Goal: Task Accomplishment & Management: Manage account settings

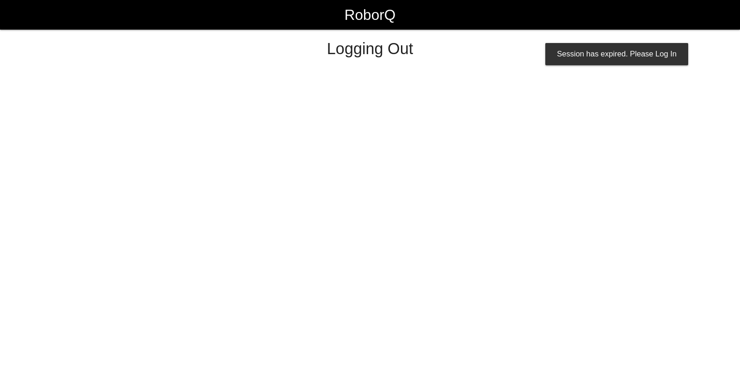
select select "Supervisor"
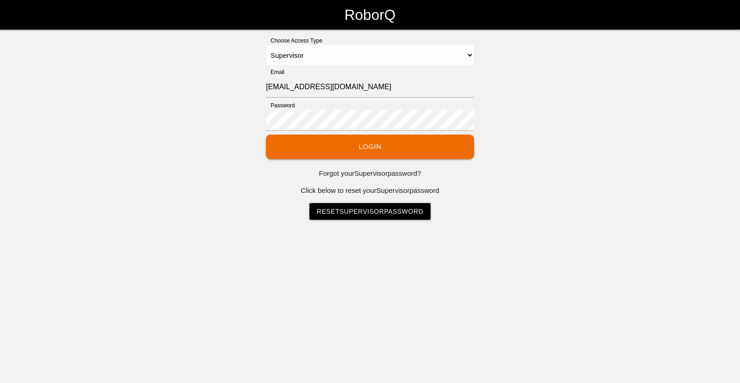
select select "Supervisor"
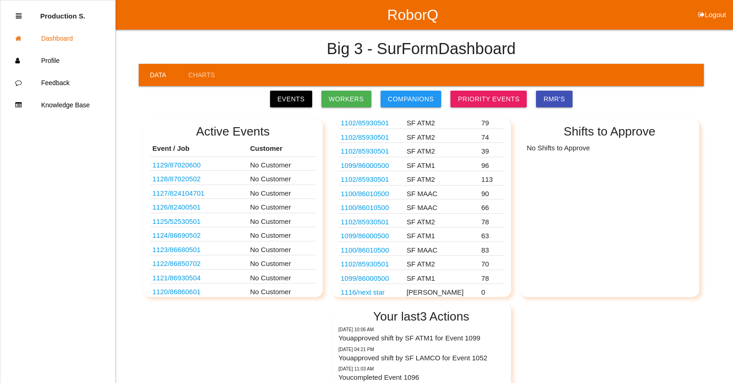
scroll to position [311, 0]
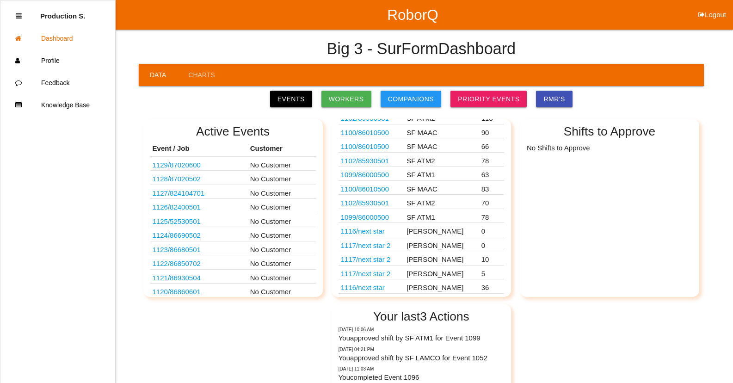
click at [373, 219] on link "1099 / 86000500" at bounding box center [365, 217] width 48 height 8
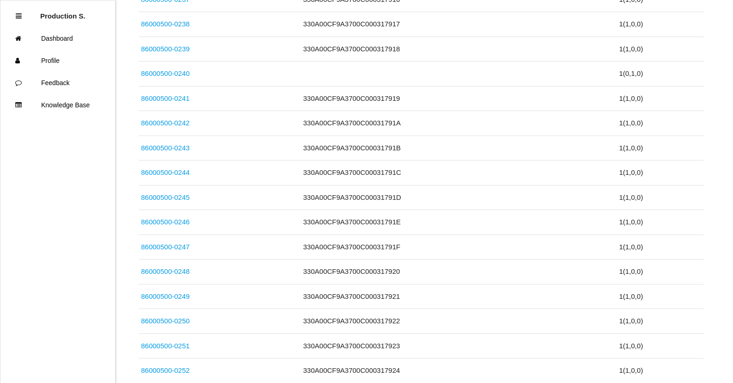
scroll to position [1909, 0]
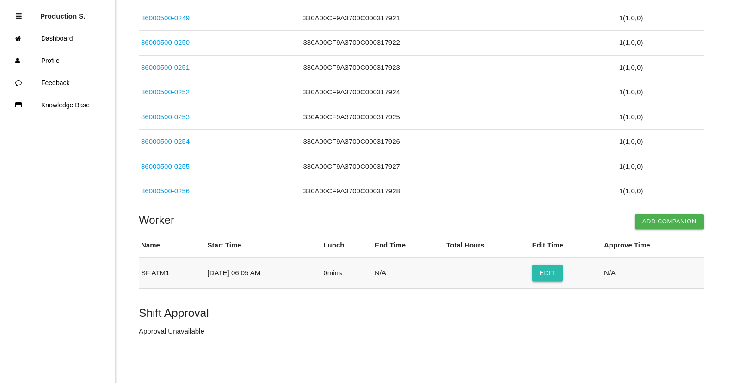
click at [559, 270] on button "Edit" at bounding box center [547, 272] width 31 height 17
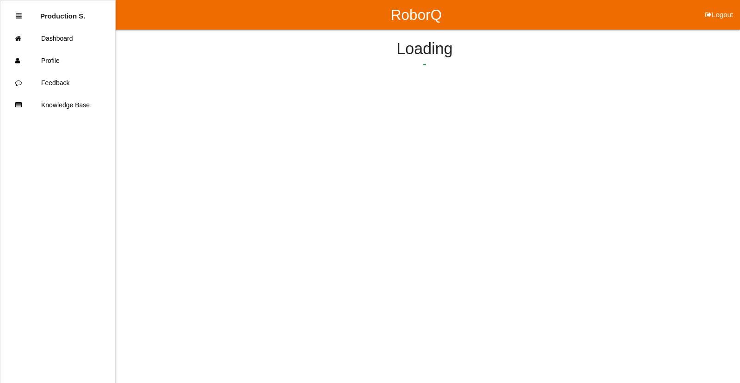
select select "6"
select select "5"
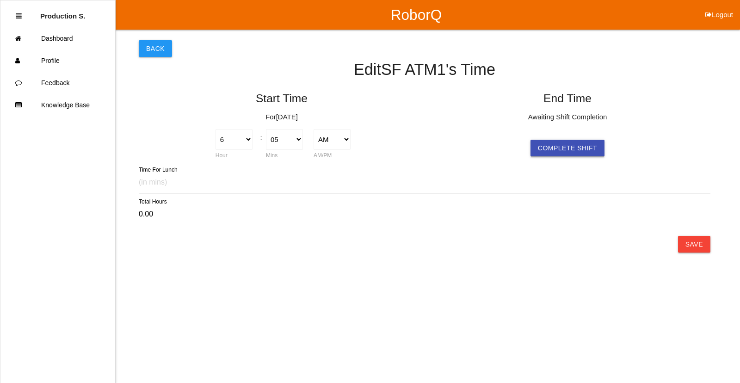
click at [556, 146] on button "Complete Shift" at bounding box center [567, 148] width 74 height 17
select select "6"
select select "5"
click at [702, 241] on button "Save" at bounding box center [694, 244] width 32 height 17
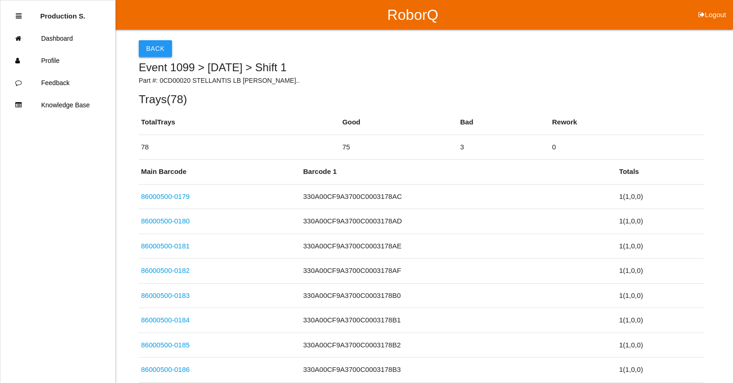
click at [157, 43] on button "Back" at bounding box center [155, 48] width 33 height 17
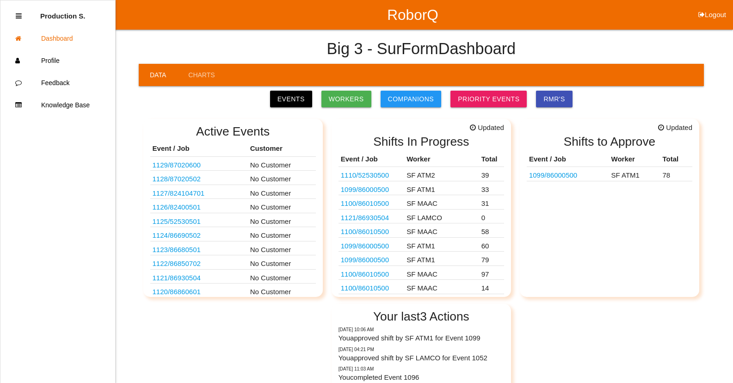
click at [554, 175] on link "1099 / 86000500" at bounding box center [553, 175] width 48 height 8
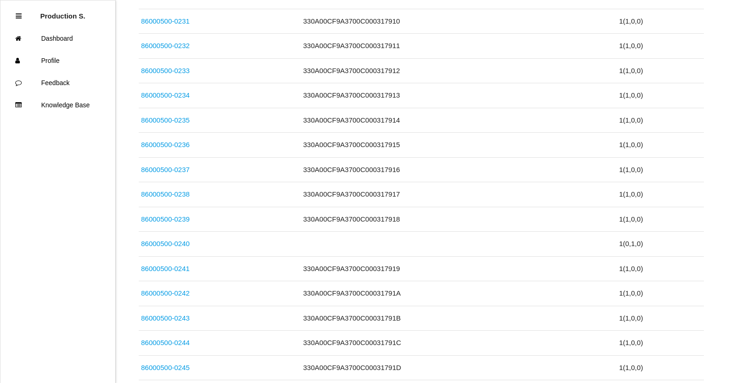
scroll to position [1909, 0]
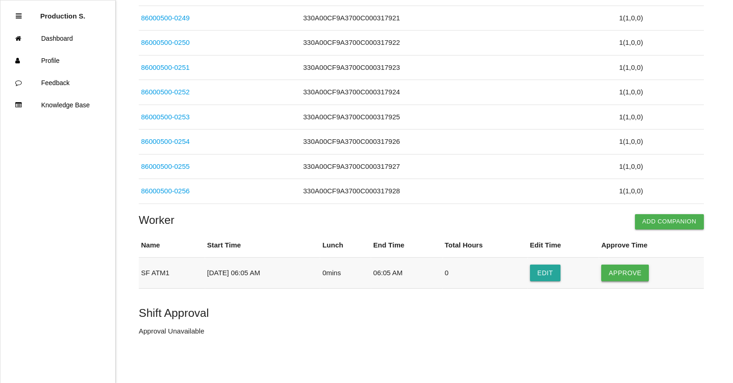
click at [616, 276] on button "Approve" at bounding box center [625, 272] width 48 height 17
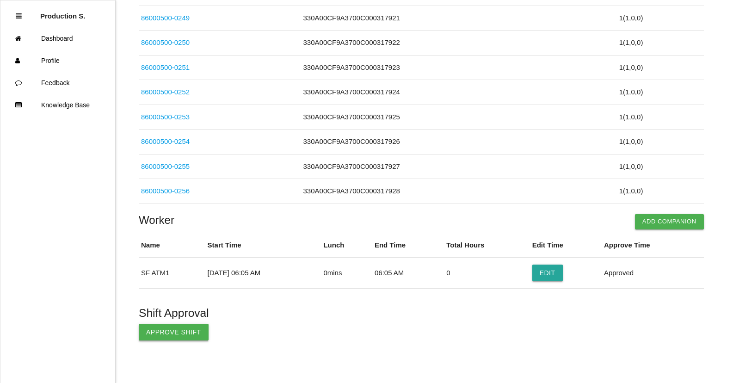
click at [175, 331] on button "Approve Shift" at bounding box center [174, 332] width 70 height 17
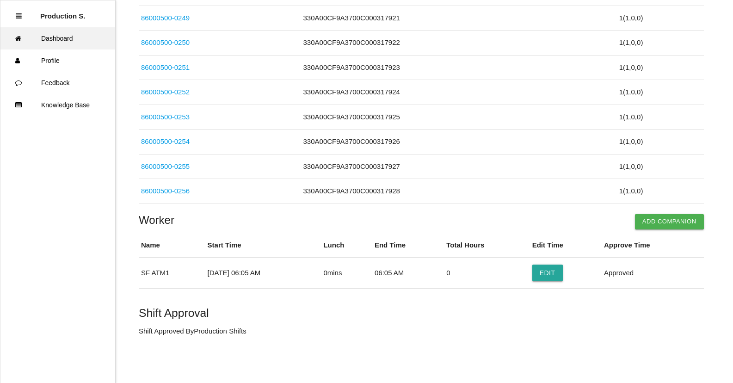
click at [49, 37] on link "Dashboard" at bounding box center [57, 38] width 115 height 22
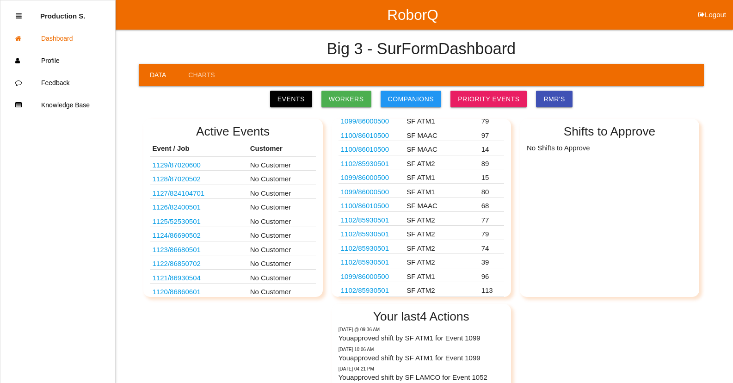
scroll to position [297, 0]
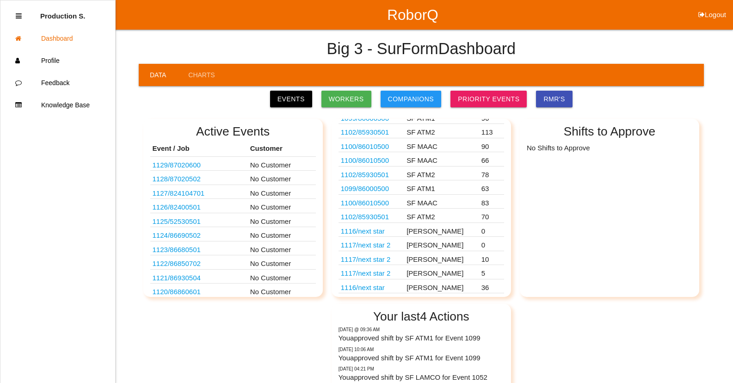
click at [373, 217] on link "1102 / 85930501" at bounding box center [365, 217] width 48 height 8
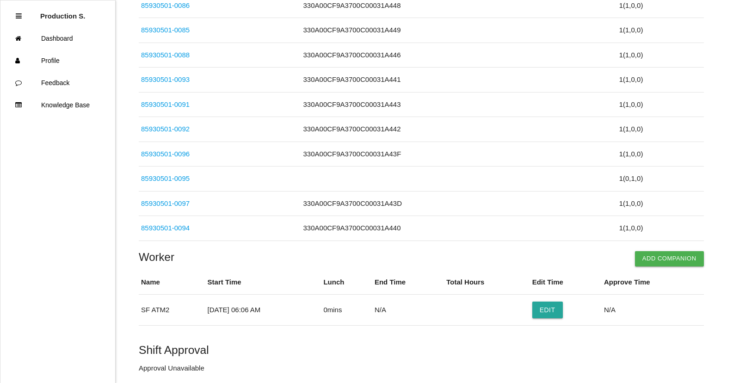
scroll to position [1712, 0]
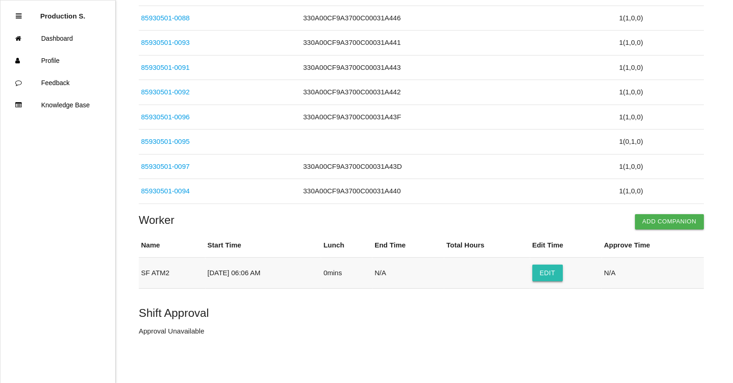
click at [551, 271] on button "Edit" at bounding box center [547, 272] width 31 height 17
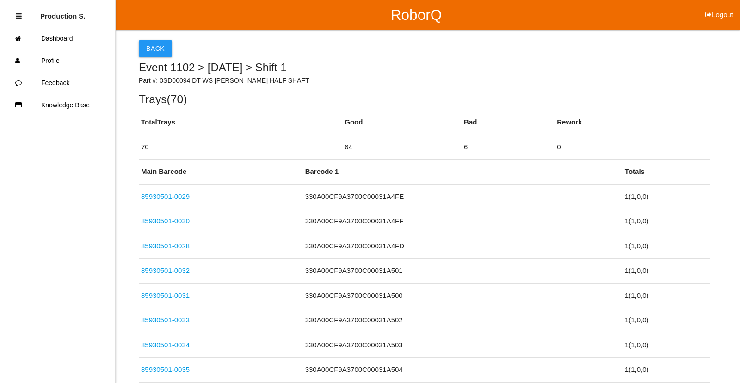
select select "6"
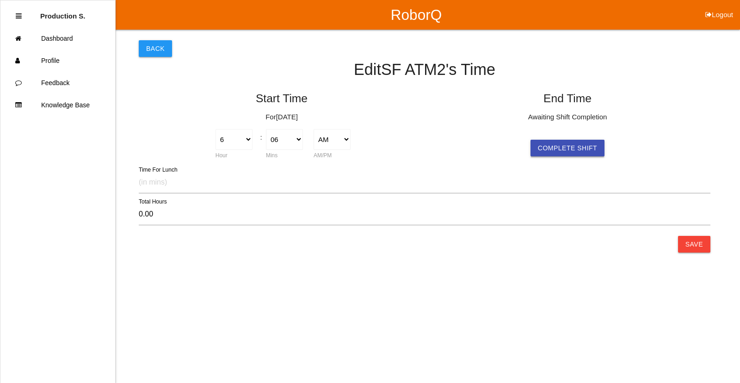
click at [584, 150] on button "Complete Shift" at bounding box center [567, 148] width 74 height 17
select select "6"
click at [687, 243] on button "Save" at bounding box center [694, 244] width 32 height 17
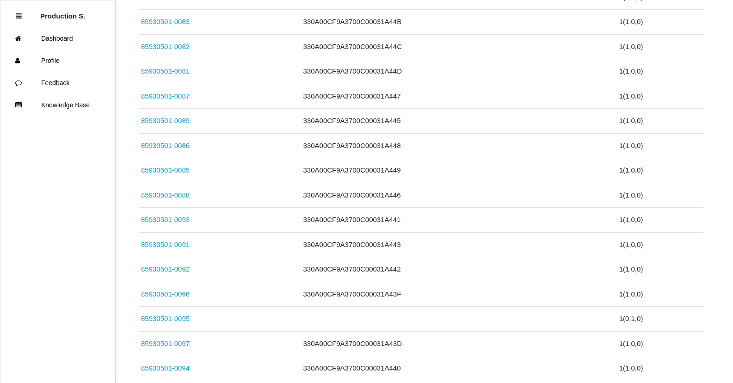
scroll to position [1712, 0]
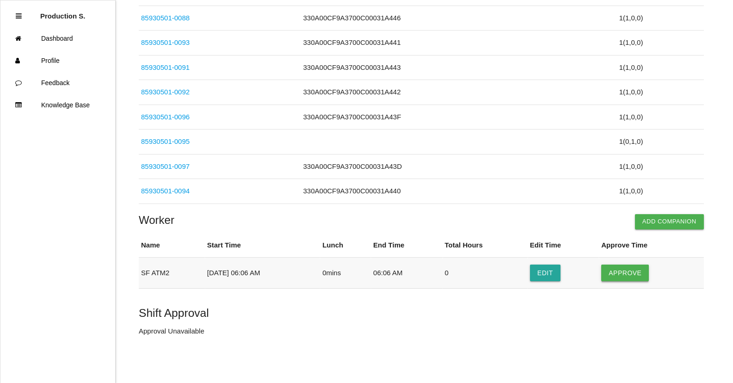
click at [617, 272] on button "Approve" at bounding box center [625, 272] width 48 height 17
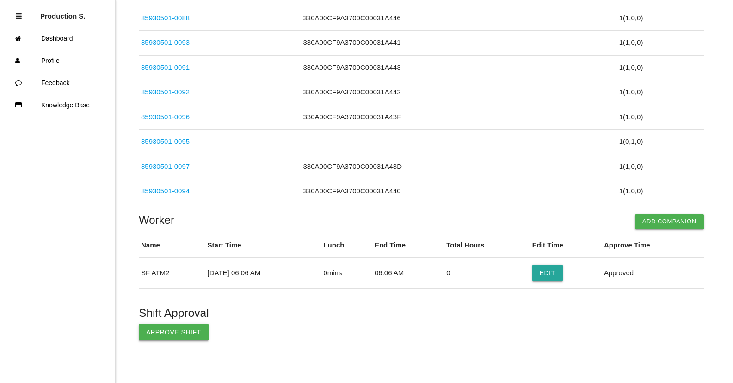
click at [158, 332] on button "Approve Shift" at bounding box center [174, 332] width 70 height 17
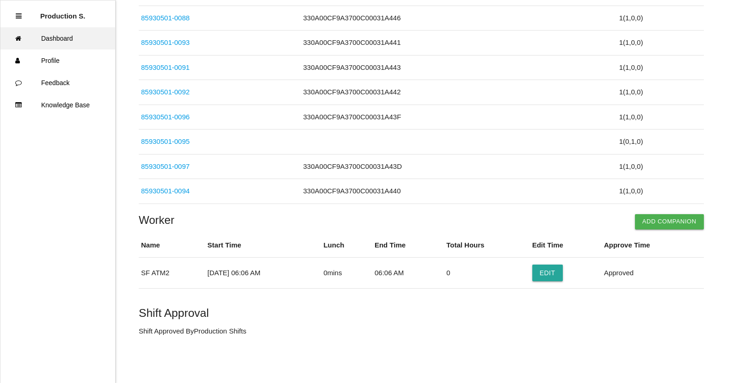
click at [73, 32] on link "Dashboard" at bounding box center [57, 38] width 115 height 22
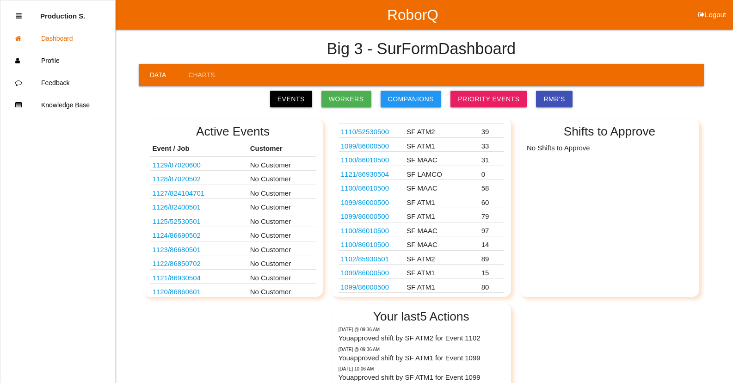
scroll to position [282, 0]
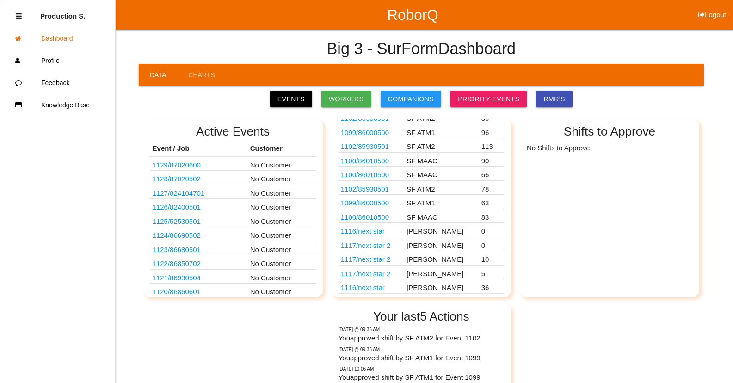
click at [379, 218] on link "1100 / 86010500" at bounding box center [365, 217] width 48 height 8
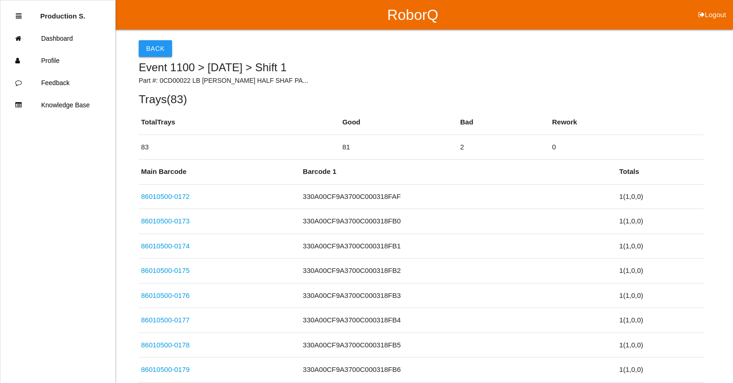
scroll to position [2033, 0]
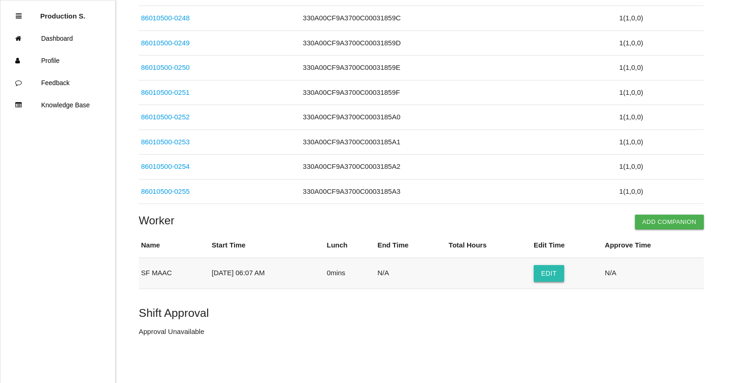
click at [546, 272] on button "Edit" at bounding box center [548, 273] width 31 height 17
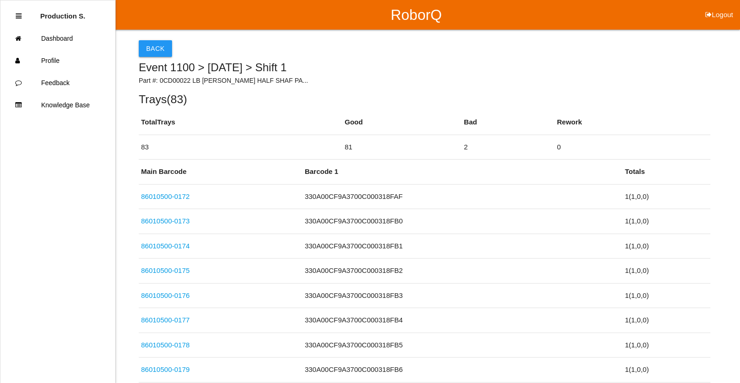
select select "6"
select select "7"
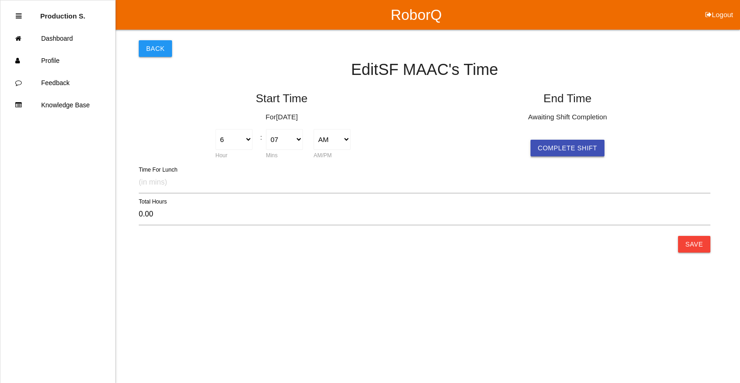
click at [551, 149] on button "Complete Shift" at bounding box center [567, 148] width 74 height 17
select select "6"
select select "7"
click at [686, 246] on button "Save" at bounding box center [694, 244] width 32 height 17
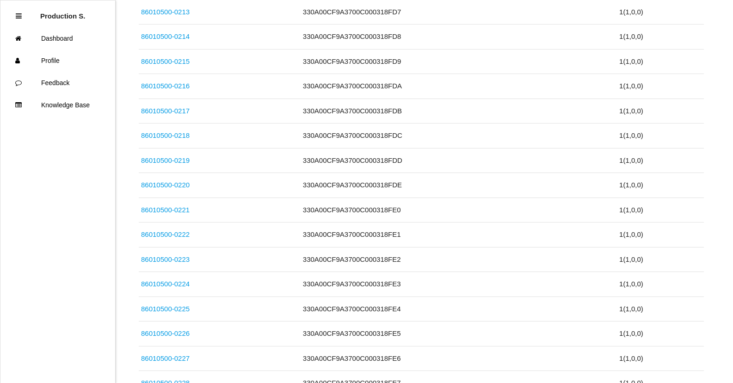
scroll to position [2033, 0]
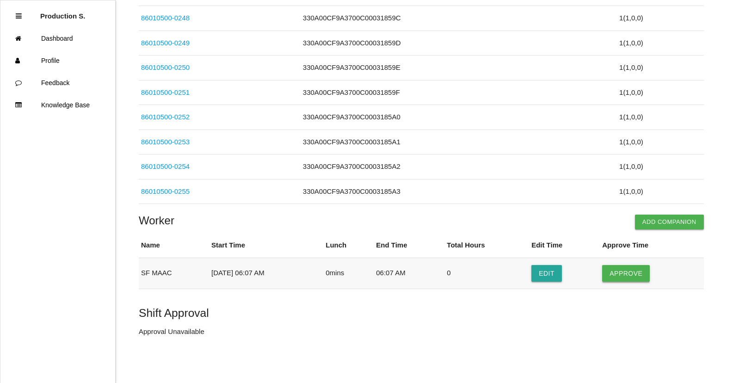
click at [630, 275] on button "Approve" at bounding box center [626, 273] width 48 height 17
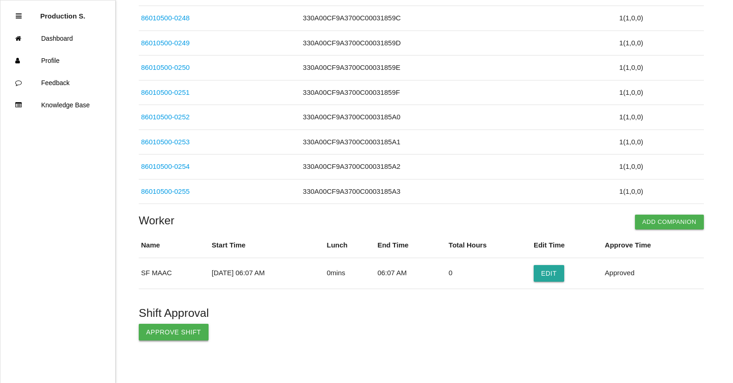
click at [164, 329] on button "Approve Shift" at bounding box center [174, 332] width 70 height 17
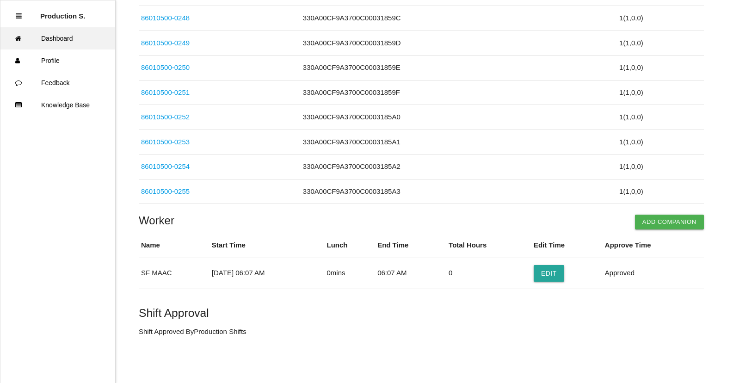
drag, startPoint x: 51, startPoint y: 38, endPoint x: 98, endPoint y: 72, distance: 57.9
click at [52, 39] on link "Dashboard" at bounding box center [57, 38] width 115 height 22
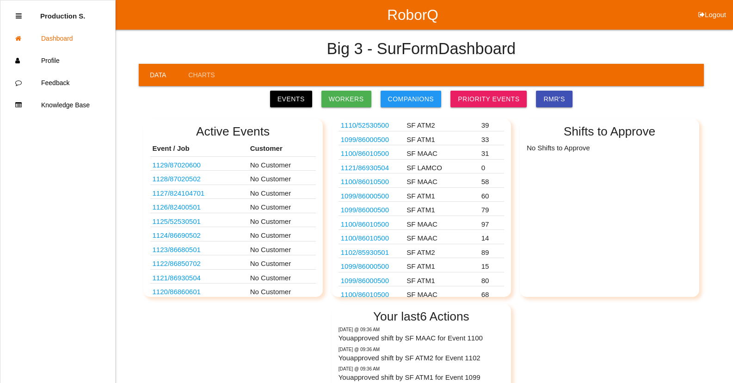
scroll to position [269, 0]
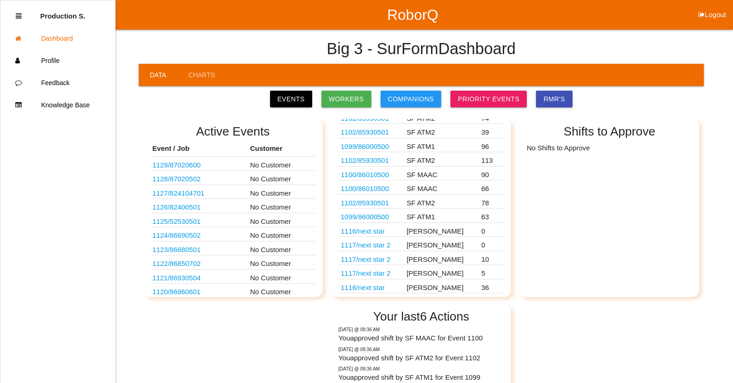
click at [376, 202] on link "1102 / 85930501" at bounding box center [365, 203] width 48 height 8
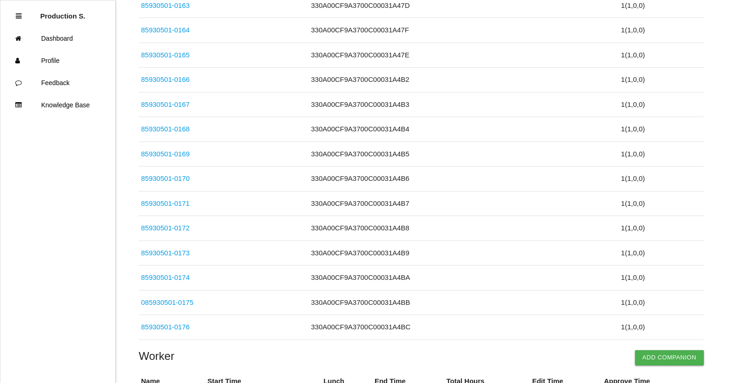
scroll to position [1909, 0]
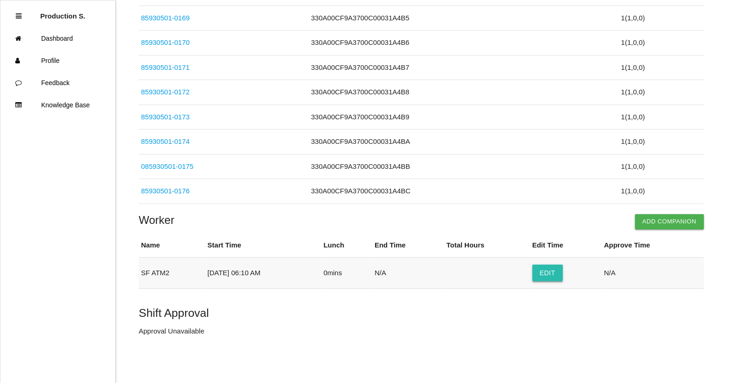
click at [552, 274] on button "Edit" at bounding box center [547, 272] width 31 height 17
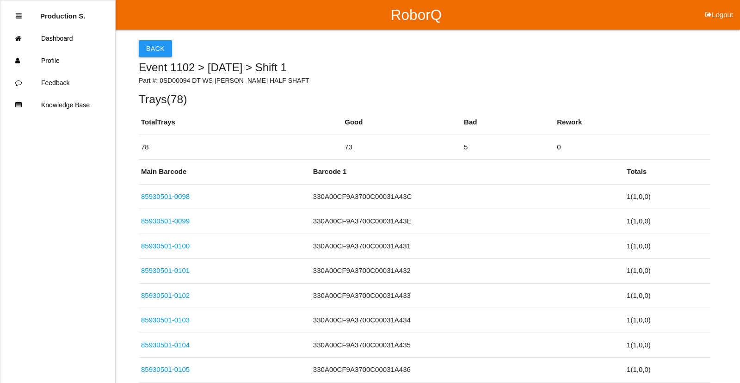
select select "6"
select select "10"
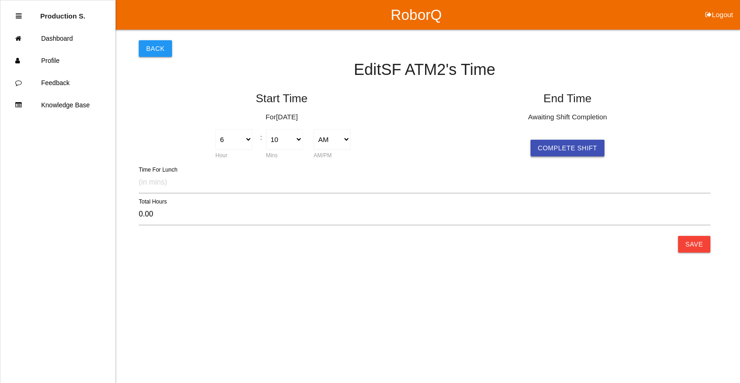
click at [593, 151] on button "Complete Shift" at bounding box center [567, 148] width 74 height 17
select select "6"
select select "10"
click at [692, 245] on button "Save" at bounding box center [694, 244] width 32 height 17
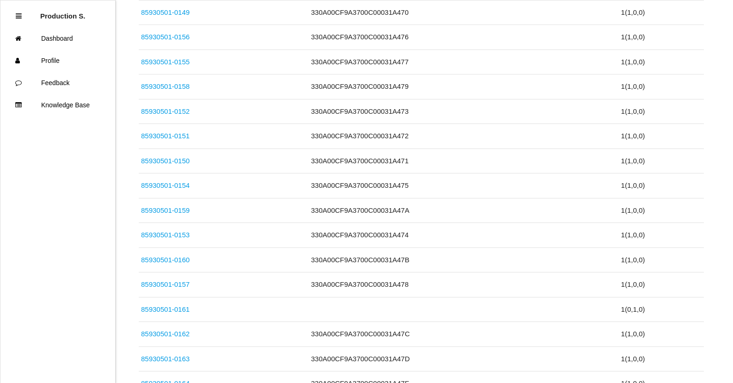
scroll to position [1909, 0]
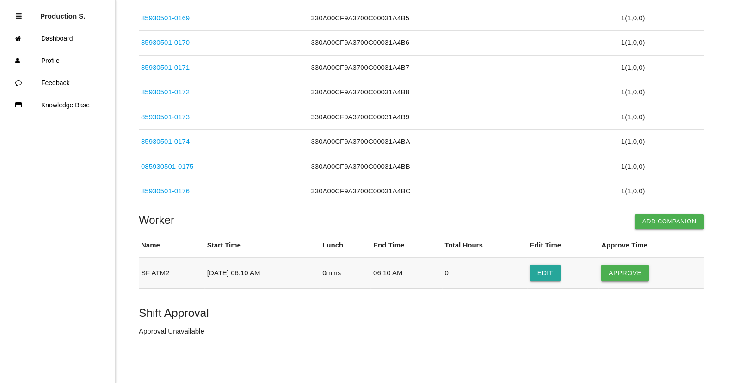
click at [628, 276] on button "Approve" at bounding box center [625, 272] width 48 height 17
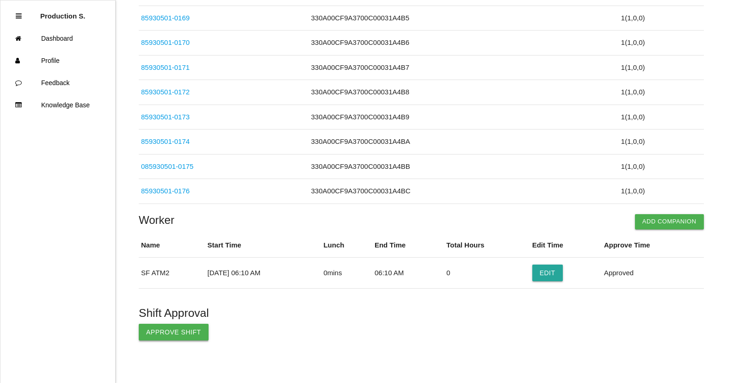
click at [170, 335] on button "Approve Shift" at bounding box center [174, 332] width 70 height 17
drag, startPoint x: 175, startPoint y: 337, endPoint x: 340, endPoint y: 342, distance: 164.6
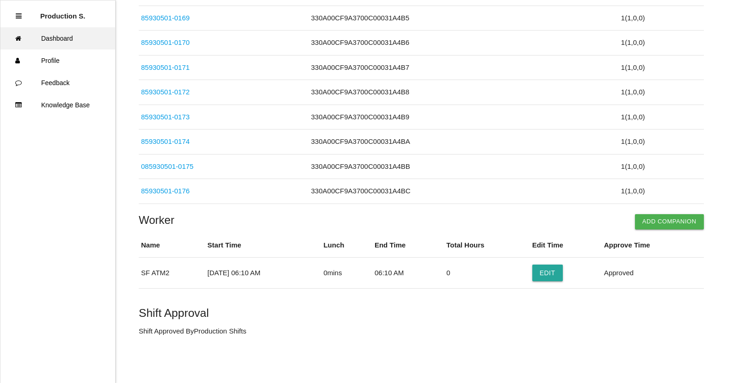
click at [72, 40] on link "Dashboard" at bounding box center [57, 38] width 115 height 22
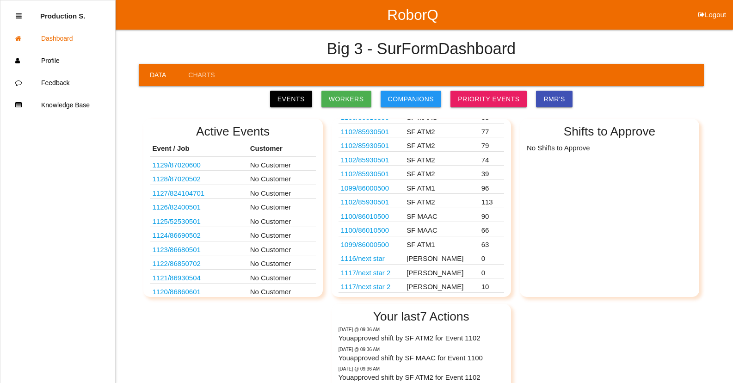
scroll to position [254, 0]
click at [382, 216] on link "1099 / 86000500" at bounding box center [365, 217] width 48 height 8
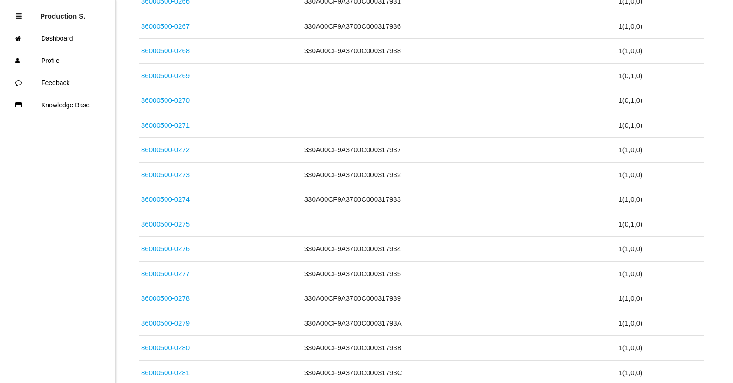
scroll to position [1538, 0]
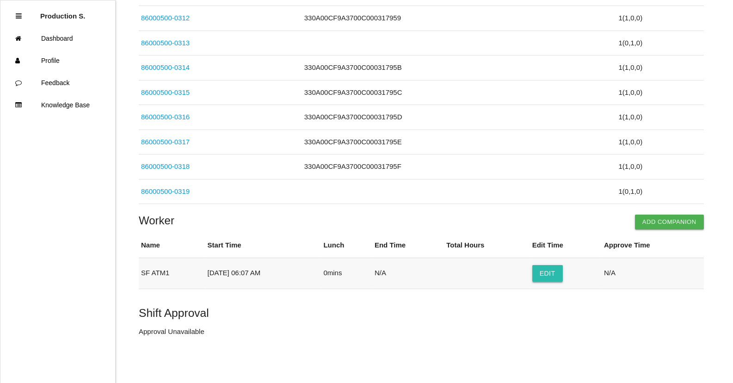
click at [555, 273] on button "Edit" at bounding box center [547, 273] width 31 height 17
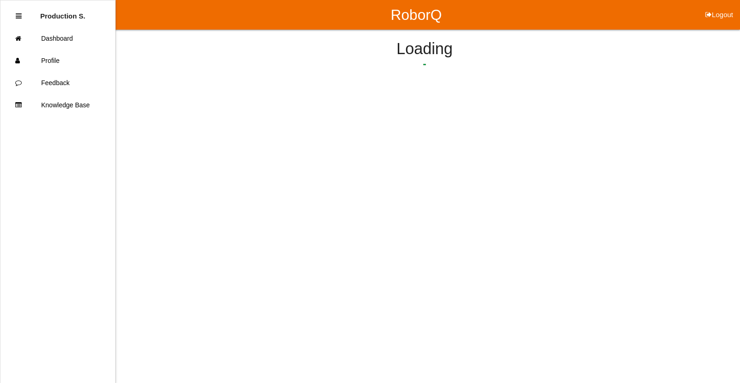
select select "6"
select select "7"
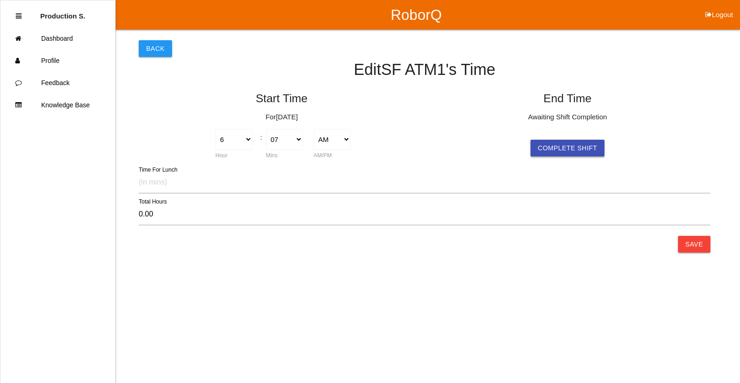
click at [584, 146] on button "Complete Shift" at bounding box center [567, 148] width 74 height 17
select select "6"
select select "7"
click at [693, 243] on button "Save" at bounding box center [694, 244] width 32 height 17
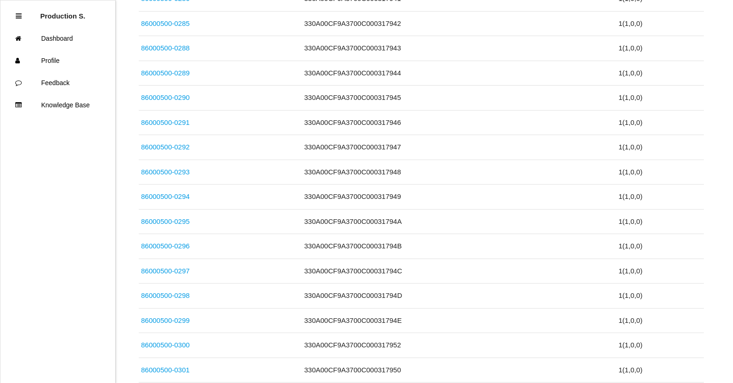
scroll to position [1538, 0]
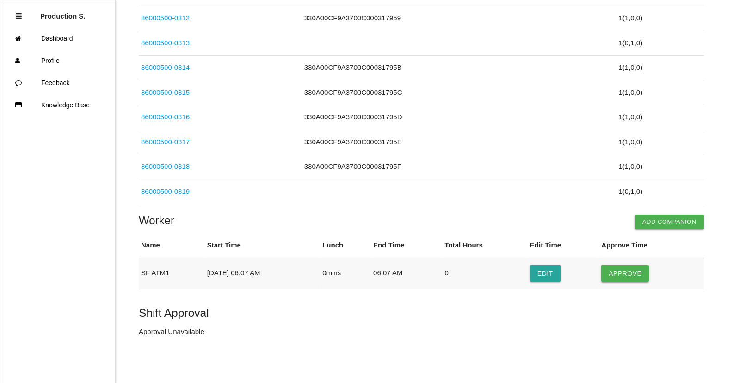
click at [624, 271] on button "Approve" at bounding box center [625, 273] width 48 height 17
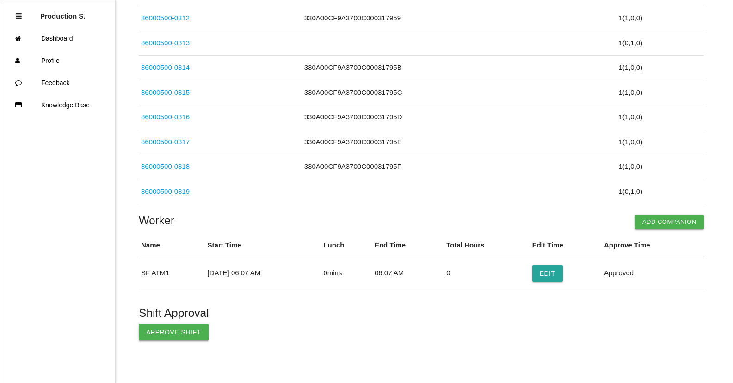
click at [170, 328] on button "Approve Shift" at bounding box center [174, 332] width 70 height 17
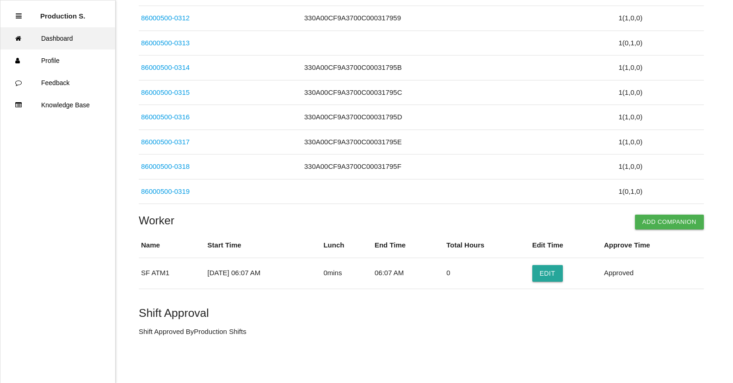
click at [79, 39] on link "Dashboard" at bounding box center [57, 38] width 115 height 22
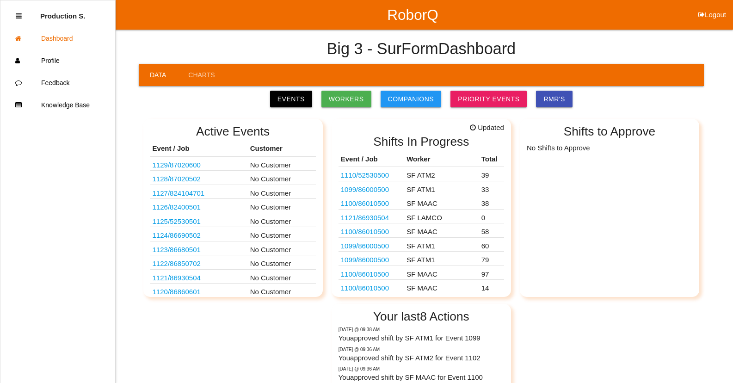
scroll to position [240, 0]
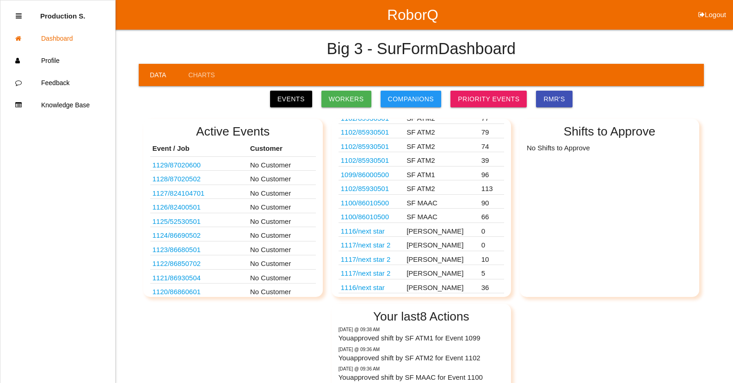
click at [371, 286] on link "1116 / next star" at bounding box center [363, 287] width 44 height 8
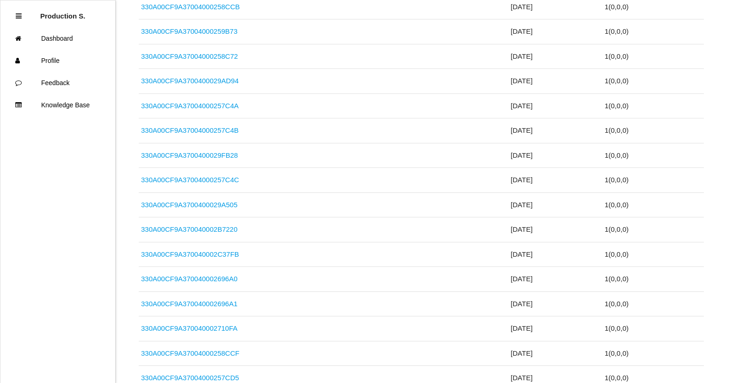
scroll to position [859, 0]
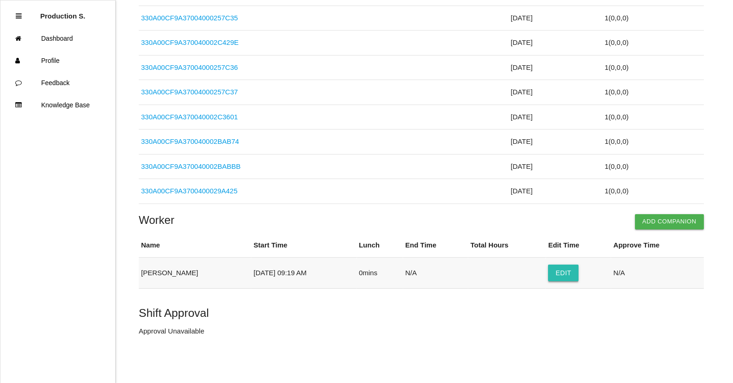
click at [560, 269] on button "Edit" at bounding box center [563, 272] width 31 height 17
select select "9"
select select "19"
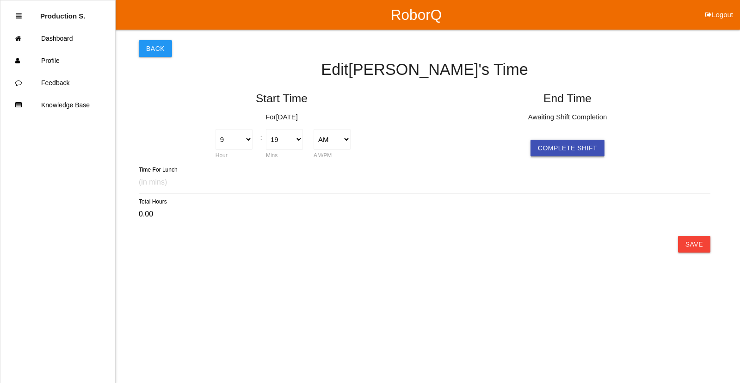
click at [560, 147] on button "Complete Shift" at bounding box center [567, 148] width 74 height 17
select select "9"
select select "19"
click at [697, 243] on button "Save" at bounding box center [694, 244] width 32 height 17
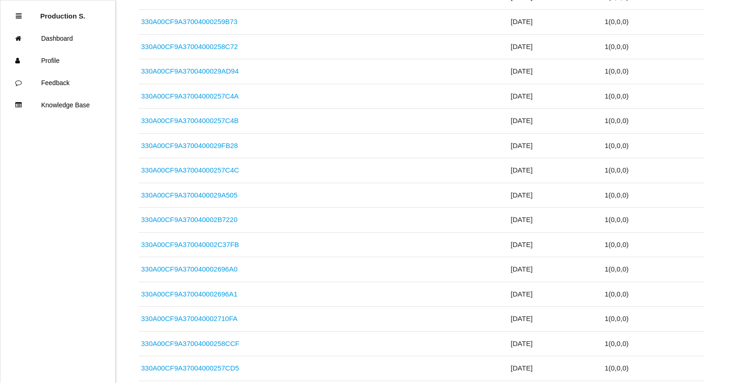
scroll to position [859, 0]
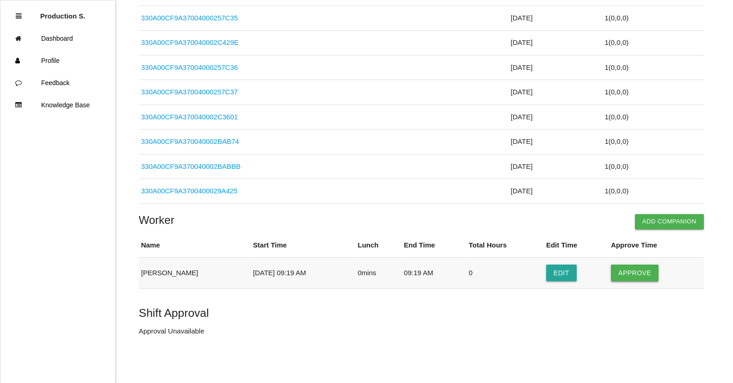
click at [642, 276] on button "Approve" at bounding box center [635, 272] width 48 height 17
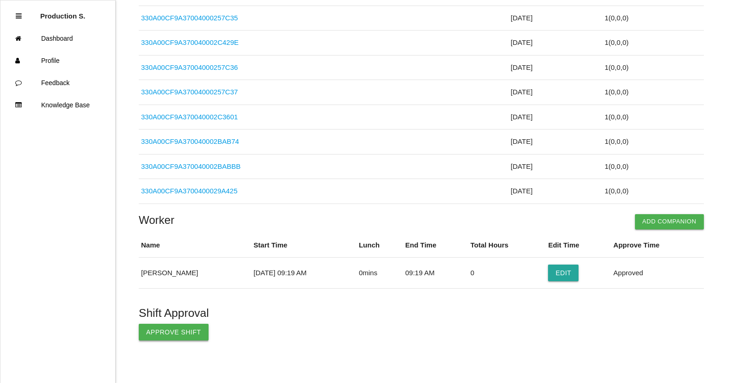
click at [164, 336] on button "Approve Shift" at bounding box center [174, 332] width 70 height 17
click at [564, 278] on button "Edit" at bounding box center [563, 272] width 31 height 17
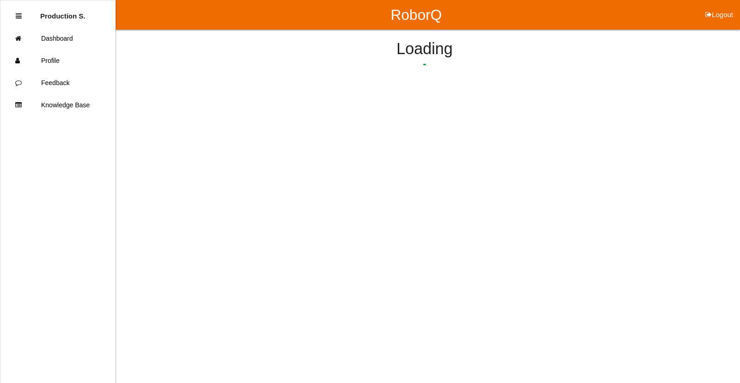
select select "9"
select select "19"
select select "9"
select select "19"
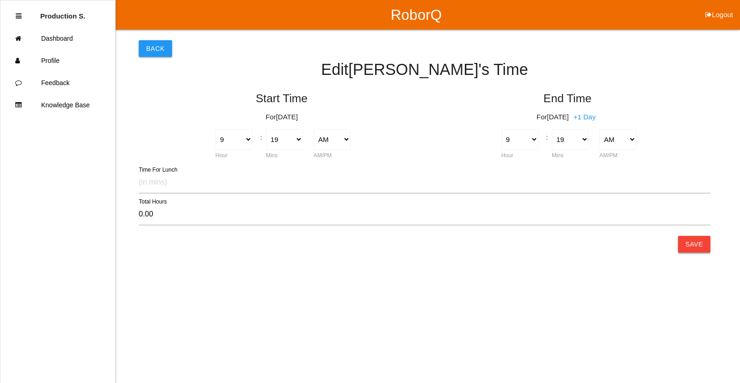
click at [693, 248] on button "Save" at bounding box center [694, 244] width 32 height 17
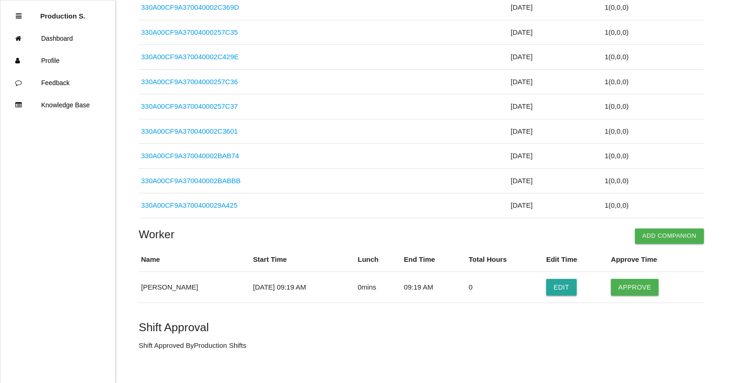
scroll to position [859, 0]
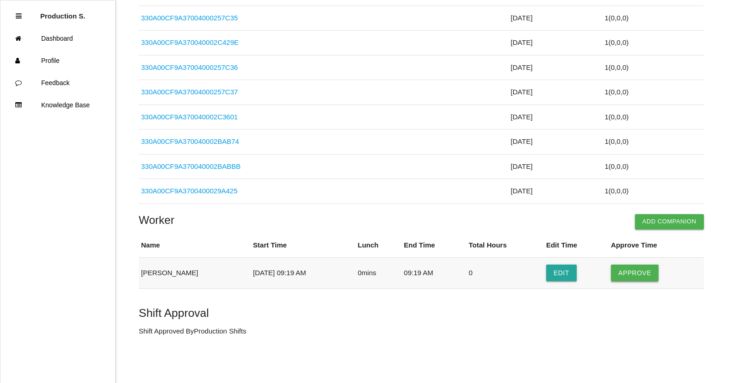
click at [627, 270] on button "Approve" at bounding box center [635, 272] width 48 height 17
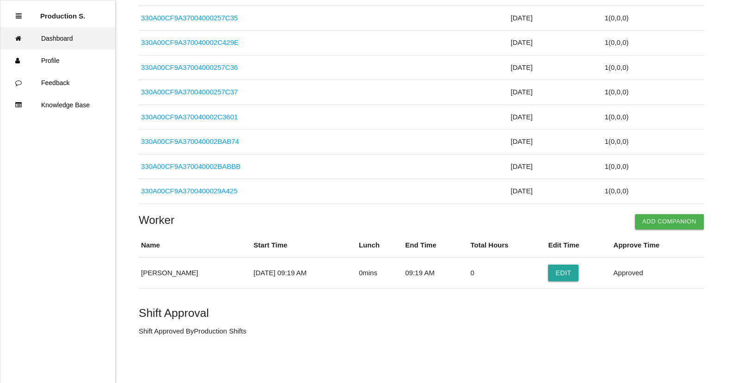
click at [76, 37] on link "Dashboard" at bounding box center [57, 38] width 115 height 22
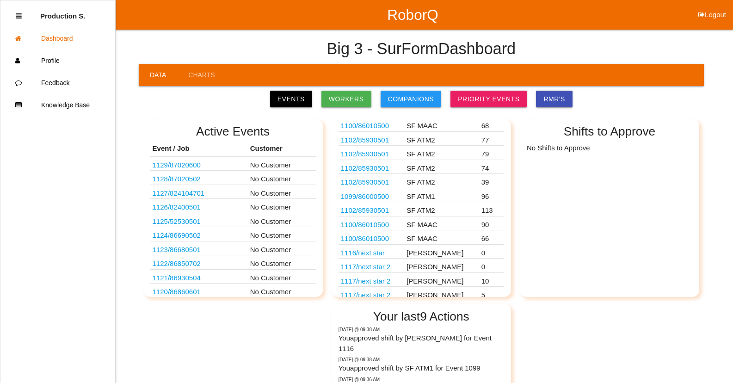
scroll to position [226, 0]
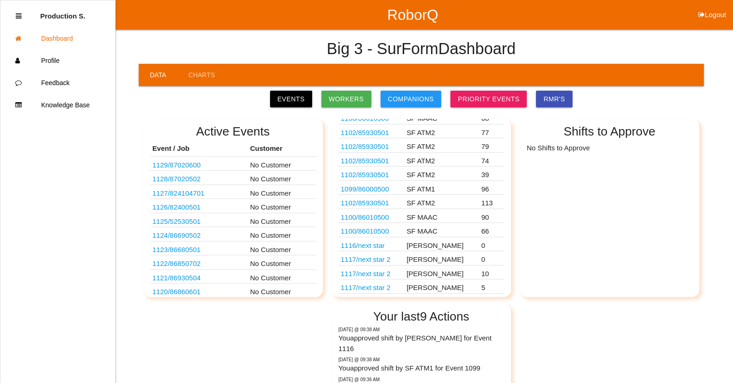
click at [385, 232] on link "1100 / 86010500" at bounding box center [365, 231] width 48 height 8
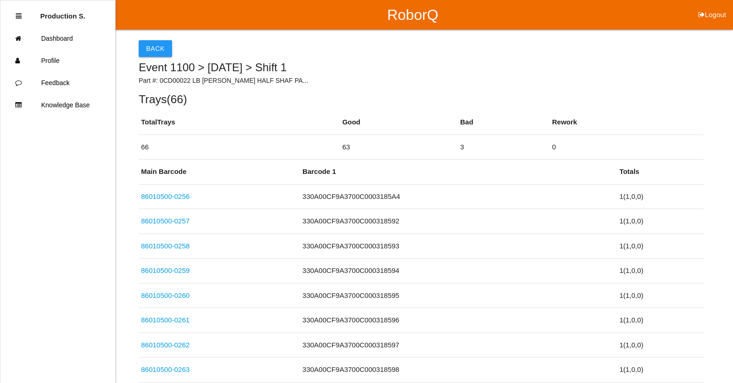
scroll to position [1613, 0]
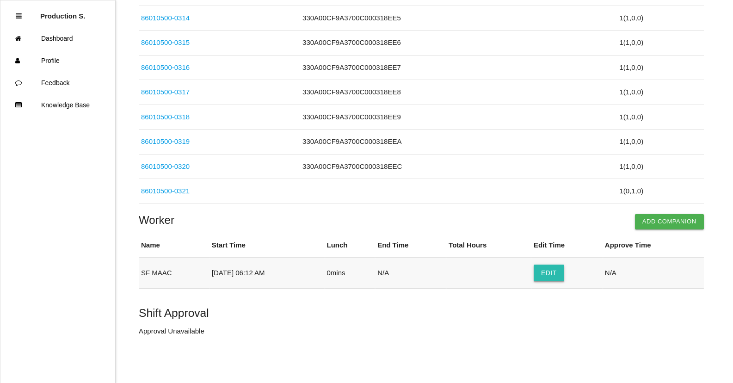
click at [564, 278] on button "Edit" at bounding box center [548, 272] width 31 height 17
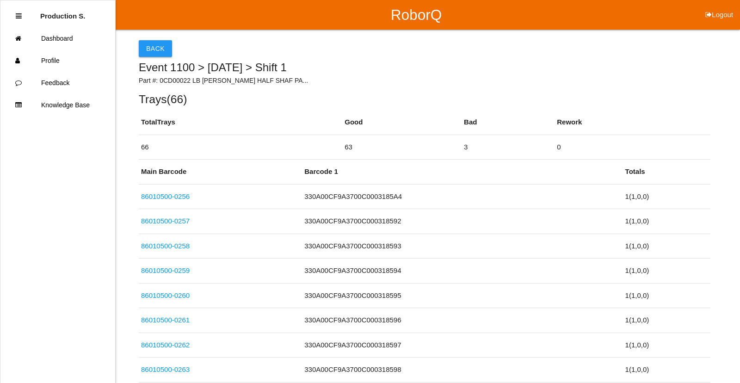
select select "6"
select select "12"
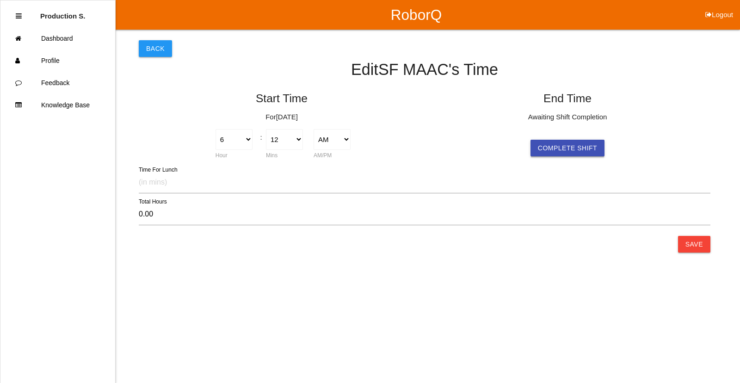
click at [595, 150] on button "Complete Shift" at bounding box center [567, 148] width 74 height 17
select select "6"
select select "12"
click at [683, 250] on button "Save" at bounding box center [694, 244] width 32 height 17
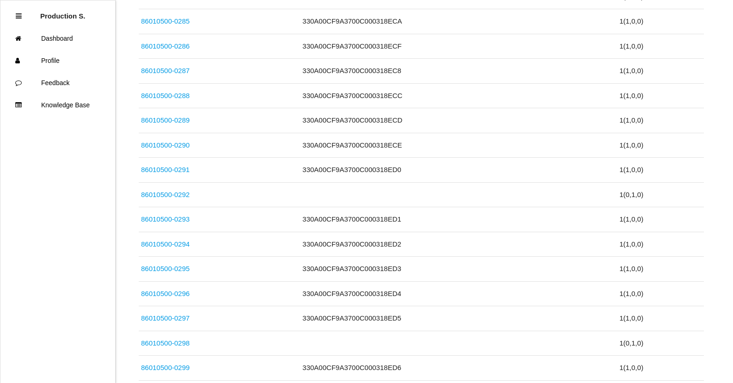
scroll to position [1613, 0]
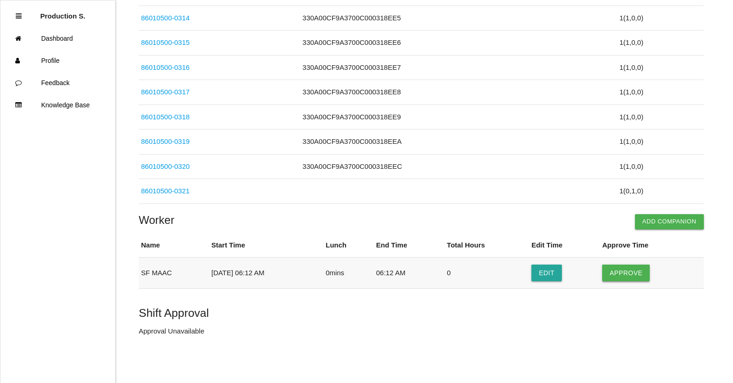
click at [626, 275] on button "Approve" at bounding box center [626, 272] width 48 height 17
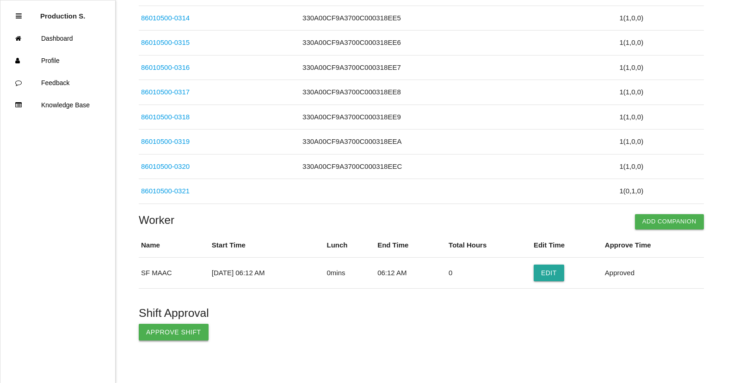
click at [161, 335] on button "Approve Shift" at bounding box center [174, 332] width 70 height 17
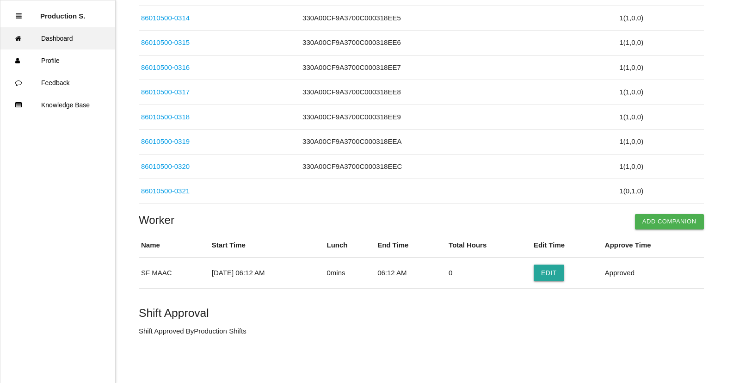
click at [57, 37] on link "Dashboard" at bounding box center [57, 38] width 115 height 22
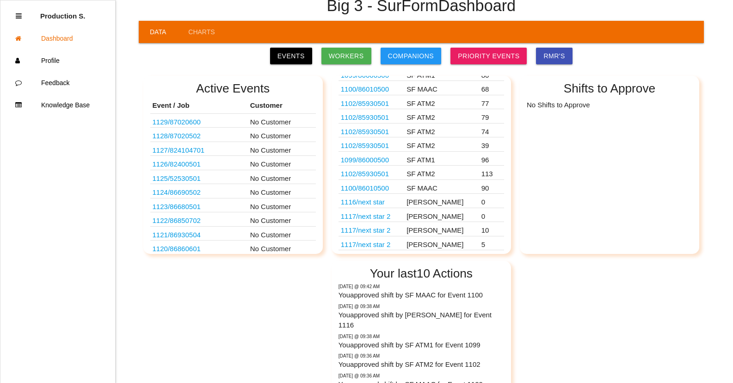
scroll to position [92, 0]
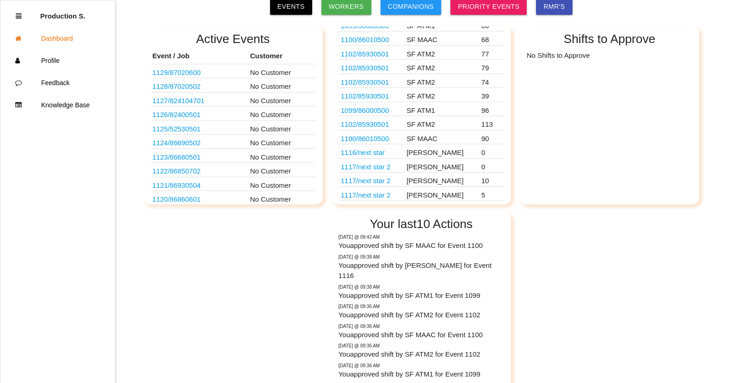
click at [390, 196] on link "1117 / next star 2" at bounding box center [366, 195] width 50 height 8
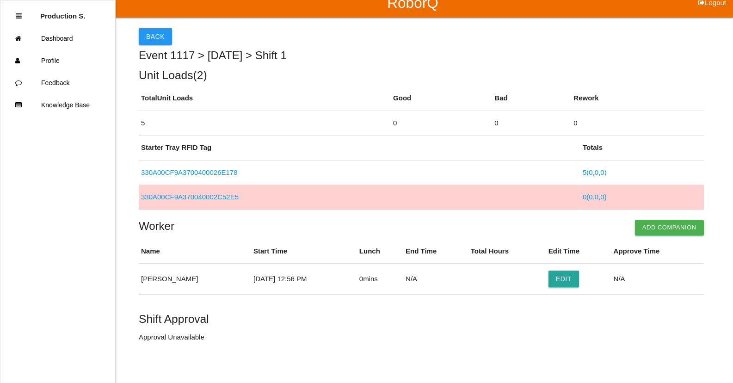
scroll to position [18, 0]
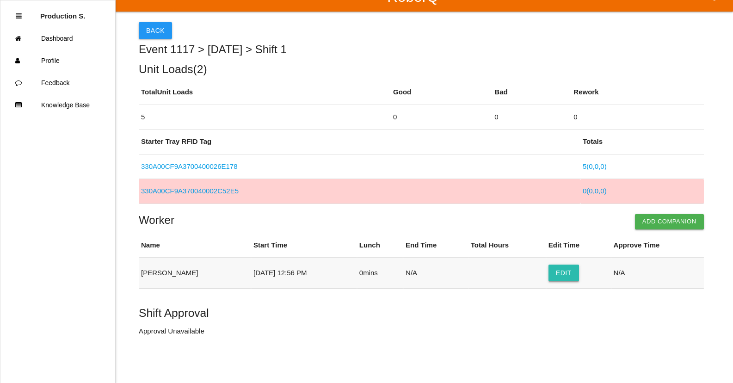
click at [549, 272] on button "Edit" at bounding box center [563, 272] width 31 height 17
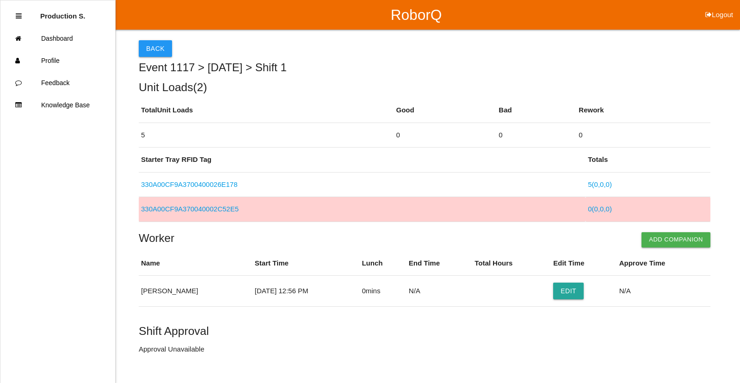
select select "12"
select select "56"
select select "2"
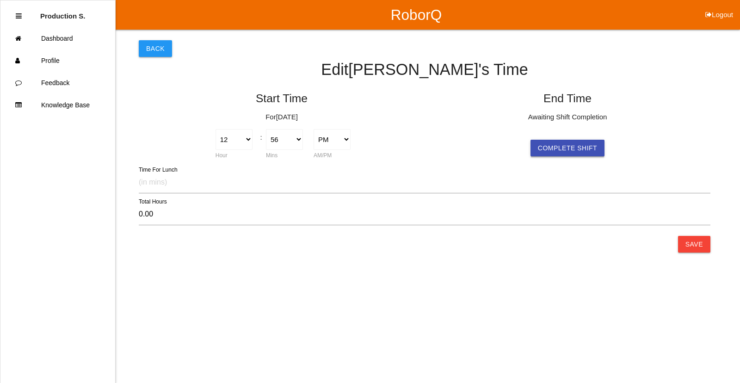
click at [554, 148] on button "Complete Shift" at bounding box center [567, 148] width 74 height 17
select select "12"
select select "56"
select select "2"
click at [684, 246] on button "Save" at bounding box center [694, 244] width 32 height 17
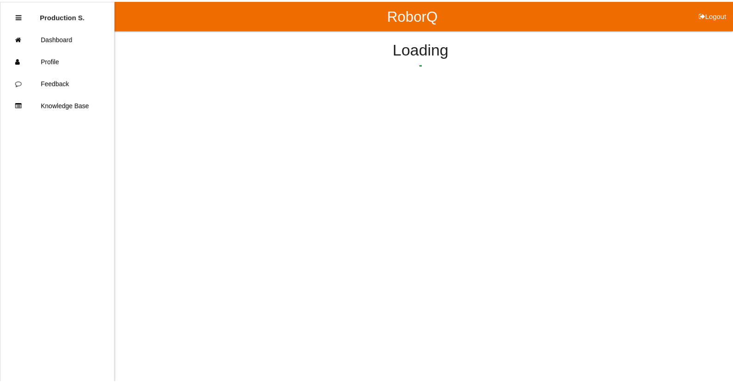
scroll to position [18, 0]
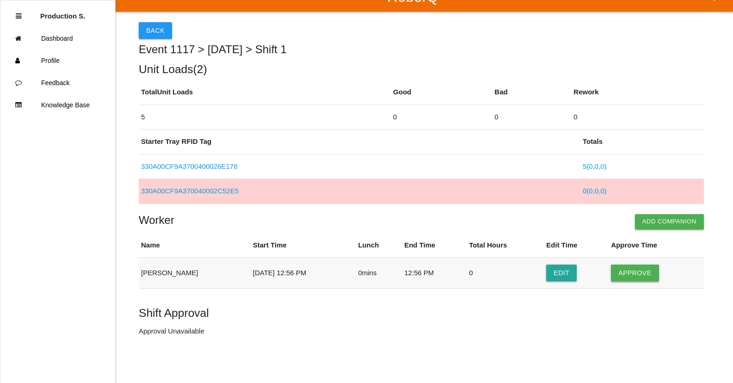
click at [636, 276] on button "Approve" at bounding box center [635, 272] width 48 height 17
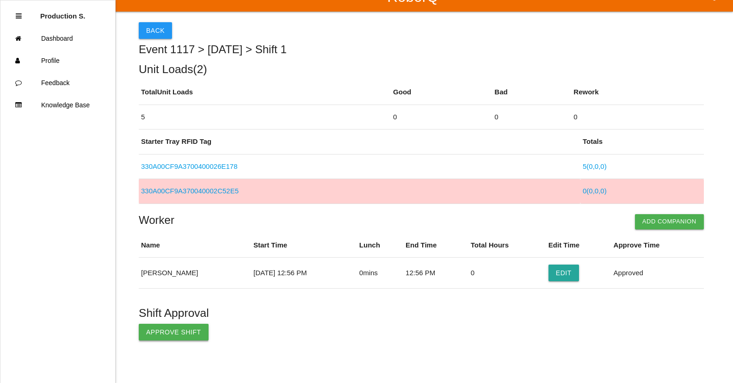
click at [173, 335] on button "Approve Shift" at bounding box center [174, 332] width 70 height 17
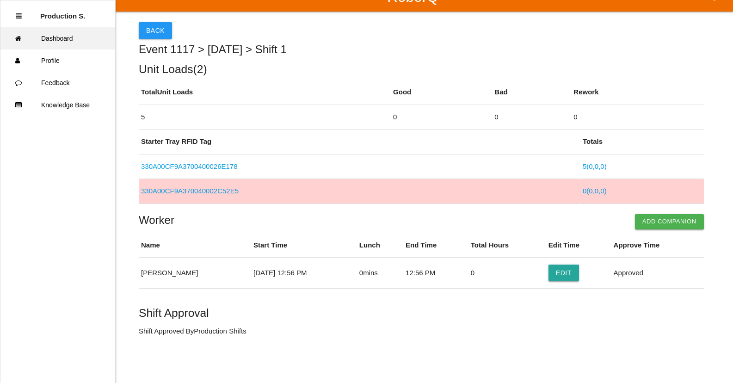
click at [59, 42] on link "Dashboard" at bounding box center [57, 38] width 115 height 22
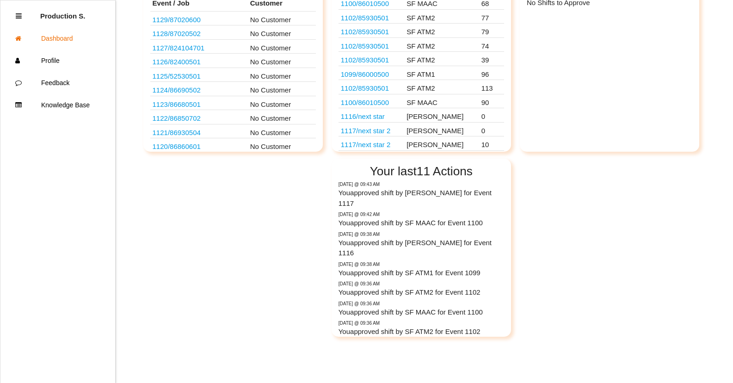
scroll to position [198, 0]
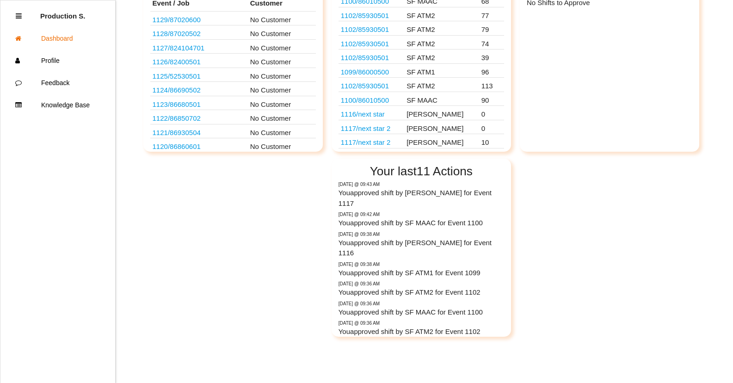
click at [385, 145] on link "1117 / next star 2" at bounding box center [366, 142] width 50 height 8
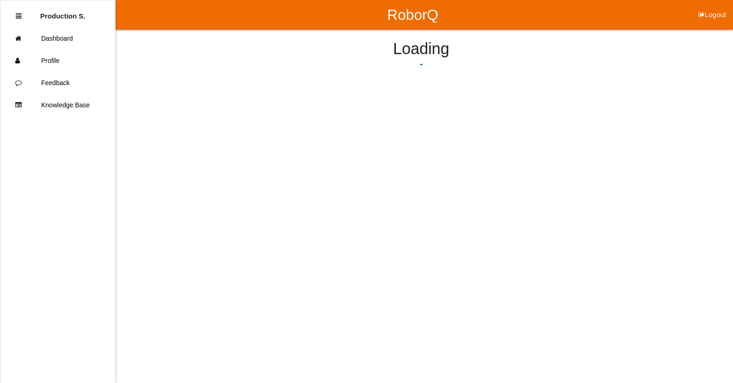
scroll to position [43, 0]
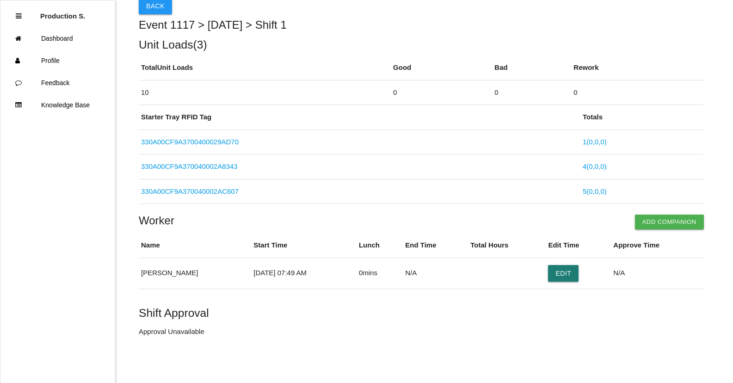
drag, startPoint x: 549, startPoint y: 273, endPoint x: 554, endPoint y: 275, distance: 5.4
click at [550, 274] on button "Edit" at bounding box center [563, 273] width 31 height 17
select select "7"
select select "49"
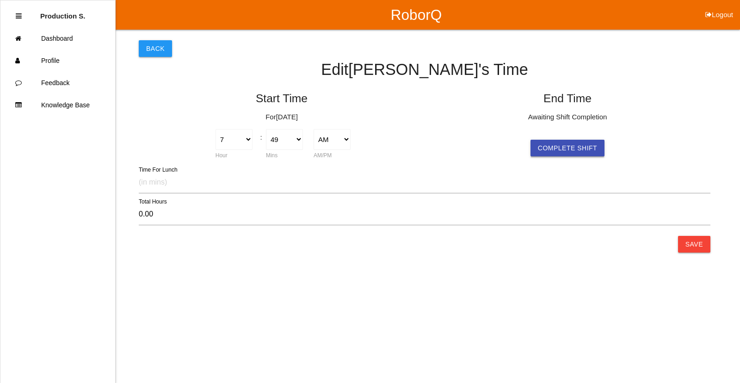
click at [566, 153] on button "Complete Shift" at bounding box center [567, 148] width 74 height 17
select select "7"
select select "49"
click at [692, 253] on html "RoborQ Logout Production S. Dashboard Profile Feedback Knowledge Base Back Edit…" at bounding box center [370, 146] width 740 height 292
click at [693, 246] on button "Save" at bounding box center [694, 244] width 32 height 17
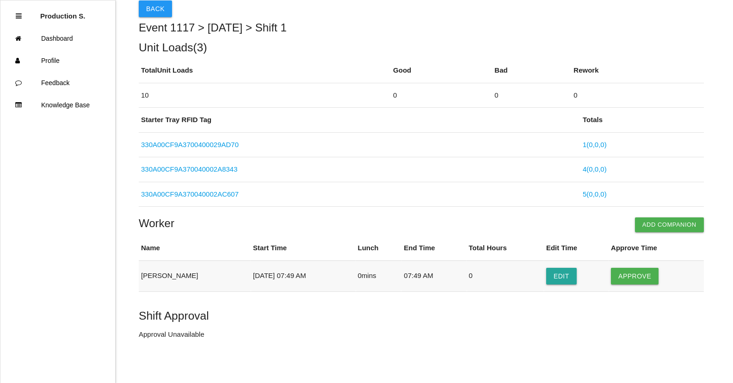
scroll to position [43, 0]
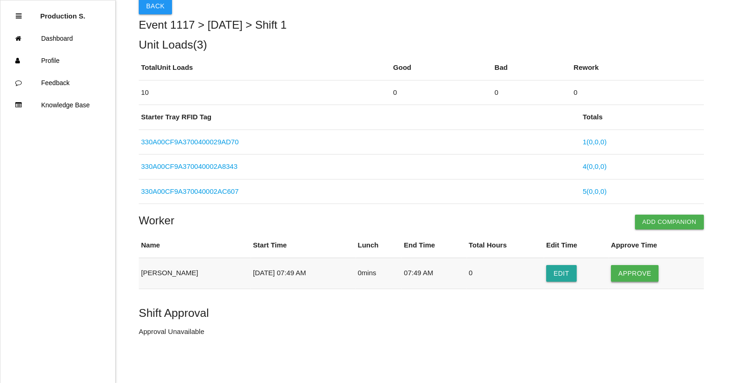
click at [645, 277] on button "Approve" at bounding box center [635, 273] width 48 height 17
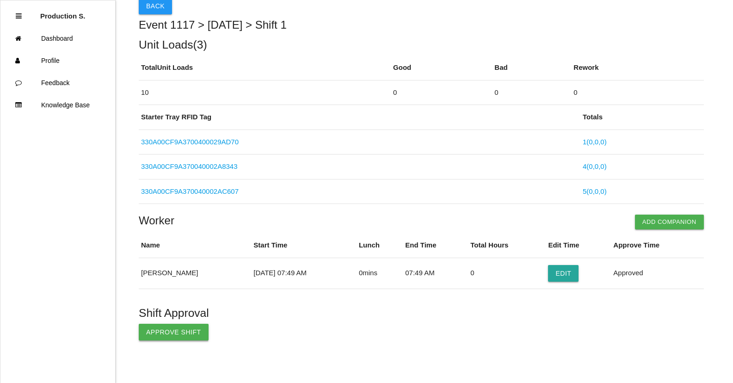
click at [167, 333] on button "Approve Shift" at bounding box center [174, 332] width 70 height 17
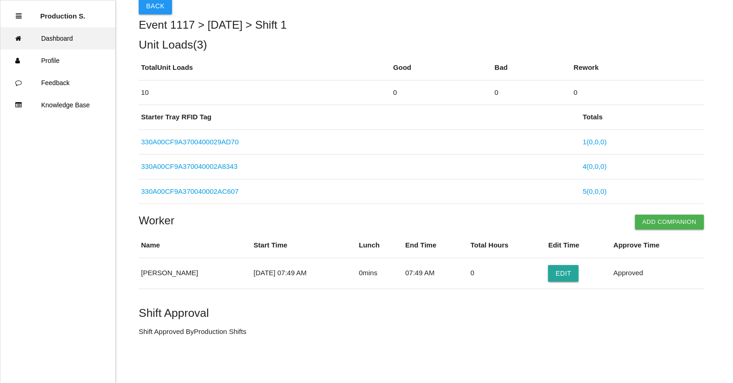
click at [80, 42] on link "Dashboard" at bounding box center [57, 38] width 115 height 22
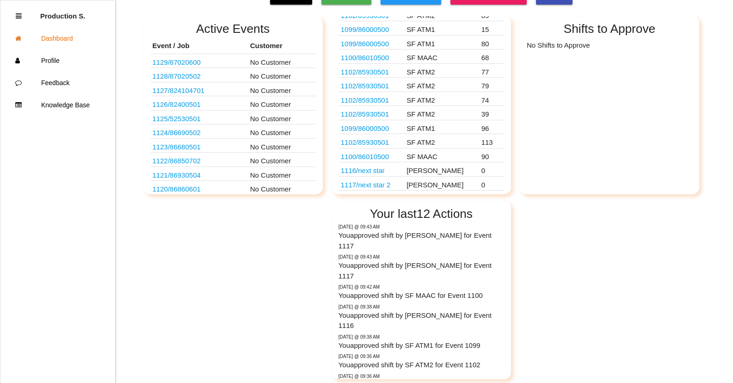
scroll to position [139, 0]
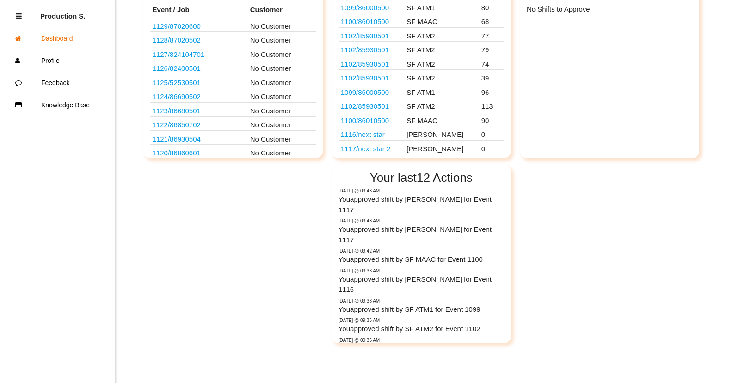
click at [381, 150] on link "1117 / next star 2" at bounding box center [366, 149] width 50 height 8
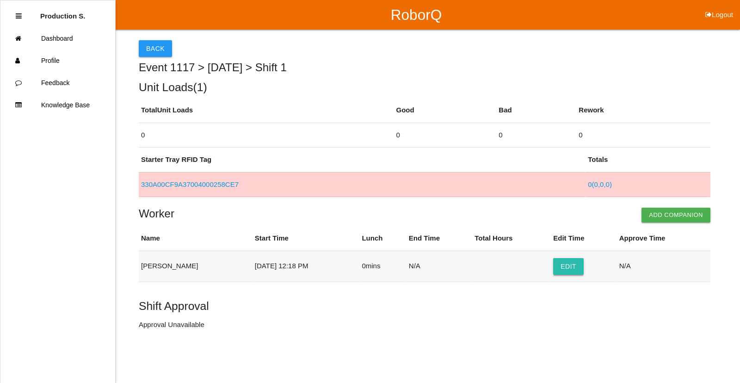
click at [571, 267] on button "Edit" at bounding box center [568, 266] width 31 height 17
select select "12"
select select "18"
select select "2"
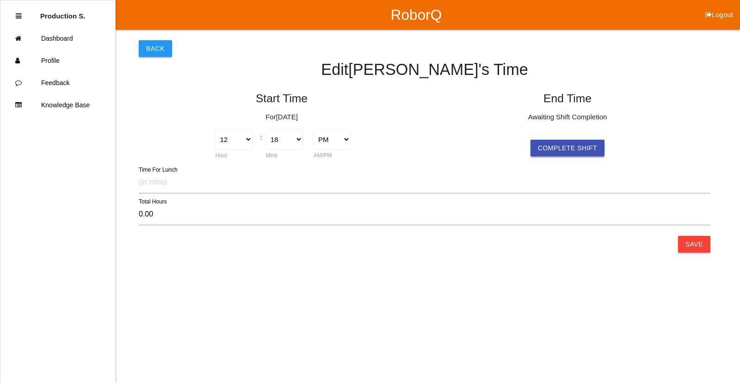
click at [570, 151] on button "Complete Shift" at bounding box center [567, 148] width 74 height 17
select select "12"
select select "18"
select select "2"
click at [694, 244] on button "Save" at bounding box center [694, 244] width 32 height 17
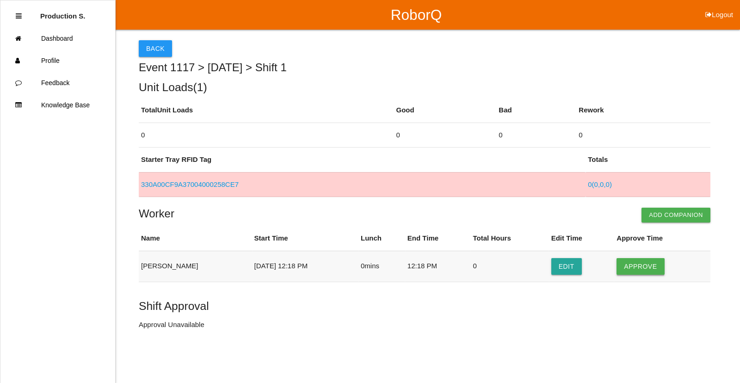
click at [631, 270] on button "Approve" at bounding box center [640, 266] width 48 height 17
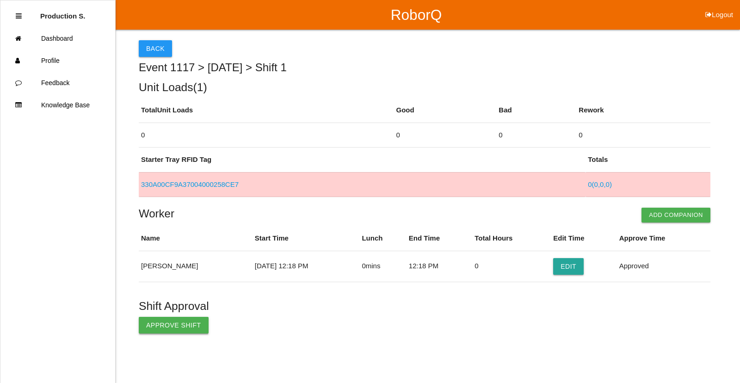
click at [183, 322] on button "Approve Shift" at bounding box center [174, 325] width 70 height 17
click at [72, 38] on link "Dashboard" at bounding box center [57, 38] width 115 height 22
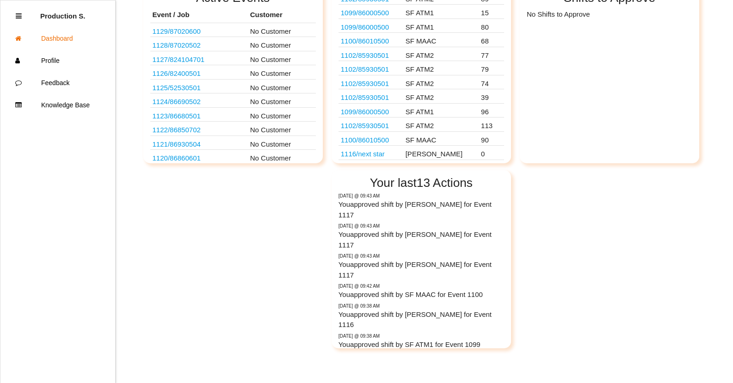
scroll to position [139, 0]
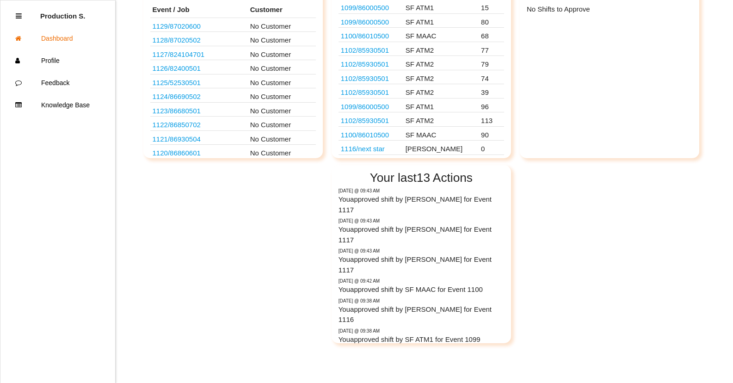
click at [382, 122] on link "1102 / 85930501" at bounding box center [365, 120] width 48 height 8
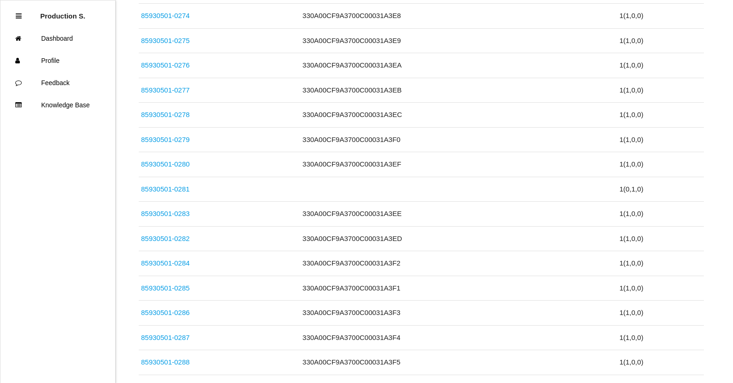
scroll to position [2775, 0]
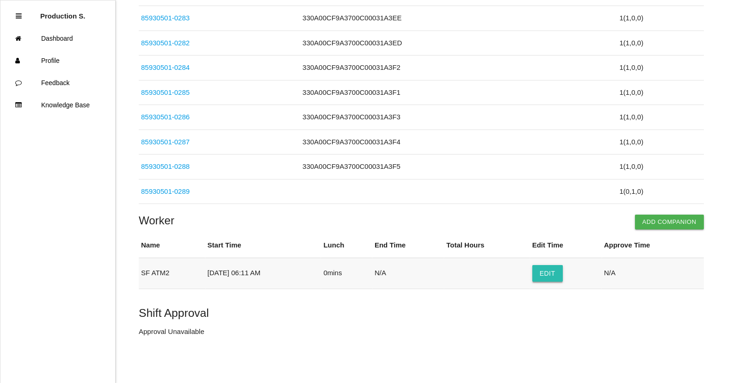
click at [558, 275] on button "Edit" at bounding box center [547, 273] width 31 height 17
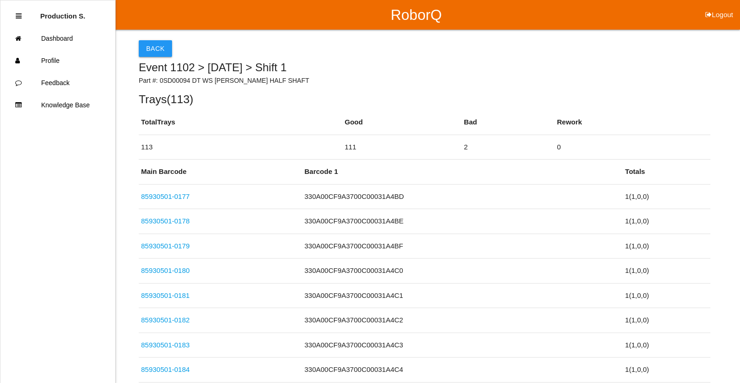
select select "6"
select select "11"
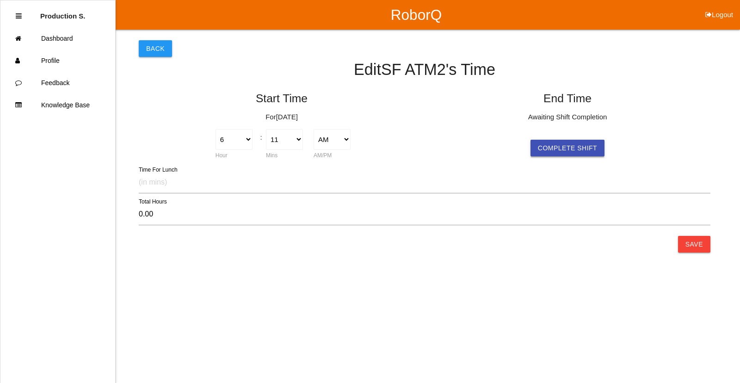
click at [591, 142] on button "Complete Shift" at bounding box center [567, 148] width 74 height 17
select select "6"
select select "11"
click at [691, 249] on button "Save" at bounding box center [694, 244] width 32 height 17
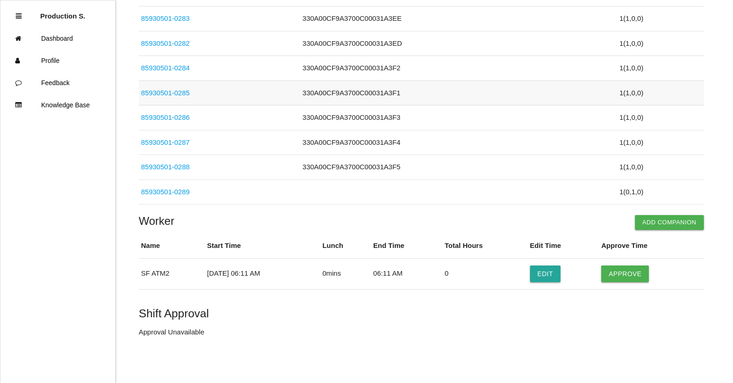
scroll to position [2775, 0]
click at [623, 272] on button "Approve" at bounding box center [625, 273] width 48 height 17
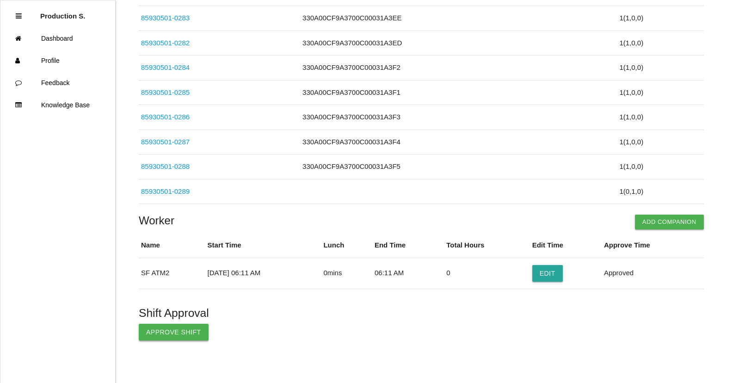
click at [175, 334] on button "Approve Shift" at bounding box center [174, 332] width 70 height 17
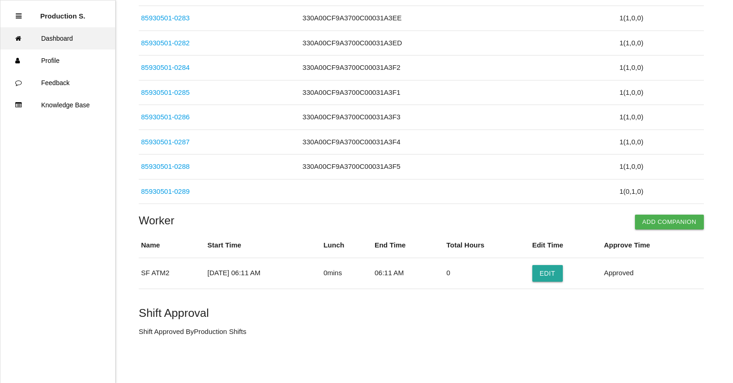
click at [55, 37] on link "Dashboard" at bounding box center [57, 38] width 115 height 22
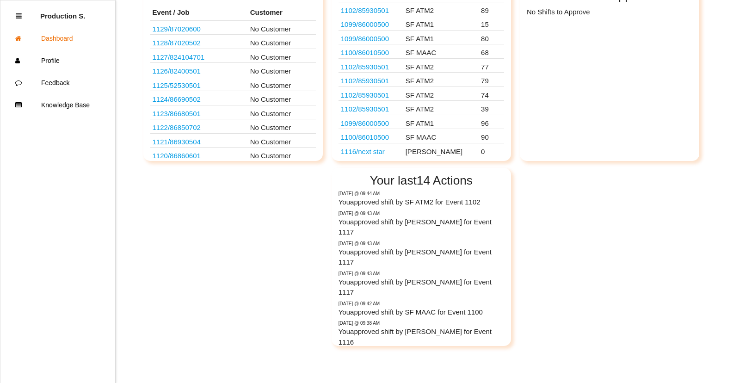
scroll to position [139, 0]
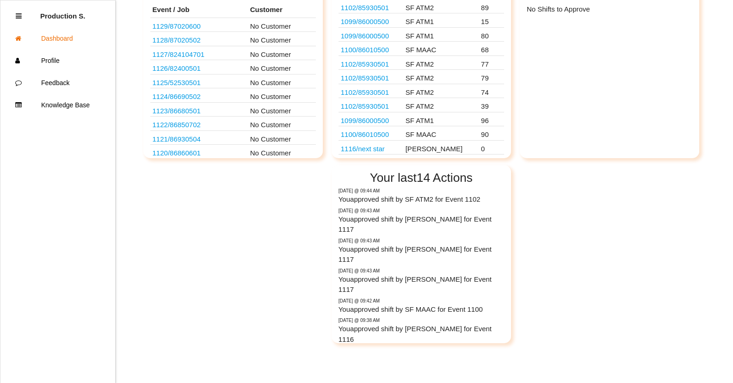
click at [383, 136] on link "1100 / 86010500" at bounding box center [365, 134] width 48 height 8
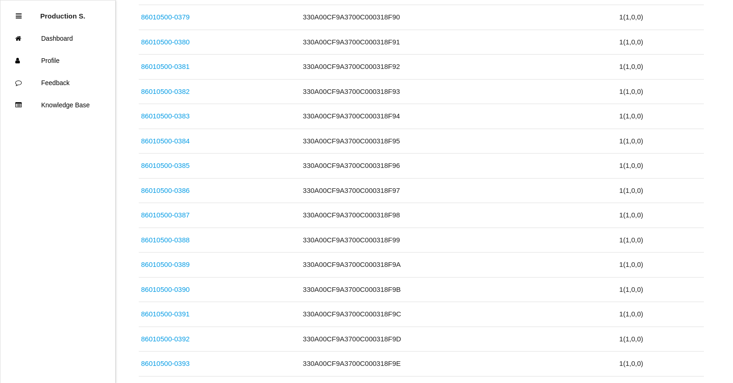
scroll to position [2206, 0]
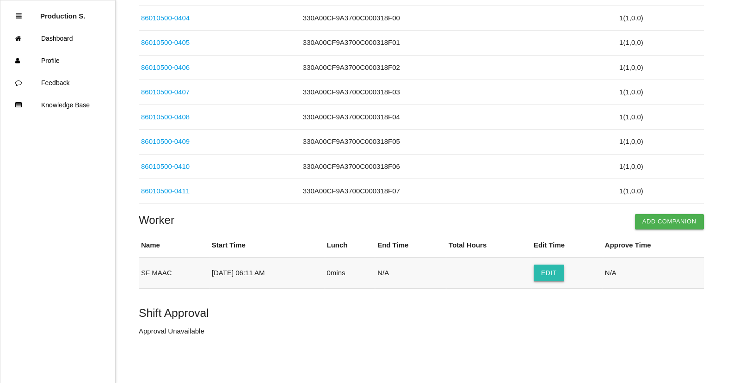
click at [553, 273] on button "Edit" at bounding box center [548, 272] width 31 height 17
select select "6"
select select "11"
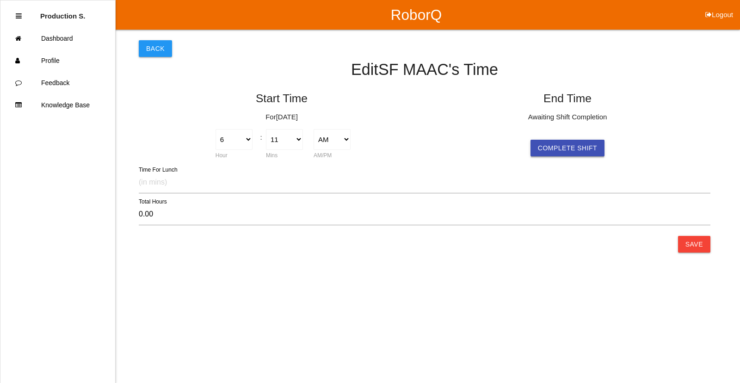
click at [555, 147] on button "Complete Shift" at bounding box center [567, 148] width 74 height 17
select select "6"
select select "11"
click at [704, 245] on button "Save" at bounding box center [694, 244] width 32 height 17
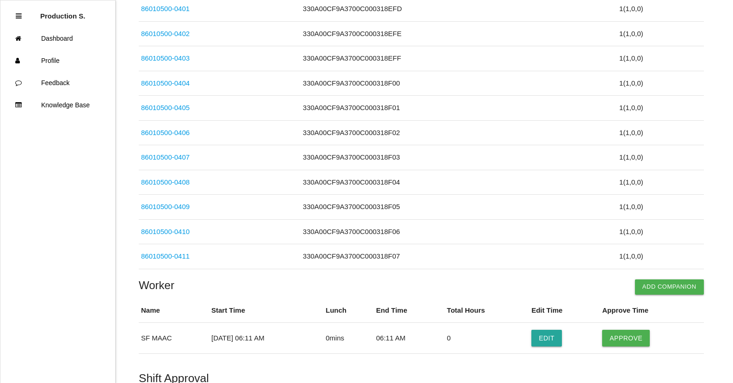
scroll to position [2206, 0]
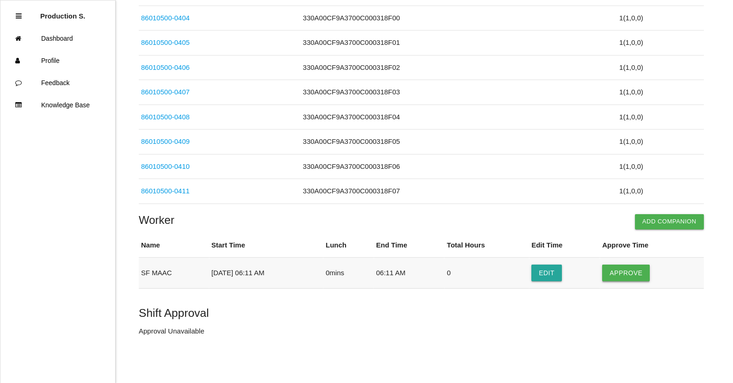
click at [632, 275] on button "Approve" at bounding box center [626, 272] width 48 height 17
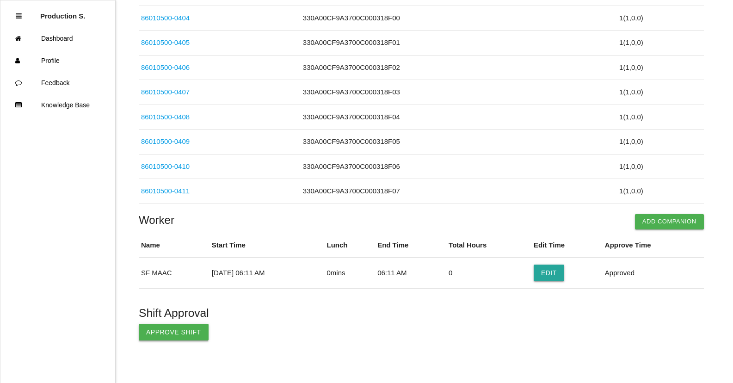
click at [150, 337] on button "Approve Shift" at bounding box center [174, 332] width 70 height 17
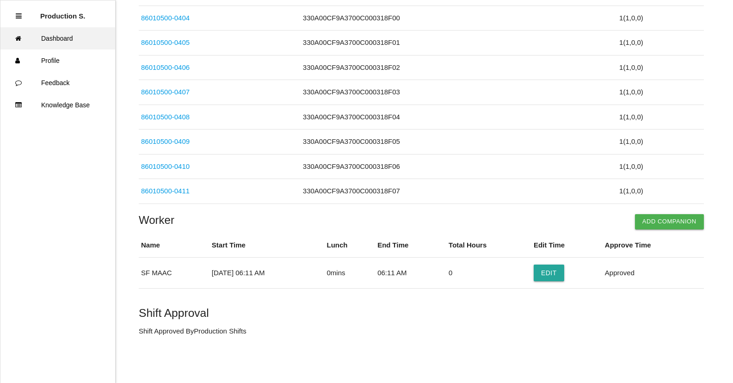
click at [76, 43] on link "Dashboard" at bounding box center [57, 38] width 115 height 22
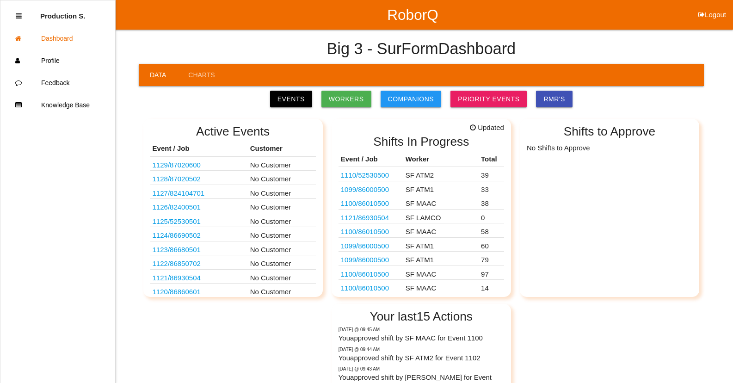
click at [379, 220] on link "1121 / 86930504" at bounding box center [365, 218] width 48 height 8
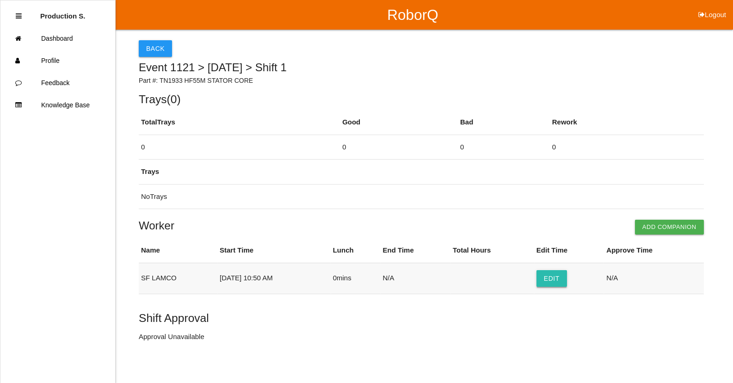
click at [550, 281] on button "Edit" at bounding box center [551, 278] width 31 height 17
select select "10"
select select "50"
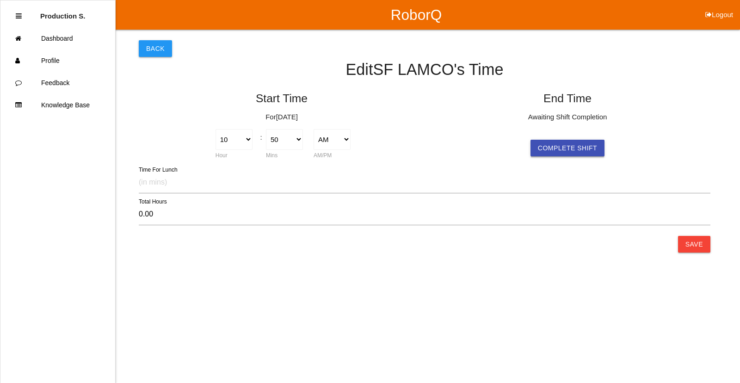
click at [570, 145] on button "Complete Shift" at bounding box center [567, 148] width 74 height 17
select select "10"
select select "50"
click at [686, 250] on button "Save" at bounding box center [694, 244] width 32 height 17
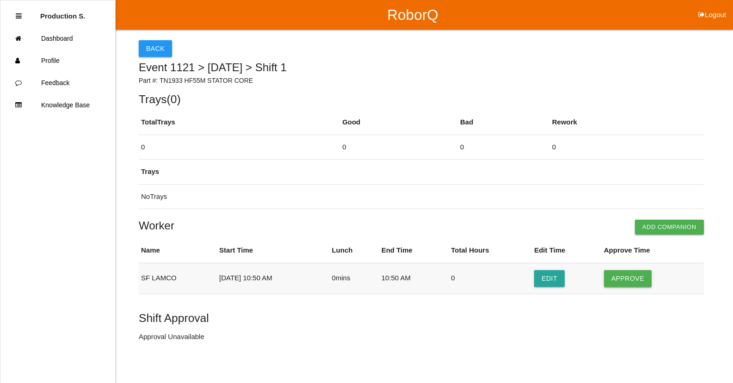
click at [625, 279] on button "Approve" at bounding box center [628, 278] width 48 height 17
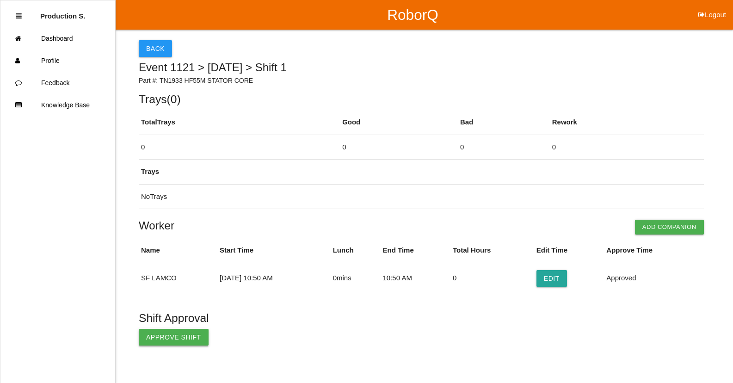
click at [164, 342] on button "Approve Shift" at bounding box center [174, 337] width 70 height 17
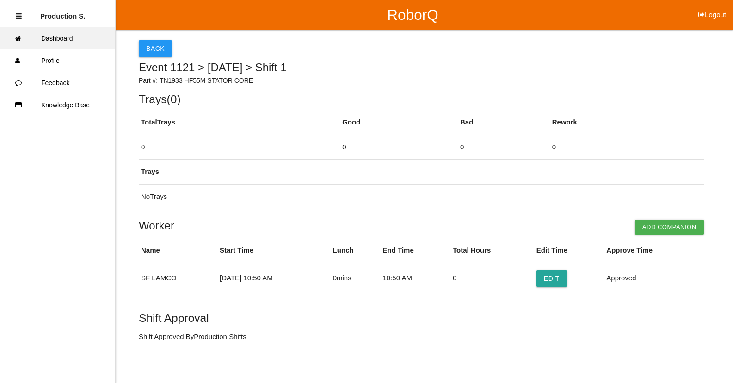
click at [47, 38] on link "Dashboard" at bounding box center [57, 38] width 115 height 22
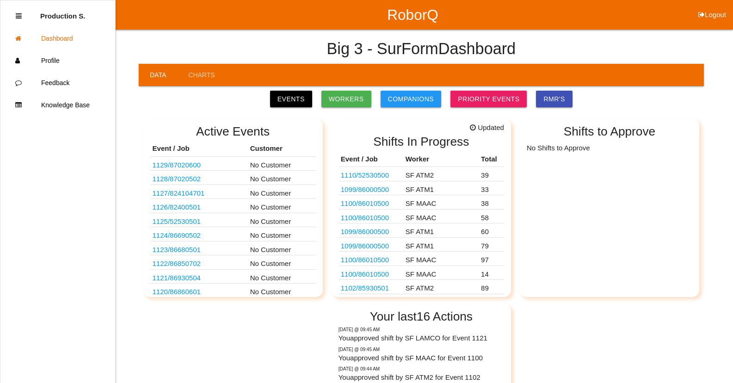
scroll to position [128, 0]
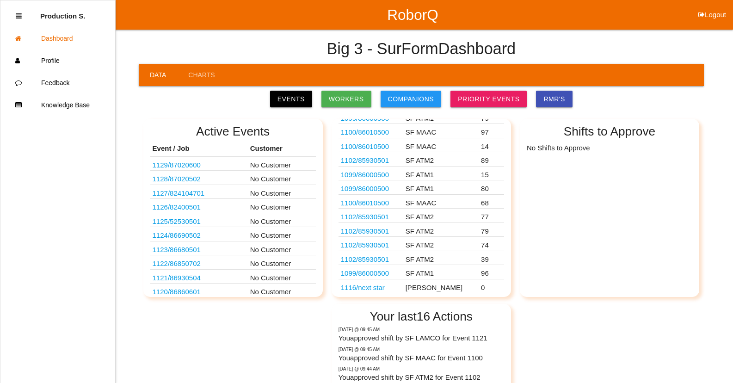
click at [382, 287] on link "1116 / next star" at bounding box center [363, 287] width 44 height 8
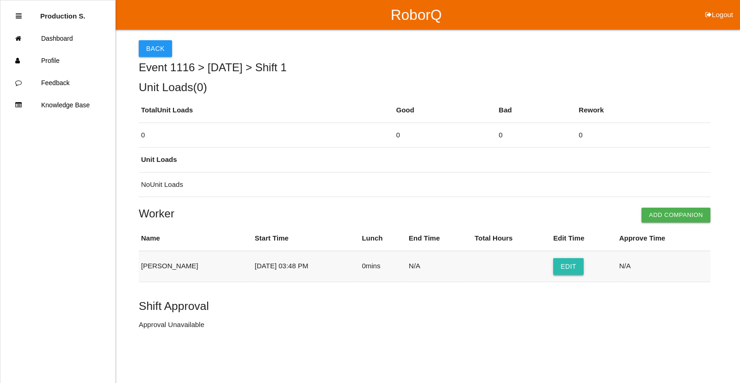
click at [565, 266] on button "Edit" at bounding box center [568, 266] width 31 height 17
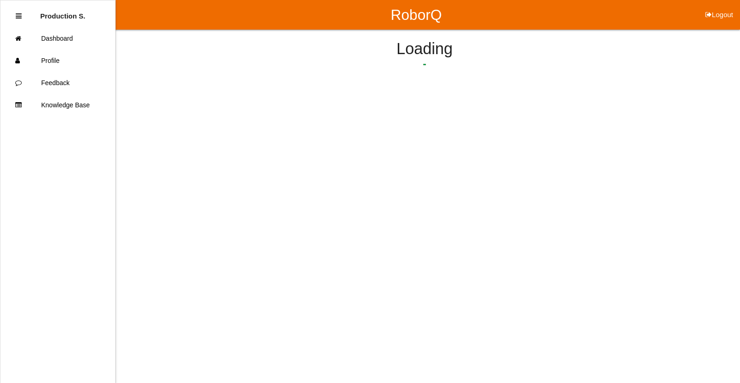
select select "3"
select select "48"
select select "2"
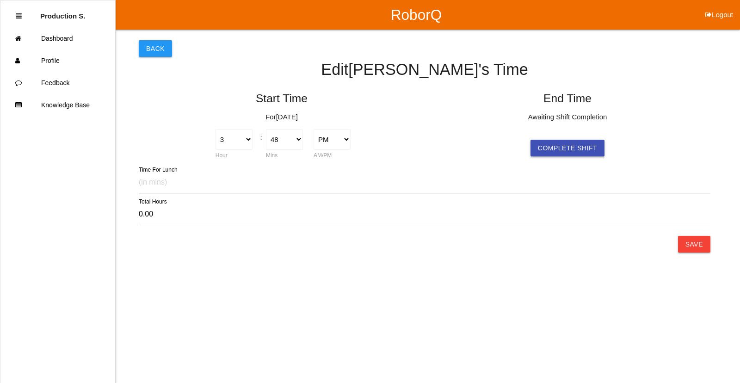
click at [559, 149] on button "Complete Shift" at bounding box center [567, 148] width 74 height 17
select select "3"
select select "48"
select select "2"
click at [688, 249] on button "Save" at bounding box center [694, 244] width 32 height 17
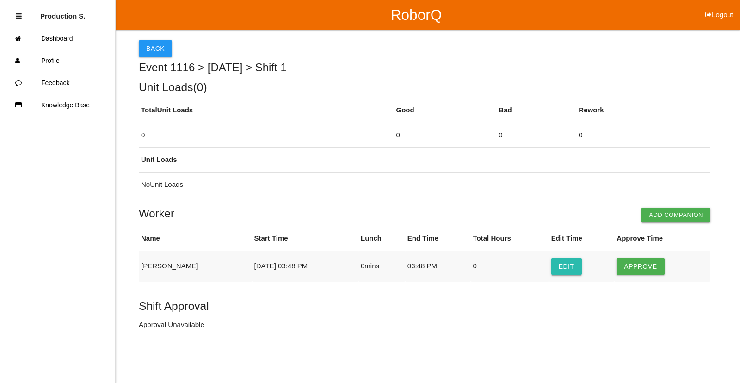
click at [562, 263] on button "Edit" at bounding box center [566, 266] width 31 height 17
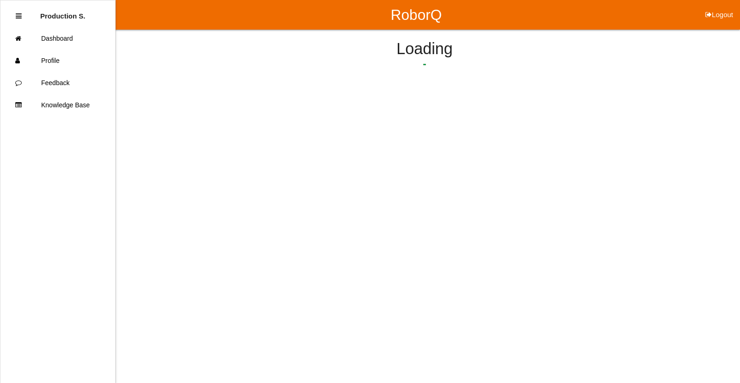
select select "3"
select select "48"
select select "2"
select select "3"
select select "48"
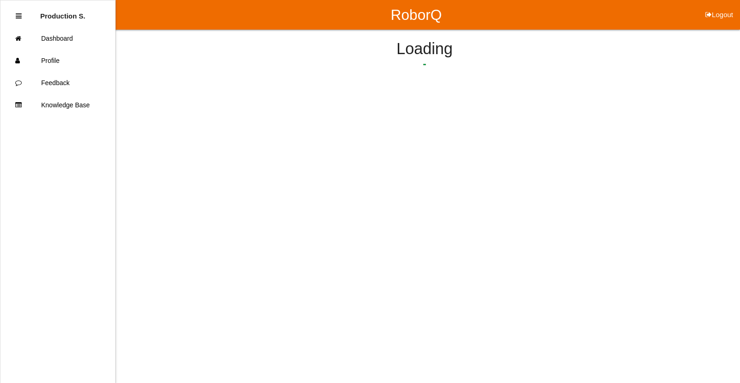
select select "2"
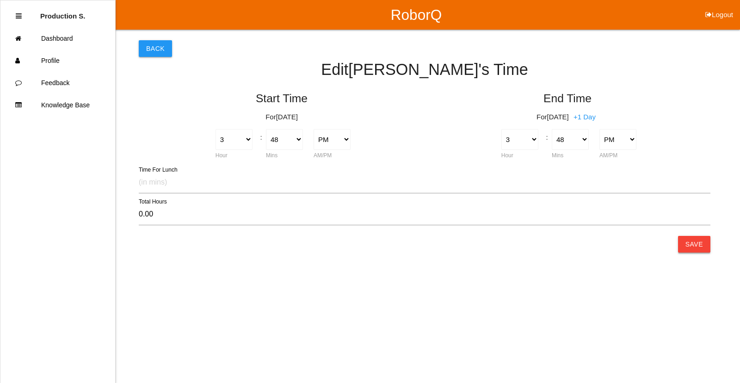
click at [685, 247] on button "Save" at bounding box center [694, 244] width 32 height 17
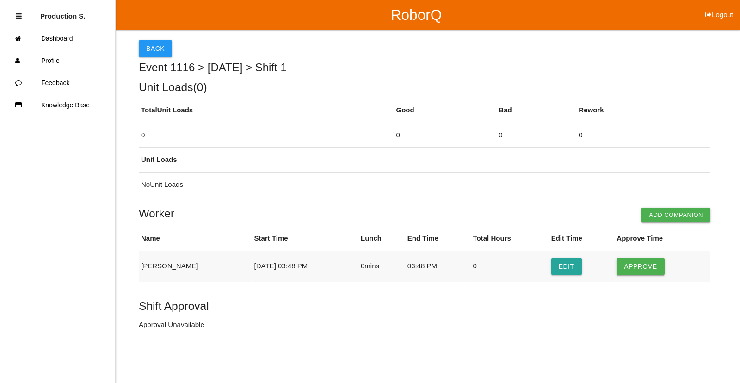
click at [648, 265] on button "Approve" at bounding box center [640, 266] width 48 height 17
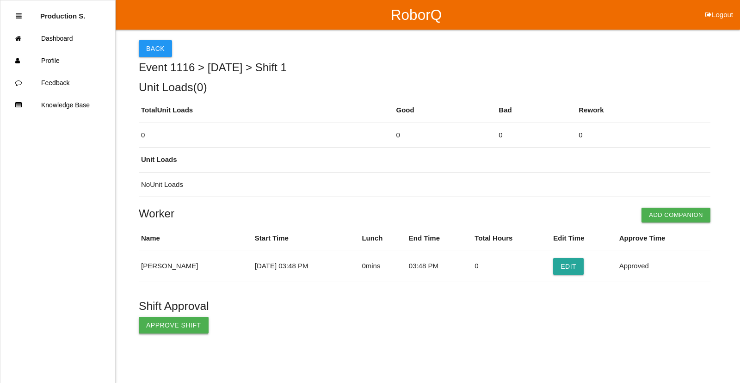
click at [185, 330] on button "Approve Shift" at bounding box center [174, 325] width 70 height 17
click at [69, 37] on link "Dashboard" at bounding box center [57, 38] width 115 height 22
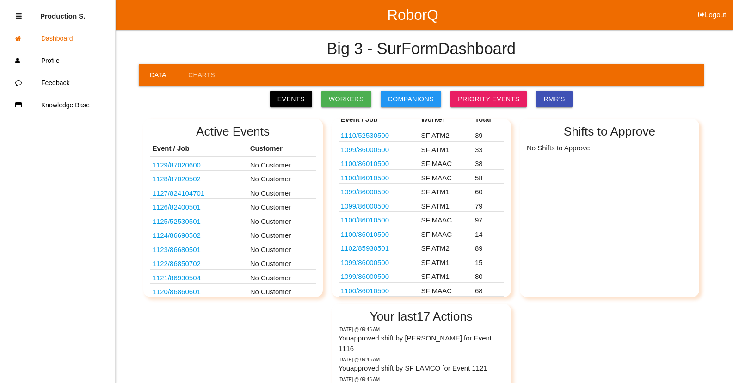
scroll to position [113, 0]
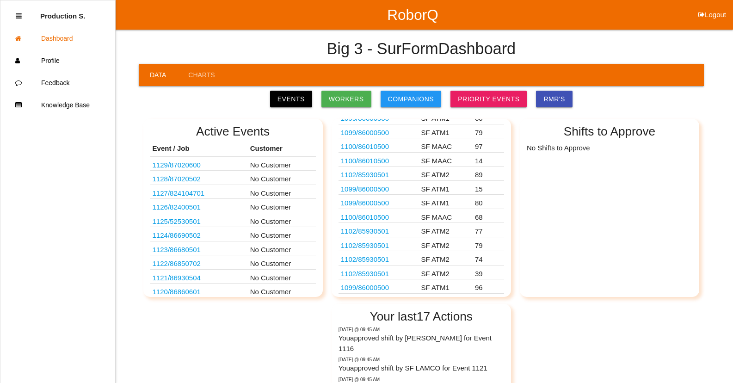
click at [374, 287] on link "1099 / 86000500" at bounding box center [365, 287] width 48 height 8
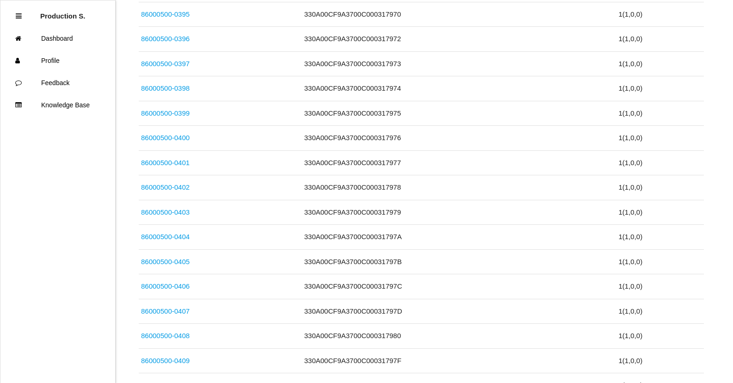
scroll to position [2354, 0]
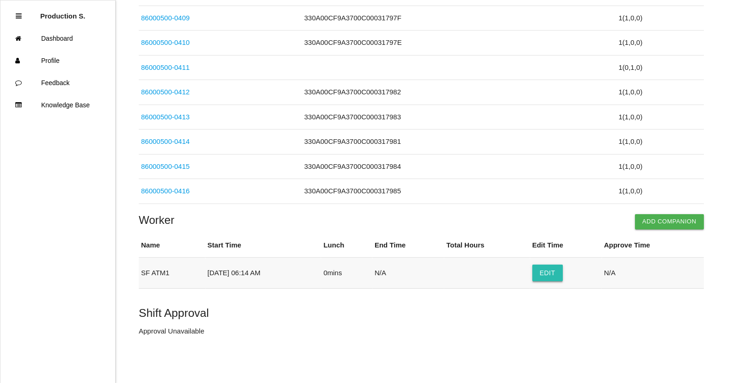
click at [553, 272] on button "Edit" at bounding box center [547, 272] width 31 height 17
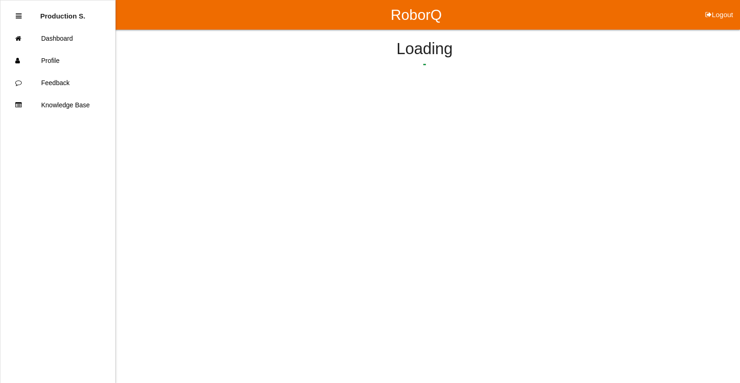
select select "6"
select select "14"
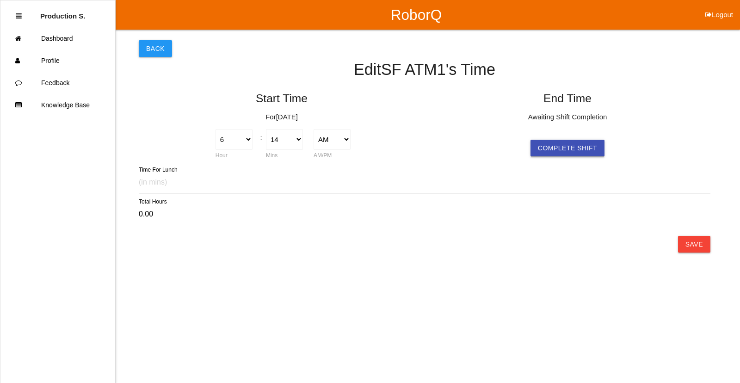
click at [551, 148] on button "Complete Shift" at bounding box center [567, 148] width 74 height 17
select select "6"
select select "14"
click at [707, 240] on button "Save" at bounding box center [694, 244] width 32 height 17
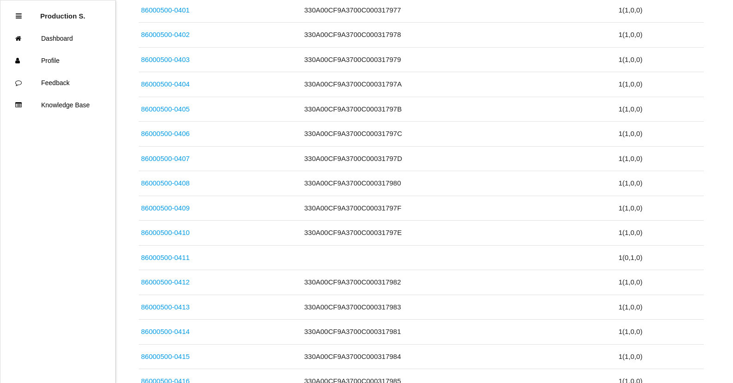
scroll to position [2354, 0]
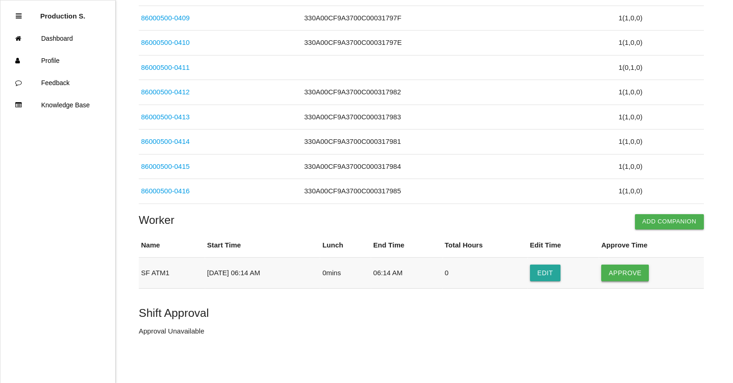
click at [629, 270] on button "Approve" at bounding box center [625, 272] width 48 height 17
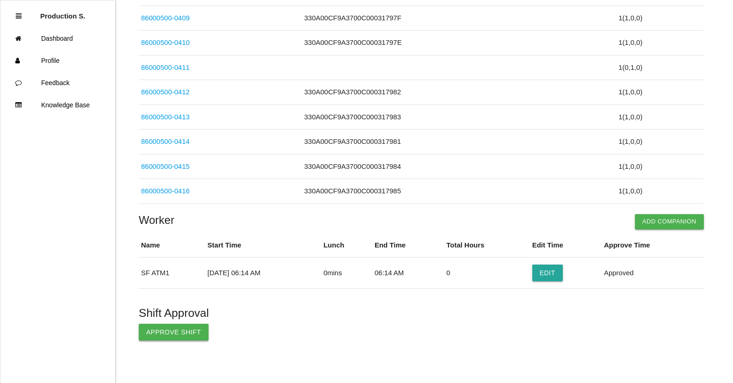
click at [185, 336] on button "Approve Shift" at bounding box center [174, 332] width 70 height 17
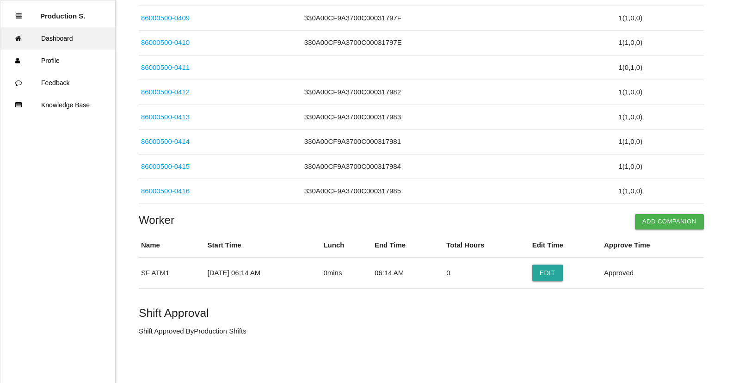
click at [66, 39] on link "Dashboard" at bounding box center [57, 38] width 115 height 22
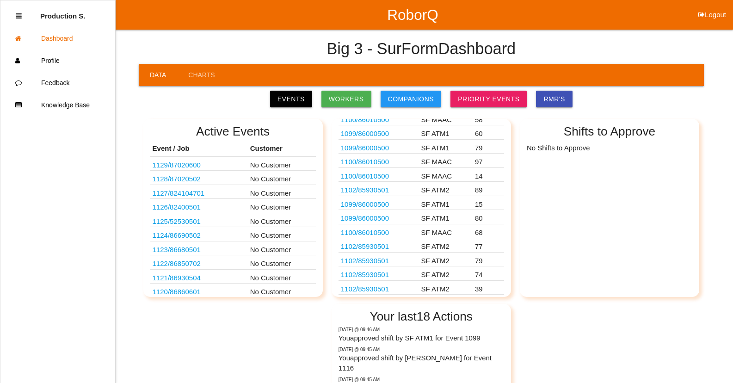
scroll to position [99, 0]
click at [380, 287] on link "1102 / 85930501" at bounding box center [365, 287] width 48 height 8
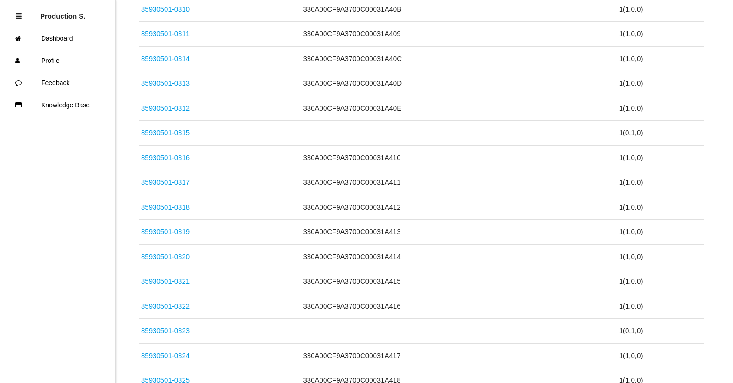
scroll to position [945, 0]
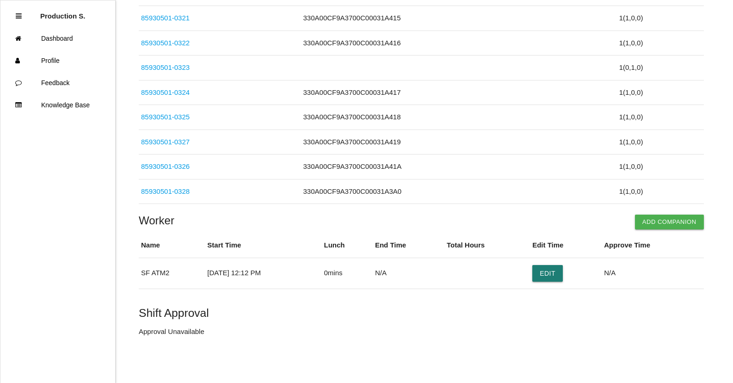
click at [544, 271] on button "Edit" at bounding box center [547, 273] width 31 height 17
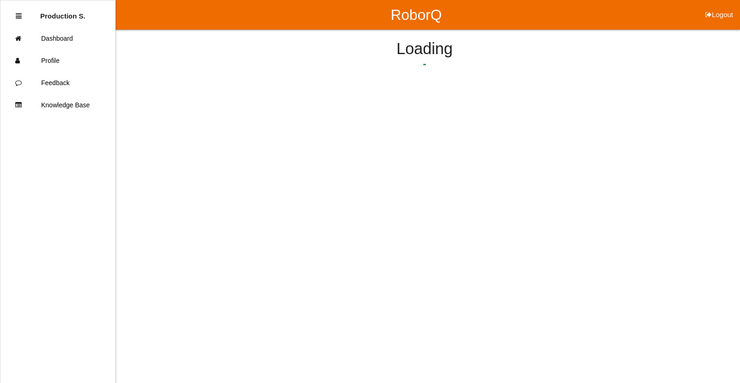
select select "12"
select select "2"
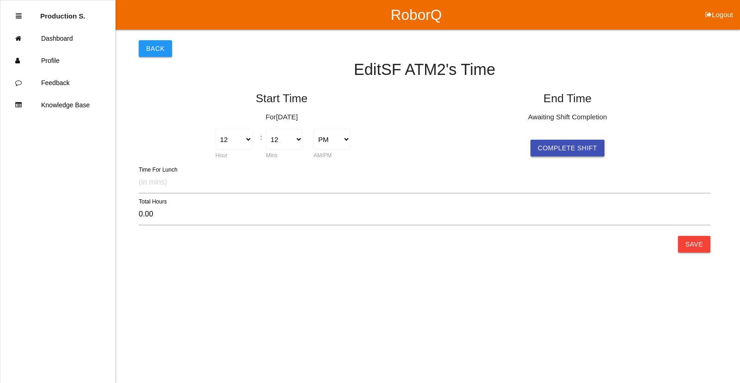
click at [571, 148] on button "Complete Shift" at bounding box center [567, 148] width 74 height 17
select select "12"
select select "2"
click at [691, 249] on button "Save" at bounding box center [694, 244] width 32 height 17
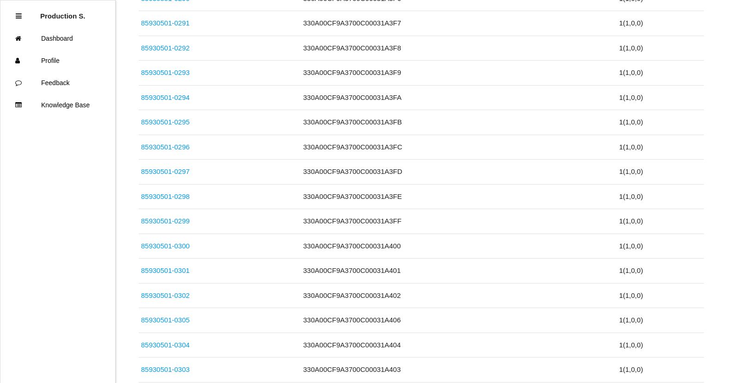
scroll to position [945, 0]
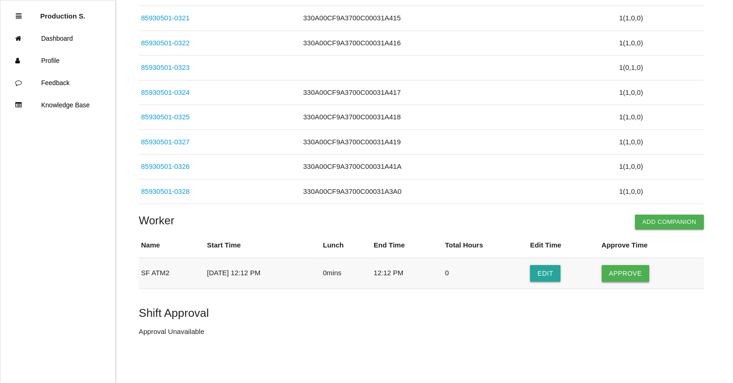
click at [622, 271] on button "Approve" at bounding box center [625, 273] width 48 height 17
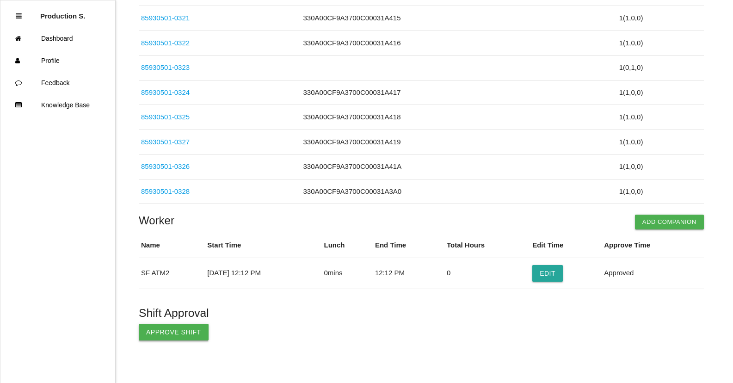
click at [164, 333] on button "Approve Shift" at bounding box center [174, 332] width 70 height 17
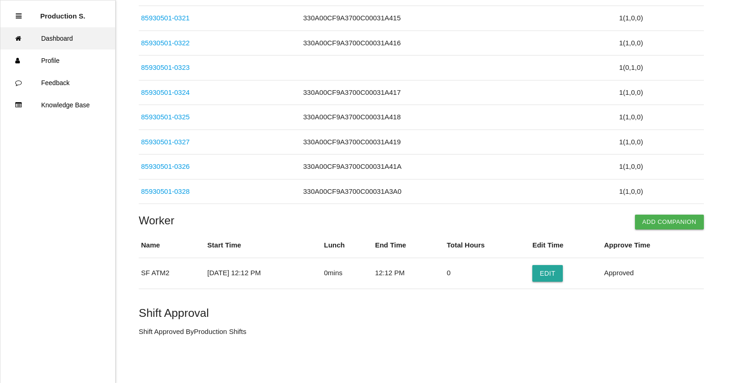
click at [53, 38] on link "Dashboard" at bounding box center [57, 38] width 115 height 22
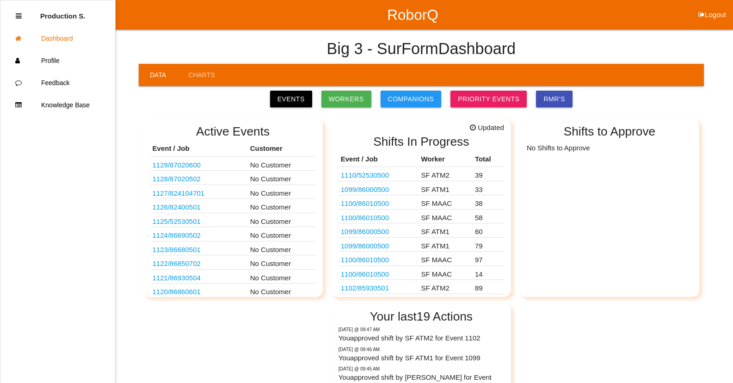
scroll to position [85, 0]
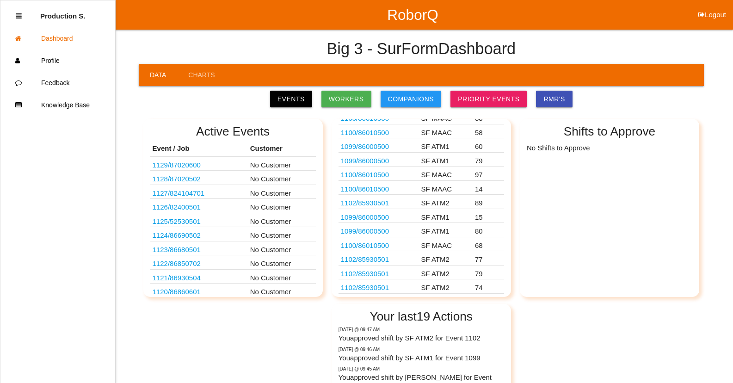
click at [368, 289] on link "1102 / 85930501" at bounding box center [365, 287] width 48 height 8
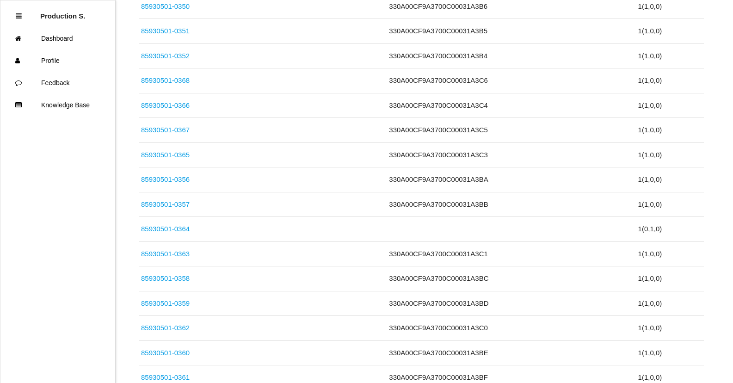
scroll to position [1810, 0]
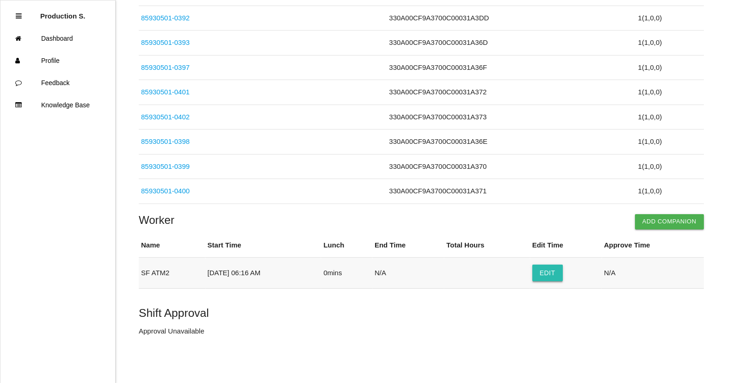
click at [562, 275] on button "Edit" at bounding box center [547, 272] width 31 height 17
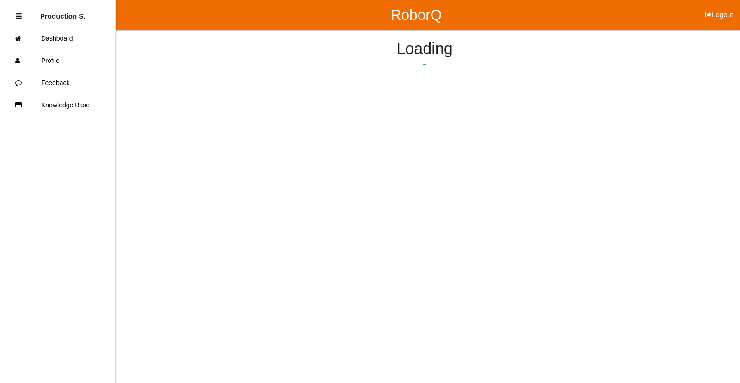
select select "6"
select select "16"
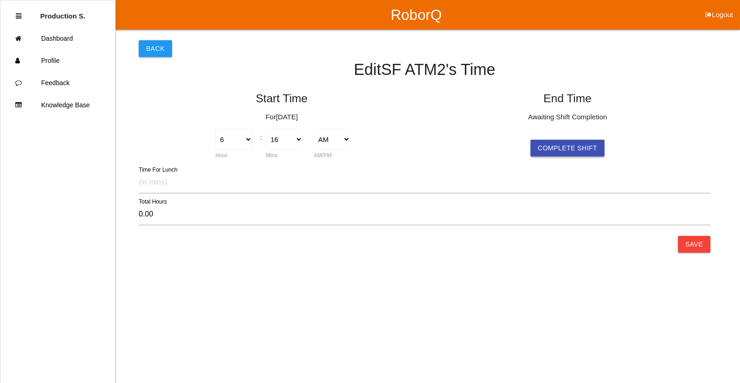
click at [587, 151] on button "Complete Shift" at bounding box center [567, 148] width 74 height 17
select select "6"
select select "16"
click at [686, 244] on button "Save" at bounding box center [694, 244] width 32 height 17
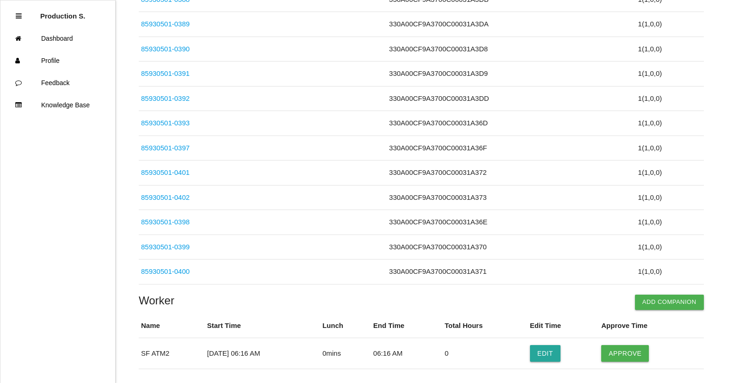
scroll to position [1810, 0]
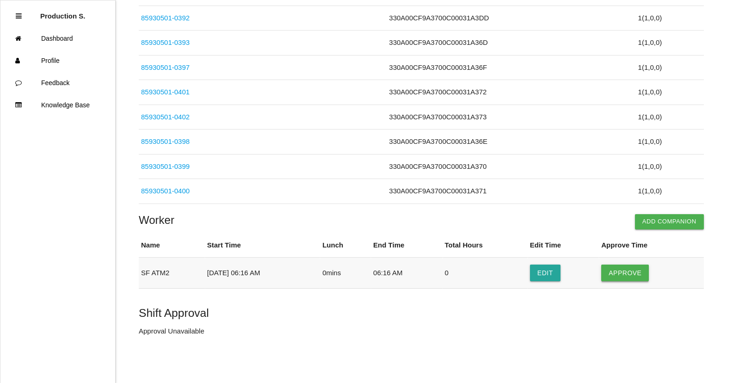
click at [610, 269] on button "Approve" at bounding box center [625, 272] width 48 height 17
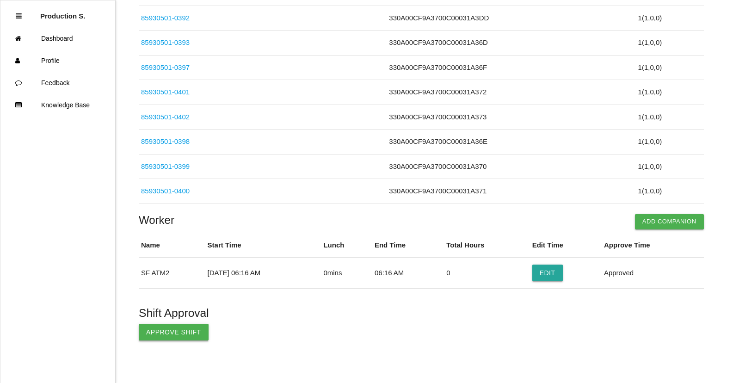
click at [171, 338] on button "Approve Shift" at bounding box center [174, 332] width 70 height 17
click at [165, 332] on p "Shift Approved By Production Shifts" at bounding box center [421, 331] width 565 height 11
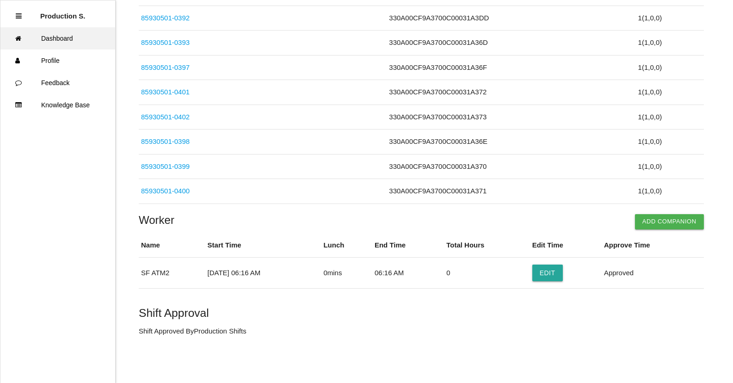
click at [69, 40] on link "Dashboard" at bounding box center [57, 38] width 115 height 22
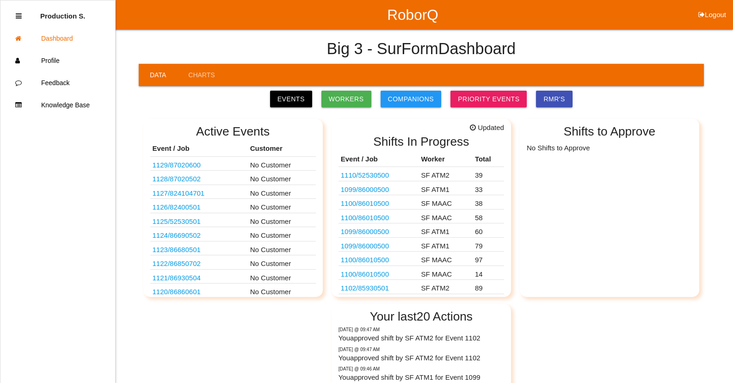
scroll to position [71, 0]
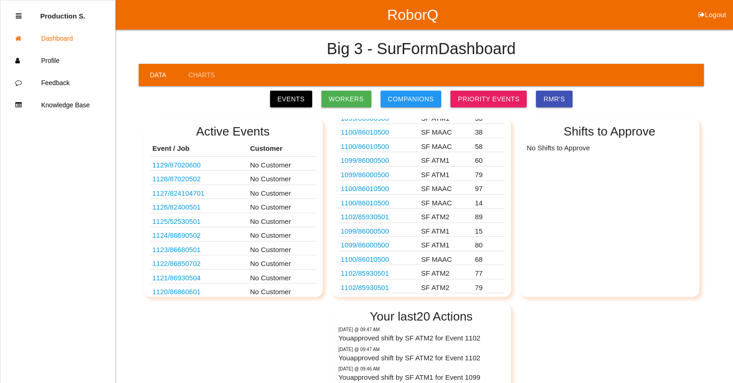
click at [381, 287] on link "1102 / 85930501" at bounding box center [365, 287] width 48 height 8
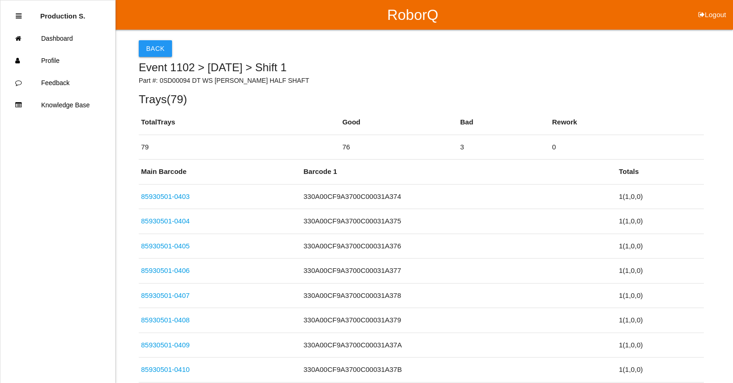
scroll to position [1934, 0]
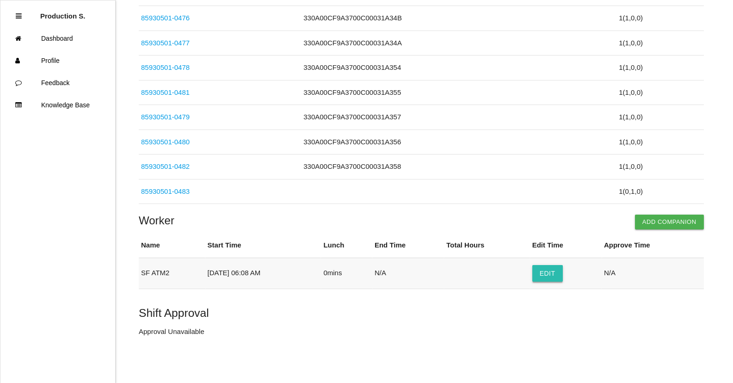
click at [556, 272] on button "Edit" at bounding box center [547, 273] width 31 height 17
select select "6"
select select "8"
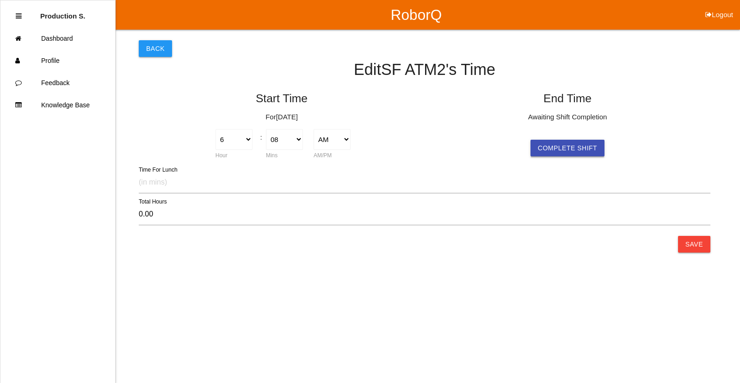
click at [592, 153] on button "Complete Shift" at bounding box center [567, 148] width 74 height 17
select select "6"
select select "8"
drag, startPoint x: 706, startPoint y: 244, endPoint x: 674, endPoint y: 251, distance: 33.0
click at [705, 244] on button "Save" at bounding box center [694, 244] width 32 height 17
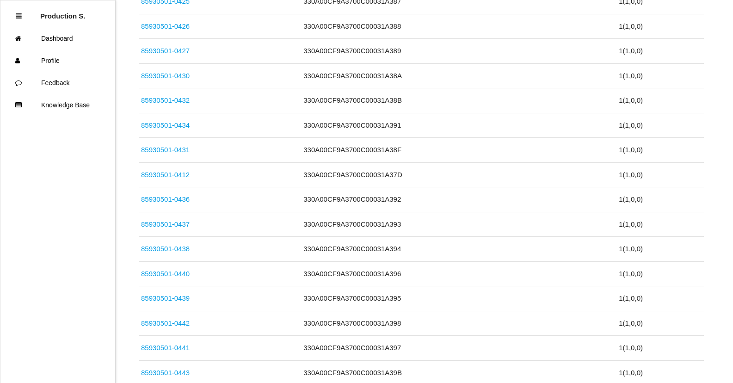
scroll to position [1934, 0]
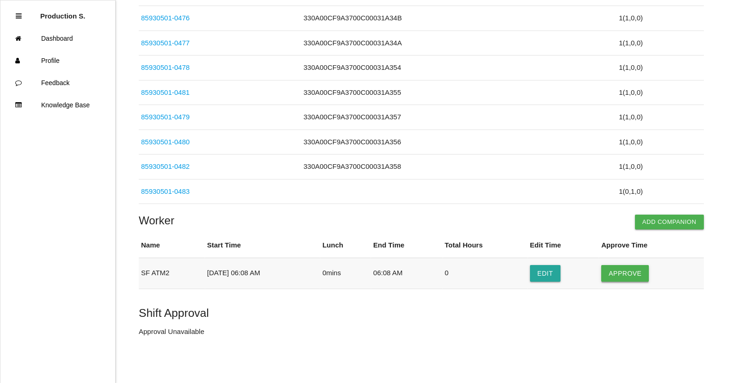
click at [622, 279] on button "Approve" at bounding box center [625, 273] width 48 height 17
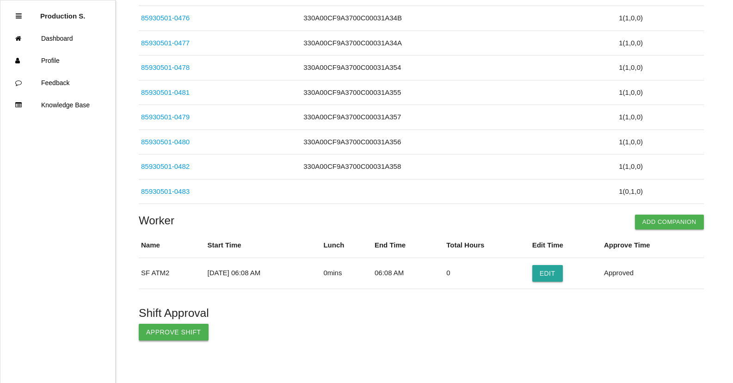
click at [196, 327] on button "Approve Shift" at bounding box center [174, 332] width 70 height 17
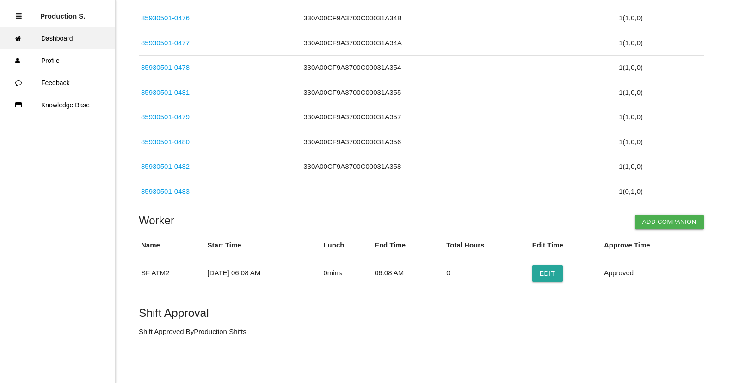
click at [67, 37] on link "Dashboard" at bounding box center [57, 38] width 115 height 22
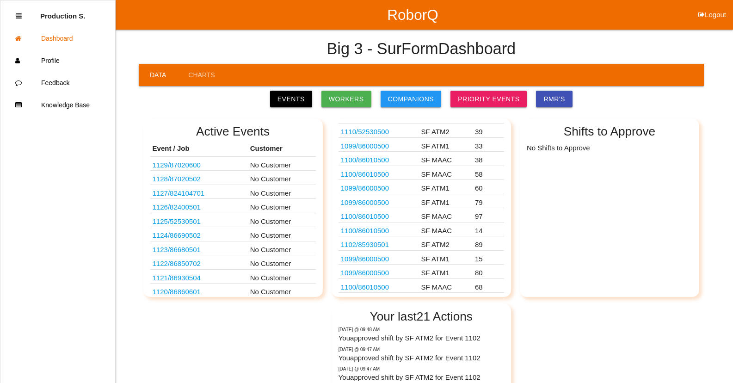
scroll to position [57, 0]
click at [373, 288] on link "1102 / 85930501" at bounding box center [365, 287] width 48 height 8
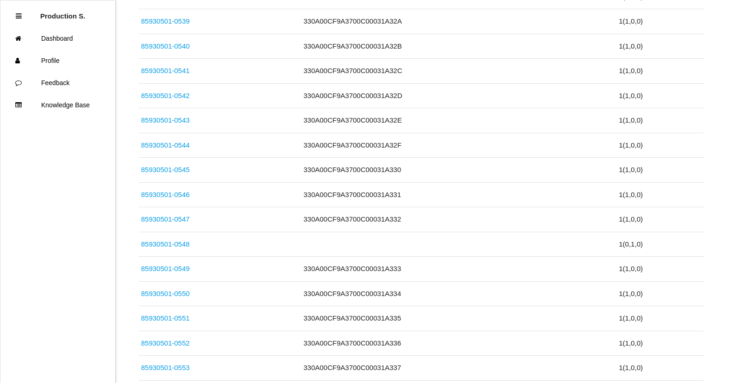
scroll to position [1884, 0]
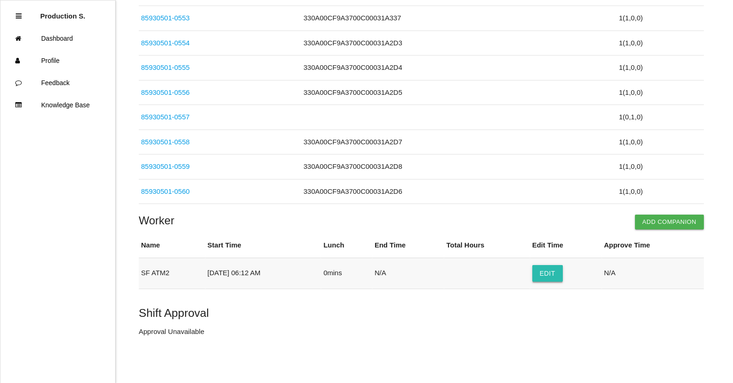
click at [562, 277] on button "Edit" at bounding box center [547, 273] width 31 height 17
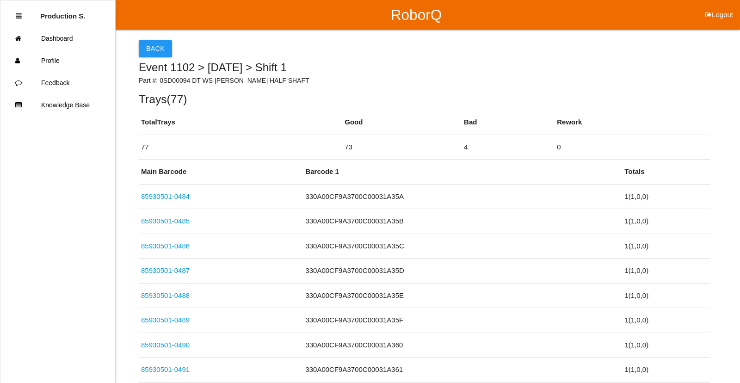
select select "6"
select select "12"
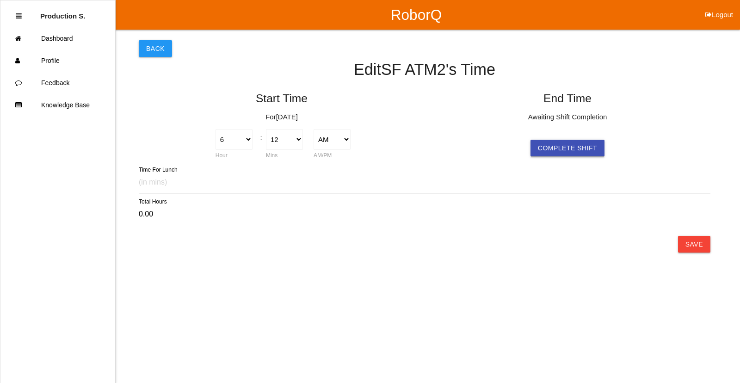
click at [587, 153] on button "Complete Shift" at bounding box center [567, 148] width 74 height 17
select select "6"
select select "12"
click at [692, 245] on button "Save" at bounding box center [694, 244] width 32 height 17
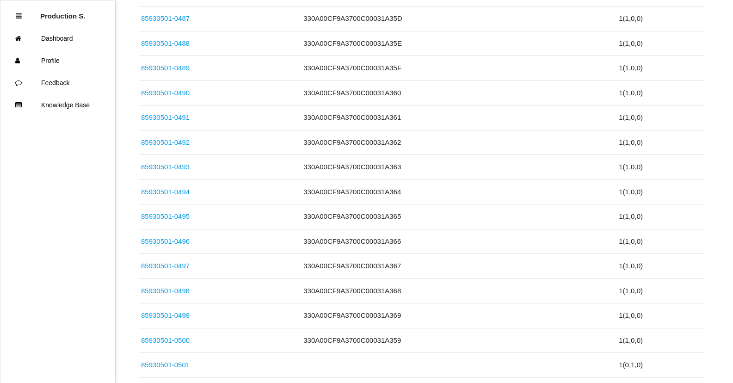
scroll to position [1884, 0]
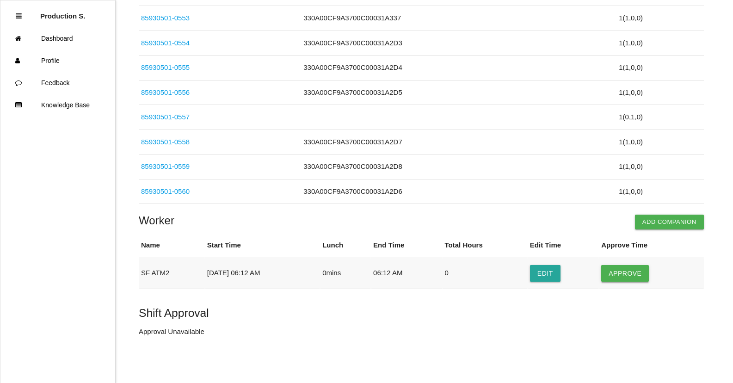
click at [637, 275] on button "Approve" at bounding box center [625, 273] width 48 height 17
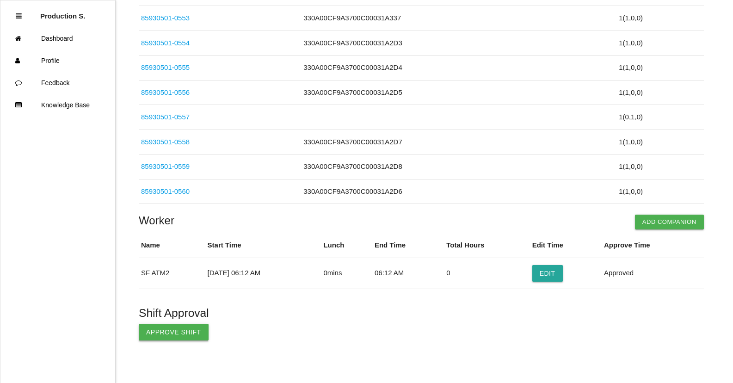
click at [188, 337] on button "Approve Shift" at bounding box center [174, 332] width 70 height 17
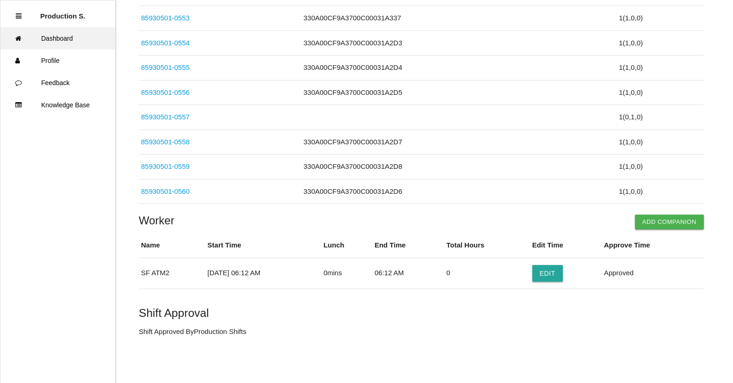
click at [73, 39] on link "Dashboard" at bounding box center [57, 38] width 115 height 22
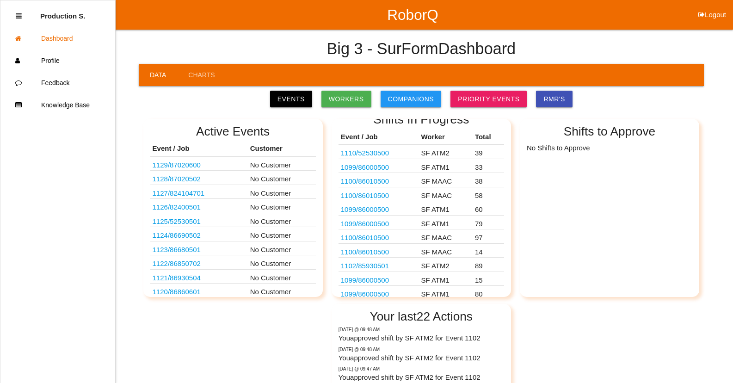
scroll to position [43, 0]
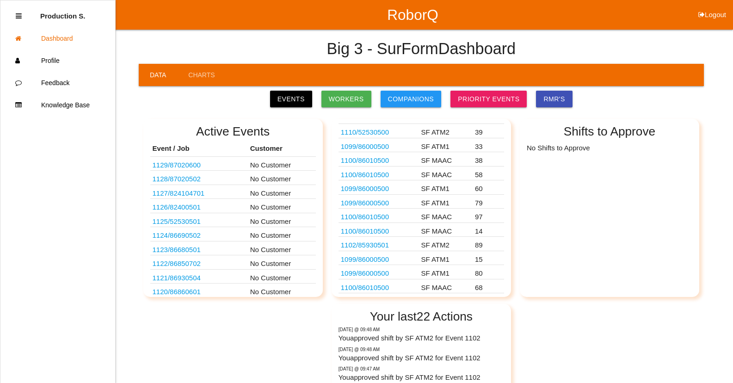
click at [382, 288] on link "1100 / 86010500" at bounding box center [365, 287] width 48 height 8
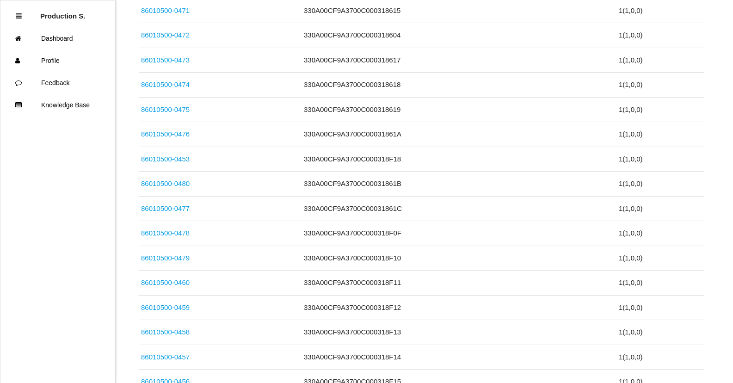
scroll to position [1662, 0]
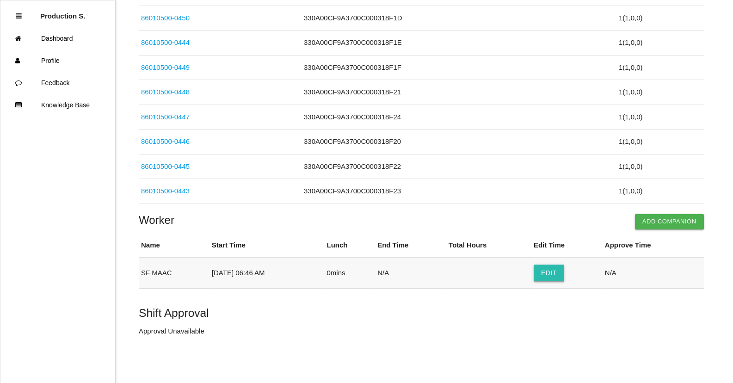
click at [561, 277] on button "Edit" at bounding box center [548, 272] width 31 height 17
select select "6"
select select "46"
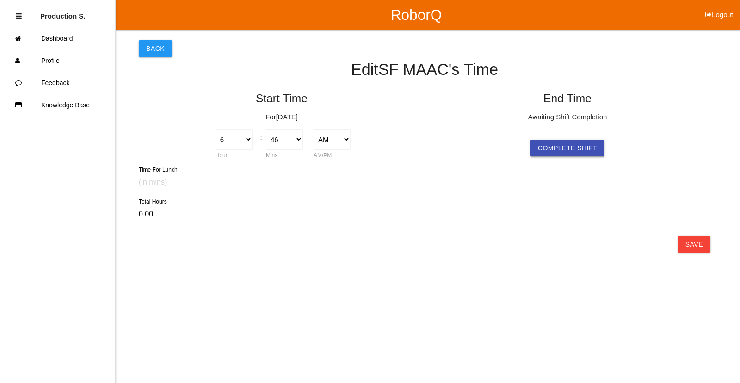
click at [587, 153] on button "Complete Shift" at bounding box center [567, 148] width 74 height 17
select select "6"
select select "46"
click at [694, 245] on button "Save" at bounding box center [694, 244] width 32 height 17
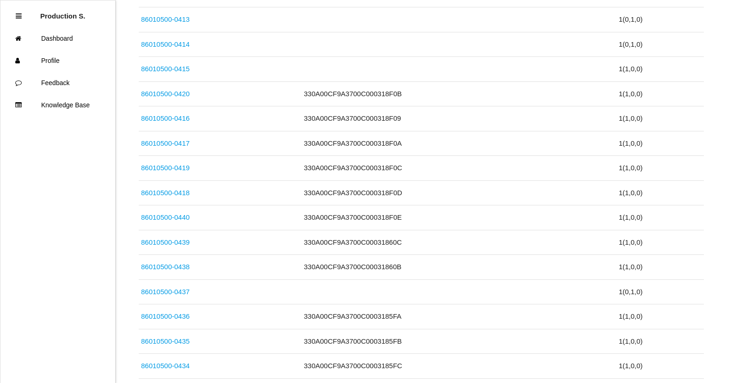
scroll to position [1662, 0]
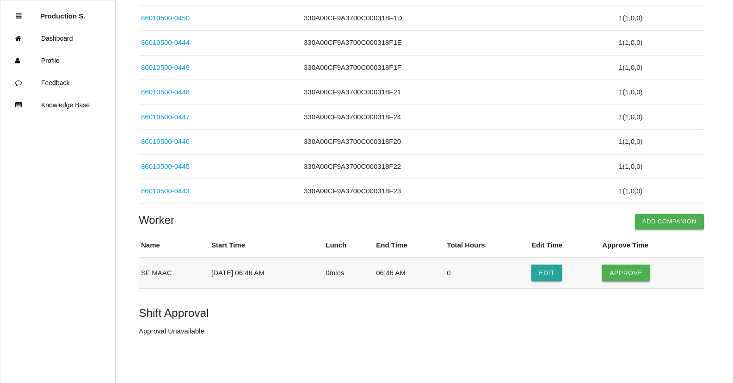
click at [615, 268] on button "Approve" at bounding box center [626, 272] width 48 height 17
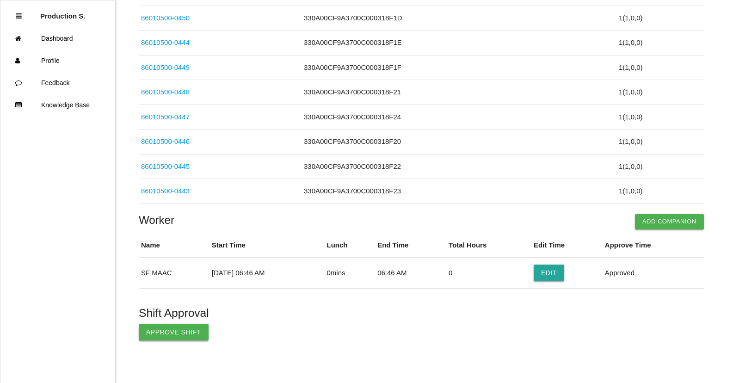
click at [191, 335] on button "Approve Shift" at bounding box center [174, 332] width 70 height 17
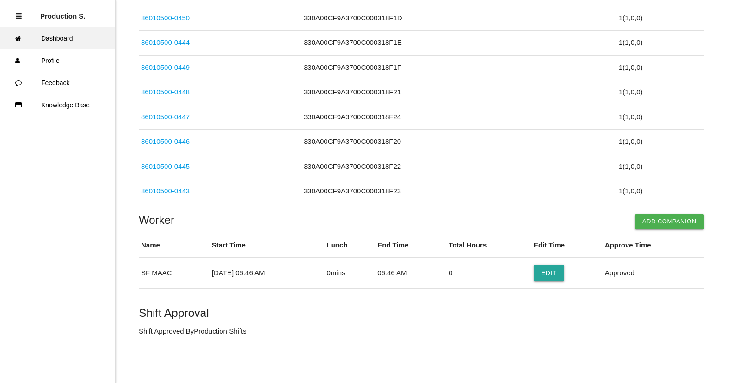
click at [48, 43] on link "Dashboard" at bounding box center [57, 38] width 115 height 22
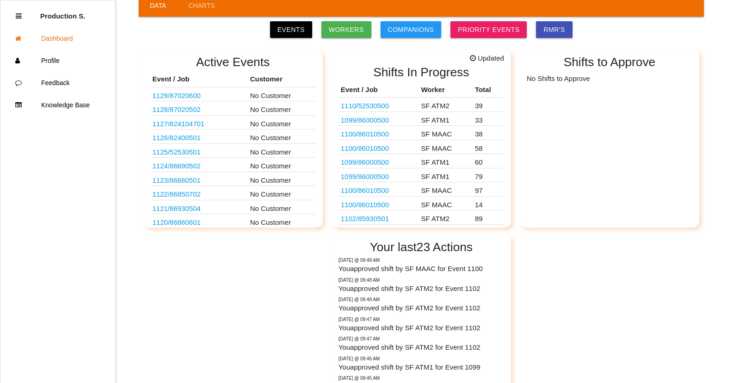
scroll to position [145, 0]
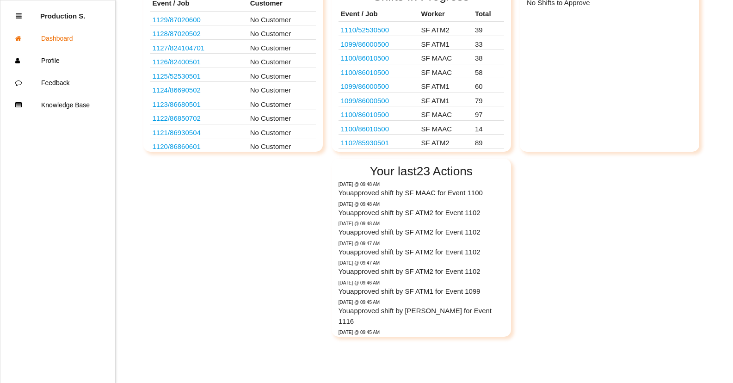
drag, startPoint x: 727, startPoint y: 250, endPoint x: 726, endPoint y: 245, distance: 5.6
click at [726, 248] on div "Big 3 - SurForm Dashboard Data Charts Events Workers Companions Priority Events…" at bounding box center [366, 110] width 733 height 452
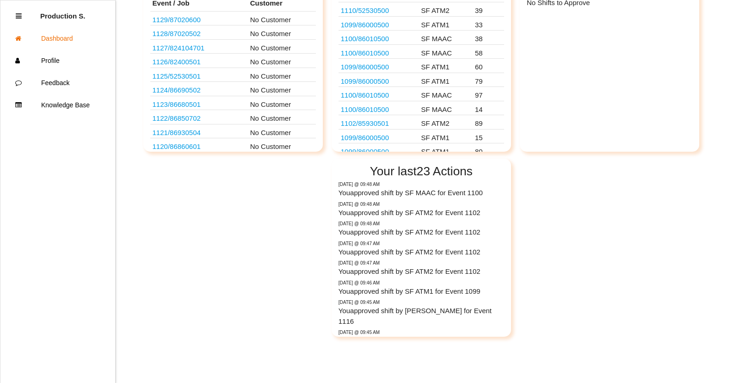
scroll to position [29, 0]
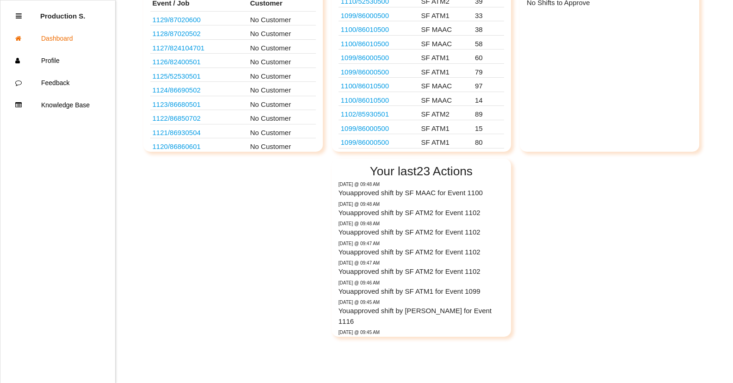
click at [374, 141] on link "1099 / 86000500" at bounding box center [365, 142] width 48 height 8
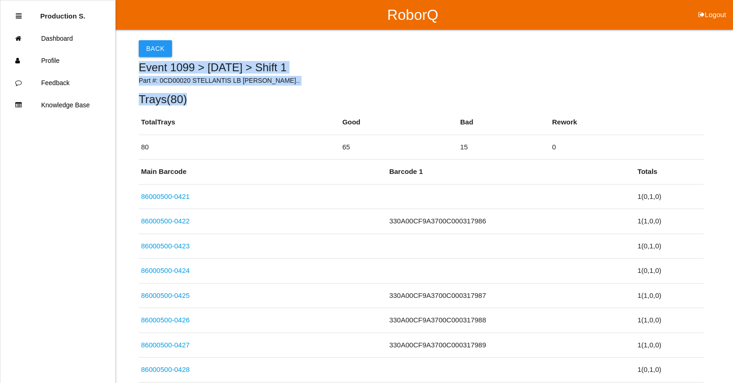
drag, startPoint x: 732, startPoint y: 42, endPoint x: 739, endPoint y: 100, distance: 58.2
drag, startPoint x: 739, startPoint y: 100, endPoint x: 640, endPoint y: 92, distance: 98.7
click at [640, 92] on div "Event 1099 > 09/13/2025 > Shift 1 Part #: 0CD00020 STELLANTIS LB BEV H... Trays…" at bounding box center [421, 83] width 565 height 44
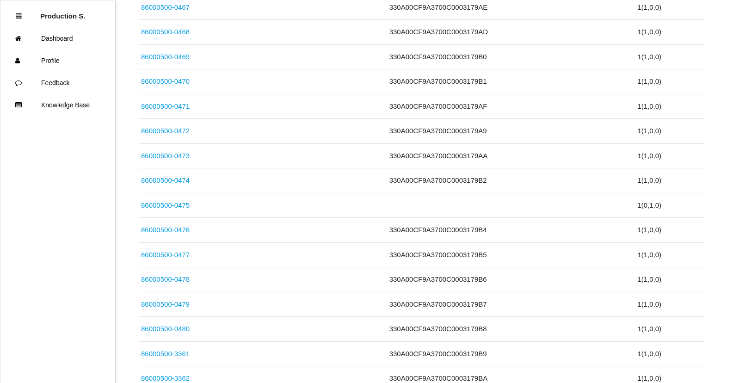
scroll to position [1959, 0]
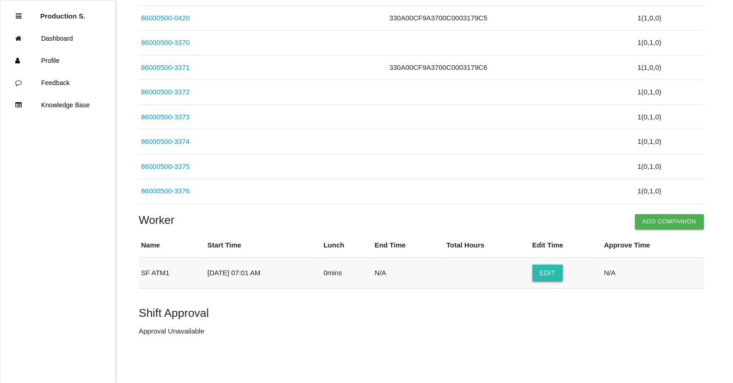
click at [554, 270] on button "Edit" at bounding box center [547, 272] width 31 height 17
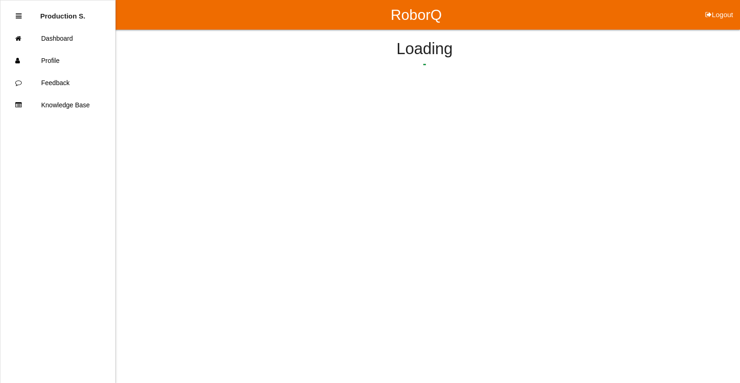
select select "7"
select select "1"
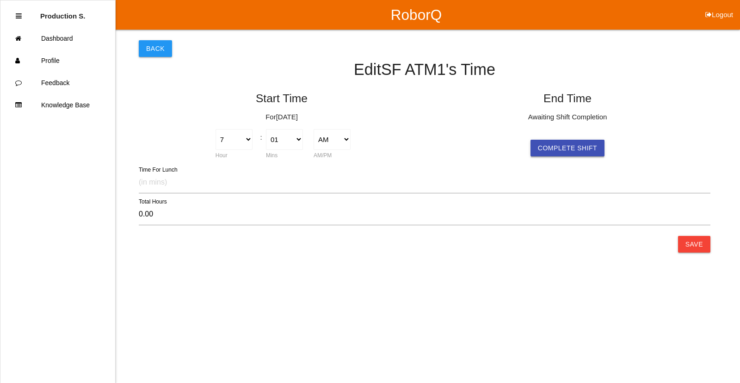
click at [549, 152] on button "Complete Shift" at bounding box center [567, 148] width 74 height 17
select select "7"
select select "1"
click at [695, 249] on button "Save" at bounding box center [694, 244] width 32 height 17
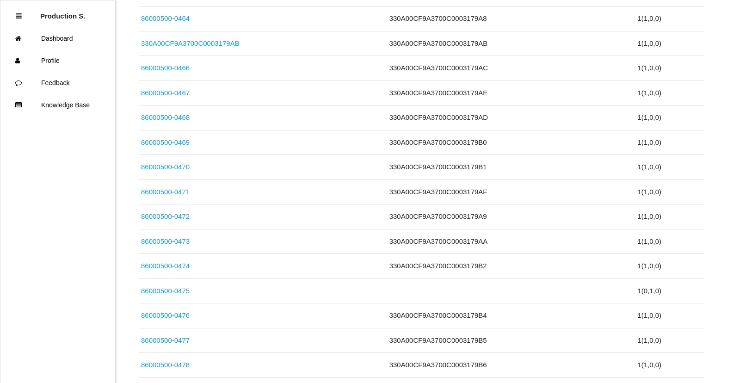
scroll to position [1959, 0]
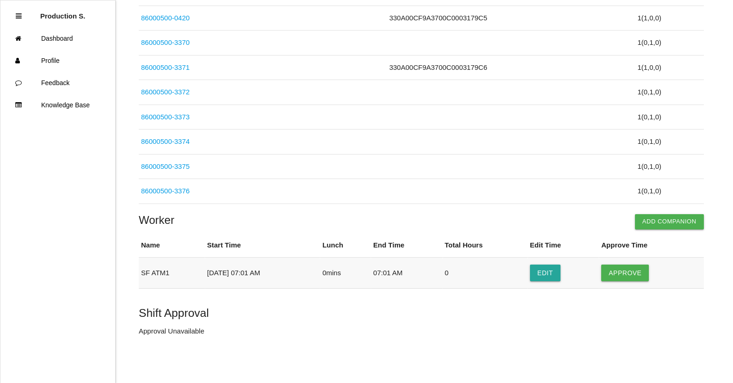
click at [627, 263] on td "Approve" at bounding box center [651, 272] width 104 height 31
click at [629, 274] on button "Approve" at bounding box center [625, 272] width 48 height 17
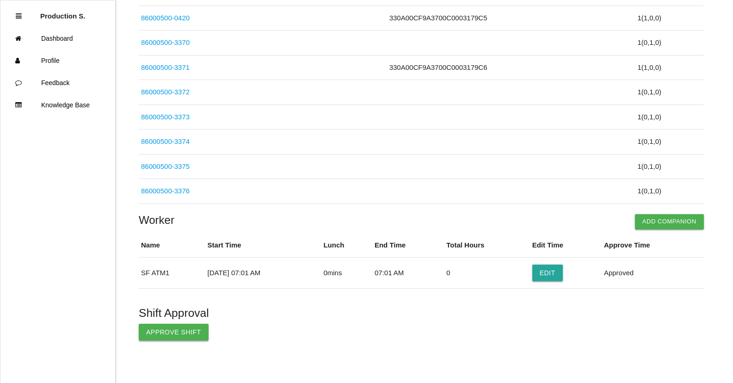
click at [173, 336] on button "Approve Shift" at bounding box center [174, 332] width 70 height 17
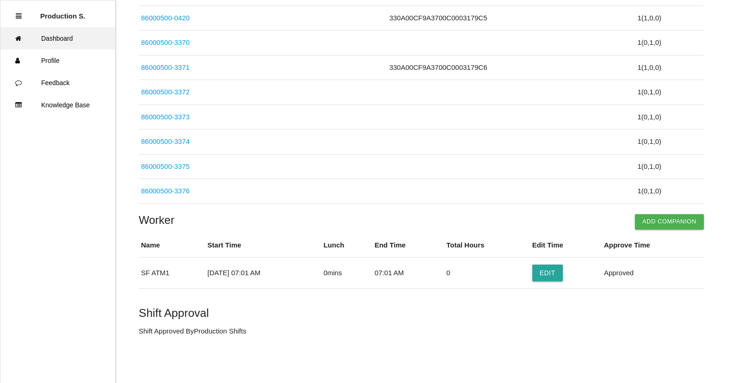
click at [55, 37] on link "Dashboard" at bounding box center [57, 38] width 115 height 22
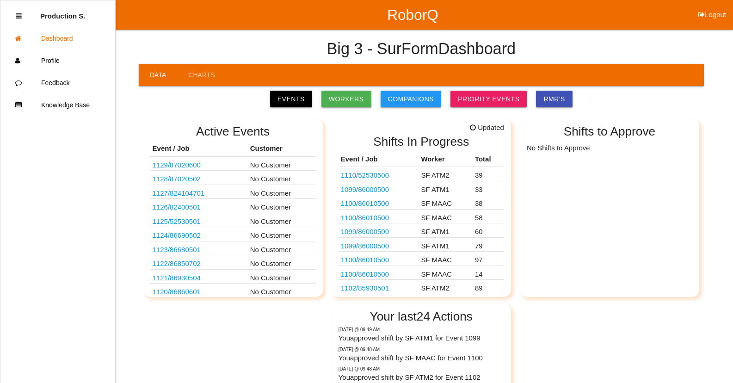
scroll to position [15, 0]
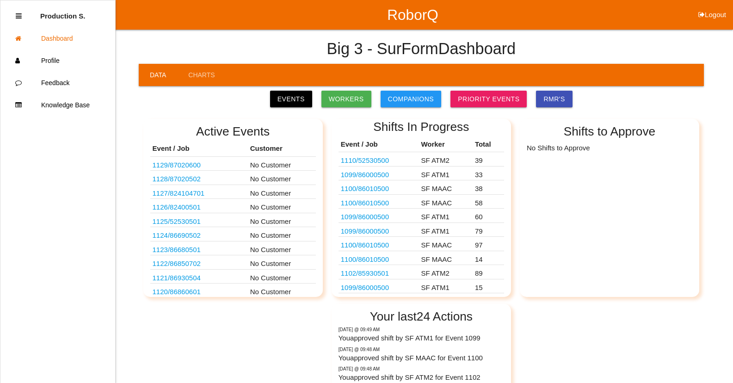
click at [367, 288] on link "1099 / 86000500" at bounding box center [365, 287] width 48 height 8
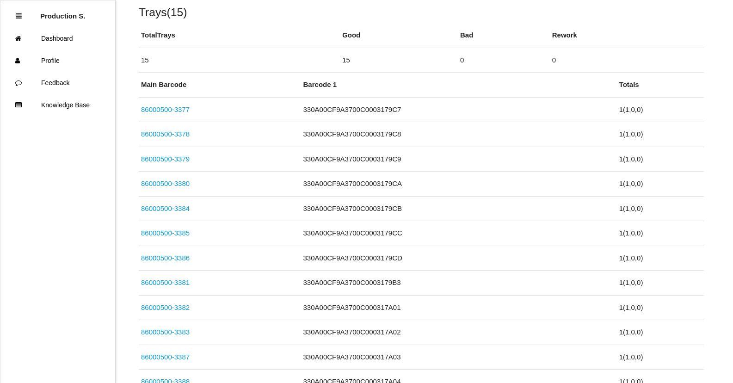
scroll to position [351, 0]
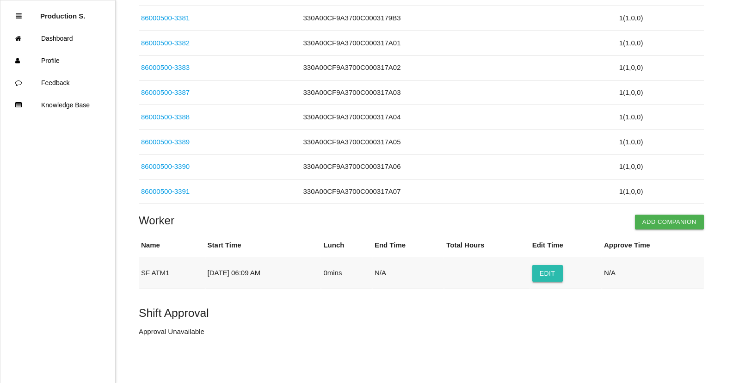
click at [546, 277] on button "Edit" at bounding box center [547, 273] width 31 height 17
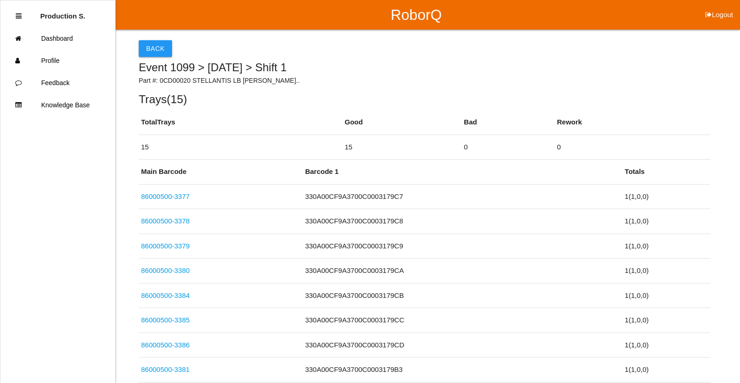
select select "6"
select select "9"
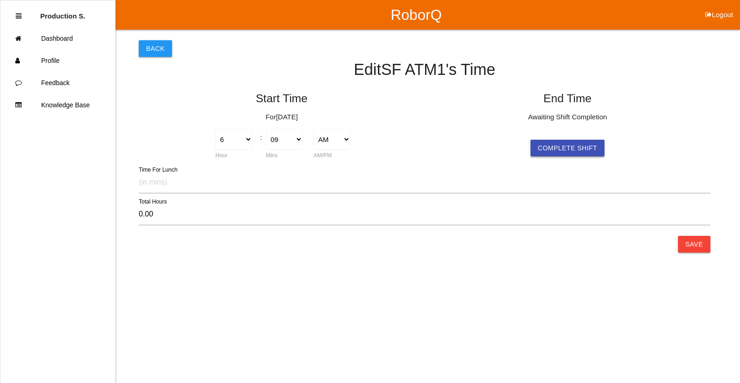
click at [558, 151] on button "Complete Shift" at bounding box center [567, 148] width 74 height 17
select select "6"
select select "9"
click at [687, 249] on button "Save" at bounding box center [694, 244] width 32 height 17
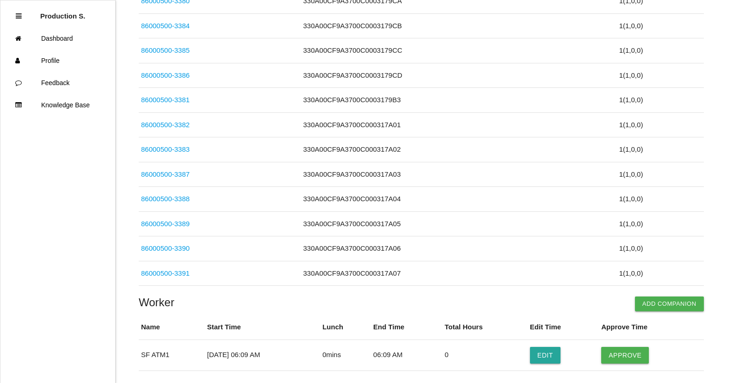
scroll to position [351, 0]
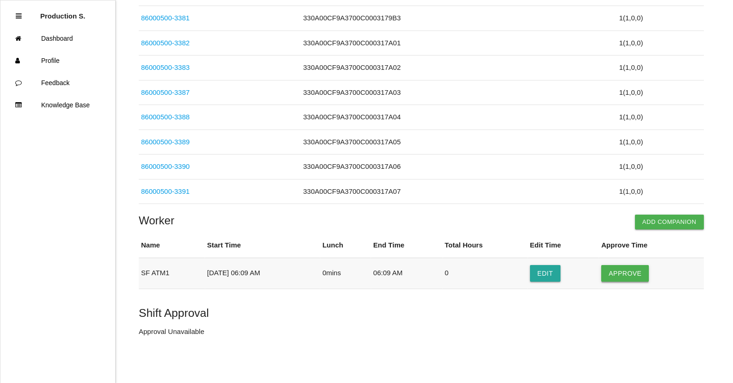
click at [624, 275] on button "Approve" at bounding box center [625, 273] width 48 height 17
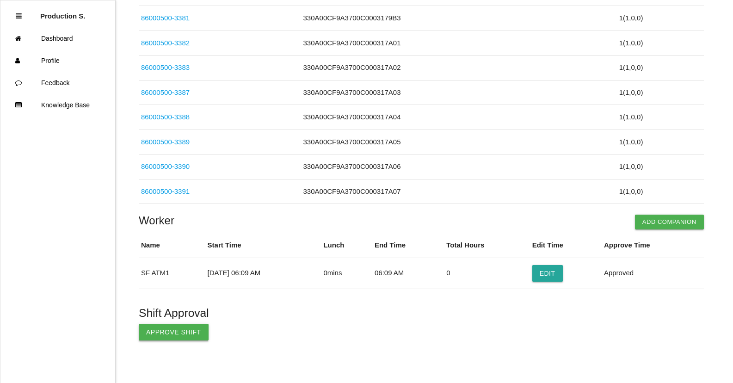
click at [168, 335] on button "Approve Shift" at bounding box center [174, 332] width 70 height 17
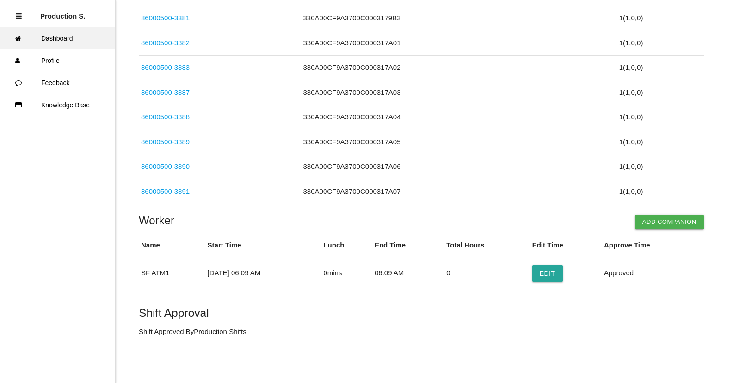
click at [63, 37] on link "Dashboard" at bounding box center [57, 38] width 115 height 22
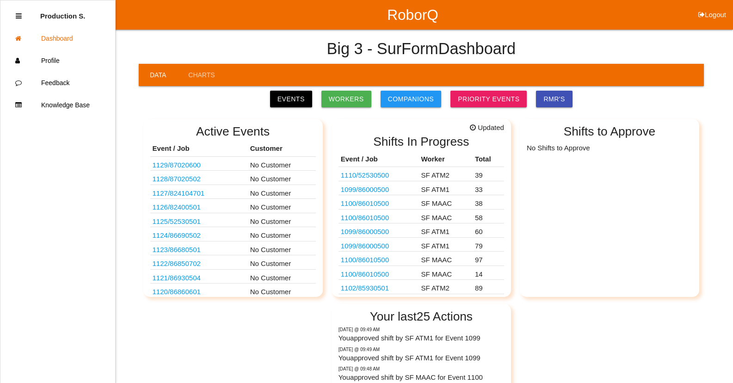
scroll to position [0, 0]
click at [381, 288] on link "1102 / 85930501" at bounding box center [365, 287] width 48 height 8
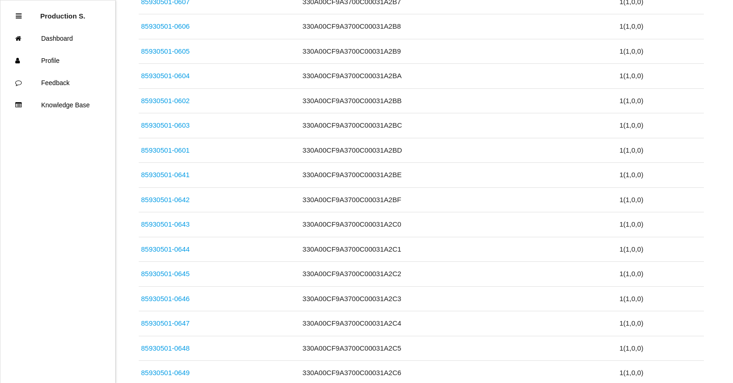
scroll to position [2181, 0]
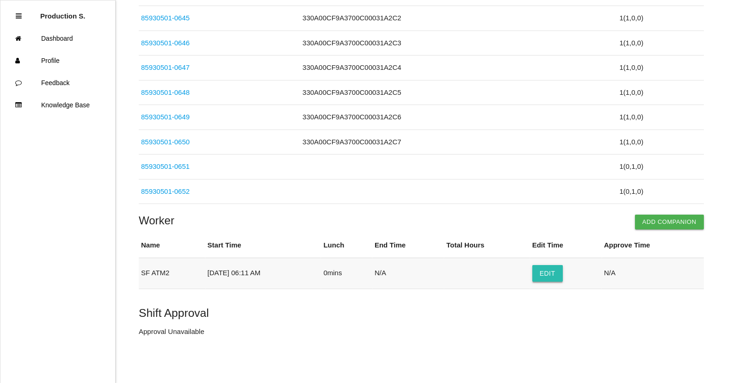
click at [559, 276] on button "Edit" at bounding box center [547, 273] width 31 height 17
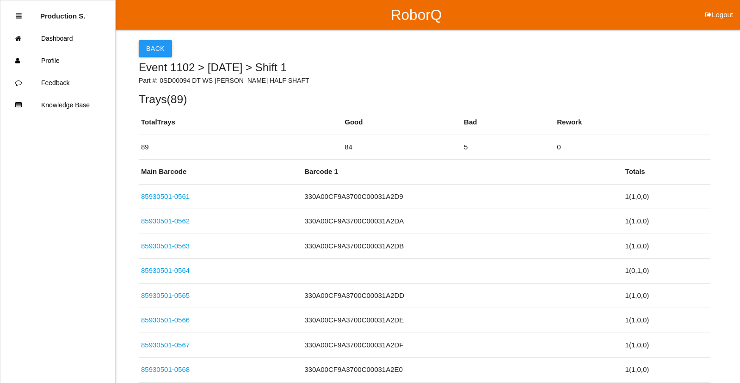
select select "6"
select select "11"
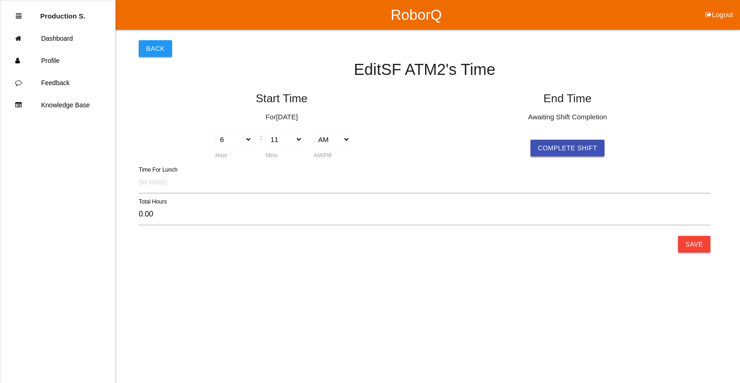
click at [562, 152] on button "Complete Shift" at bounding box center [567, 148] width 74 height 17
select select "6"
select select "11"
click at [696, 245] on button "Save" at bounding box center [694, 244] width 32 height 17
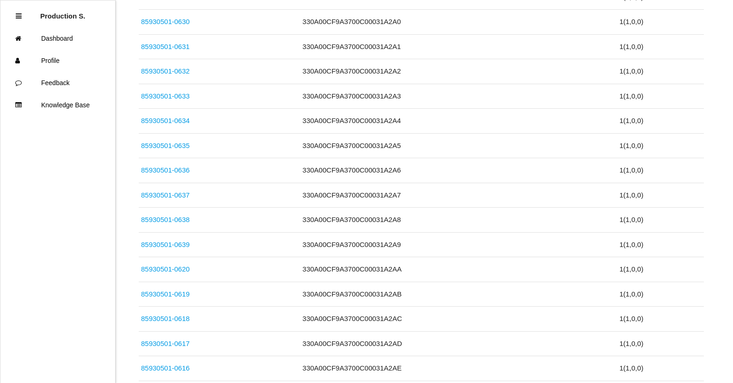
scroll to position [2181, 0]
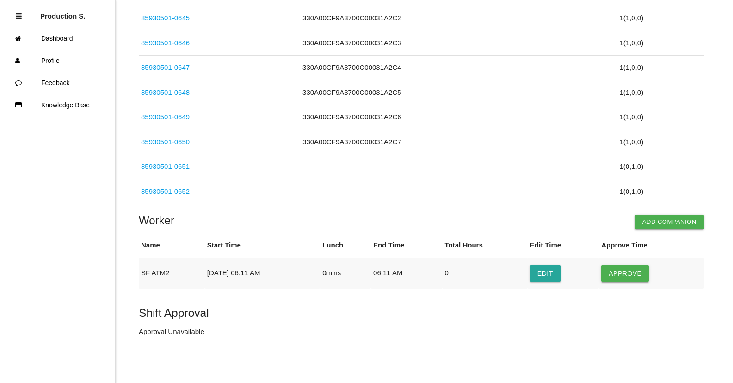
click at [617, 271] on button "Approve" at bounding box center [625, 273] width 48 height 17
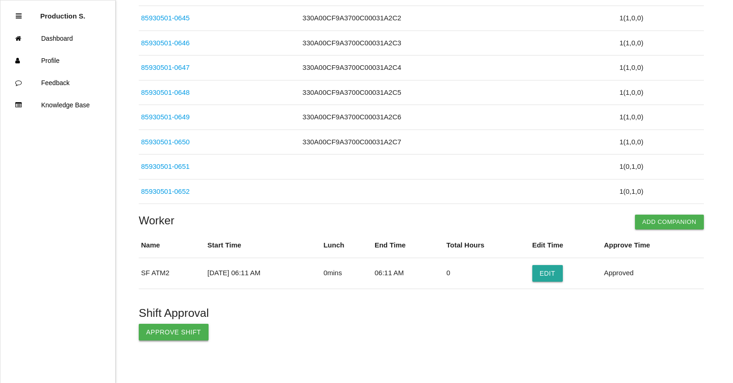
click at [188, 336] on button "Approve Shift" at bounding box center [174, 332] width 70 height 17
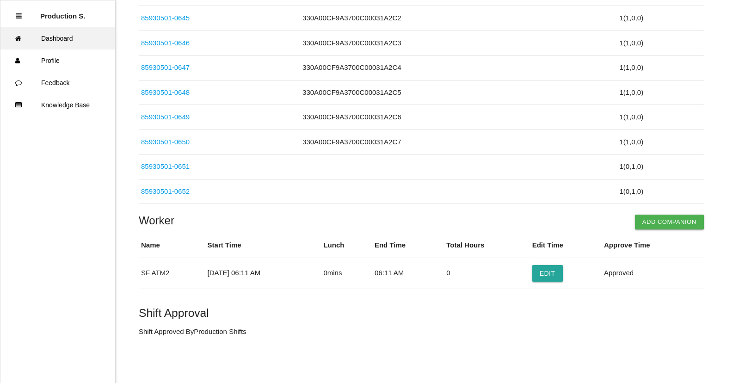
click at [44, 33] on link "Dashboard" at bounding box center [57, 38] width 115 height 22
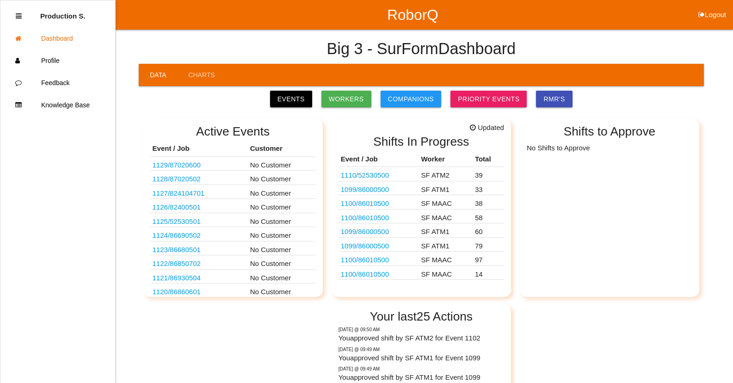
click at [374, 275] on link "1100 / 86010500" at bounding box center [365, 274] width 48 height 8
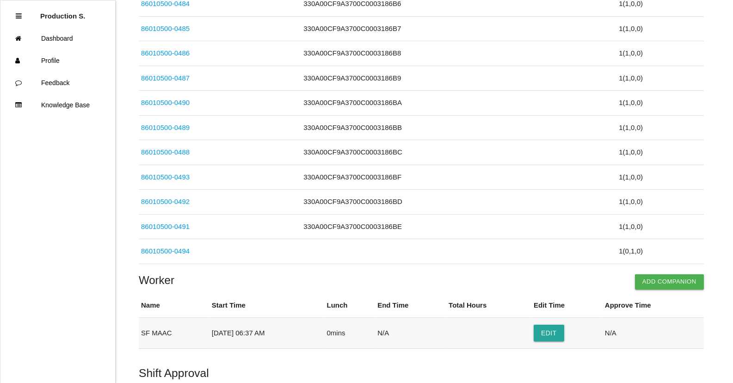
scroll to position [327, 0]
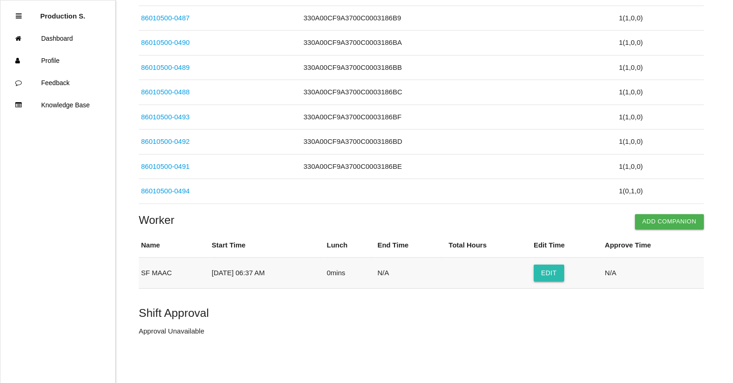
click at [557, 273] on button "Edit" at bounding box center [548, 272] width 31 height 17
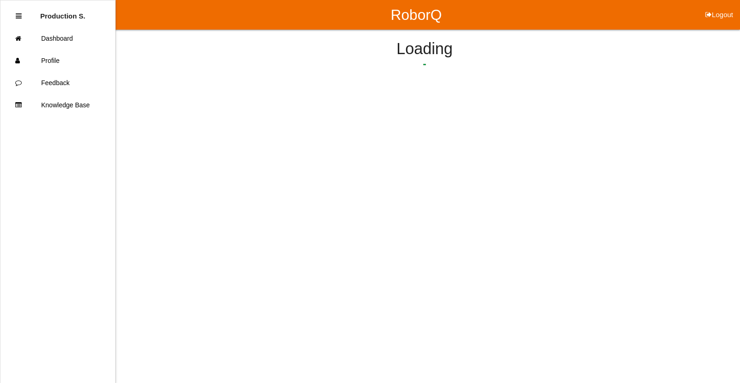
select select "6"
select select "37"
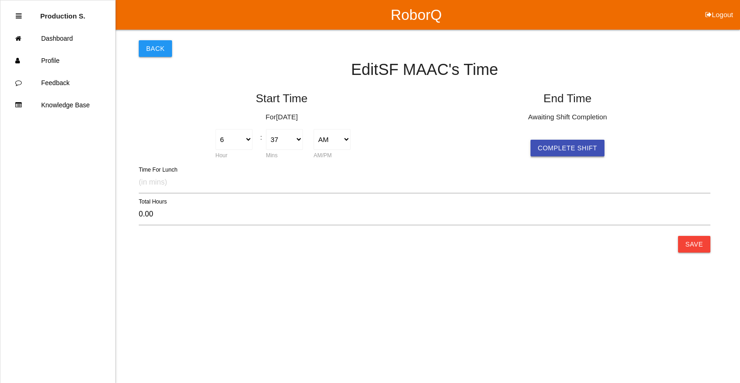
click at [575, 150] on button "Complete Shift" at bounding box center [567, 148] width 74 height 17
select select "6"
select select "37"
click at [695, 242] on button "Save" at bounding box center [694, 244] width 32 height 17
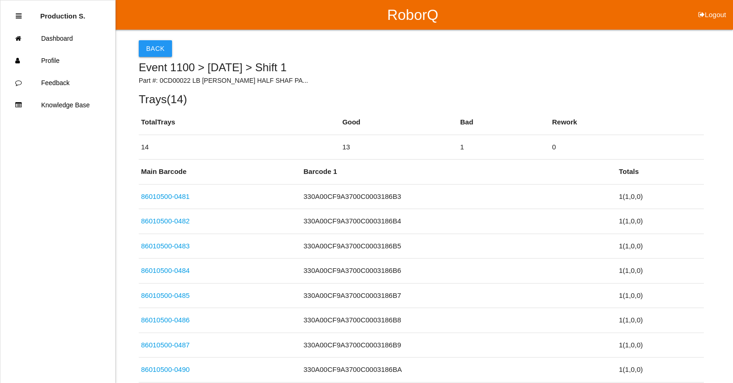
scroll to position [327, 0]
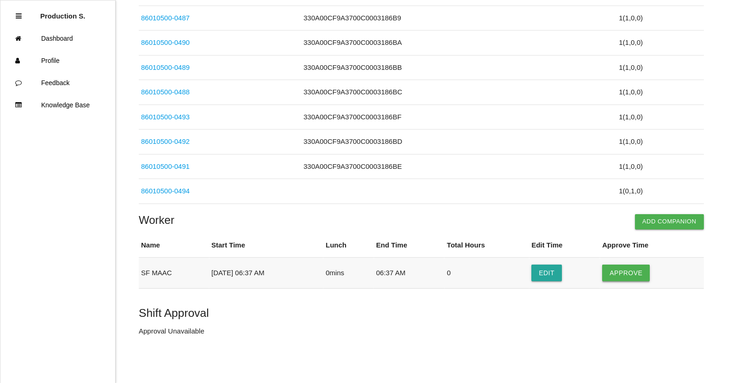
click at [630, 269] on button "Approve" at bounding box center [626, 272] width 48 height 17
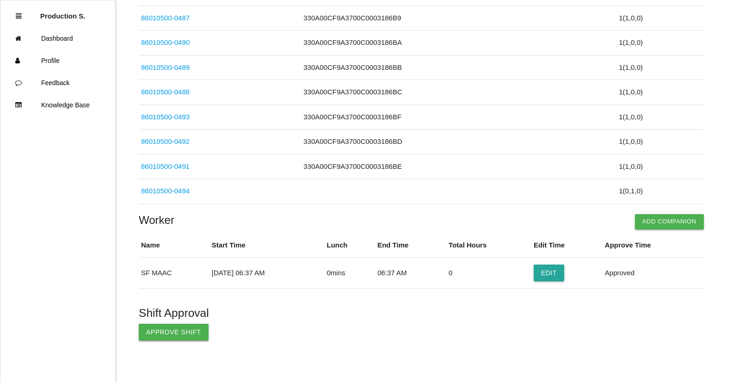
click at [183, 334] on button "Approve Shift" at bounding box center [174, 332] width 70 height 17
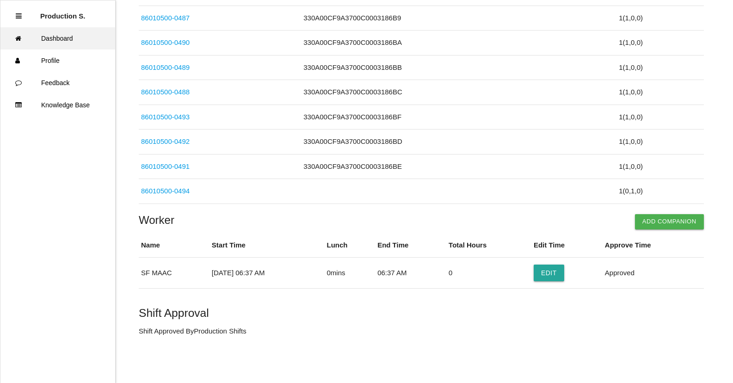
click at [52, 38] on link "Dashboard" at bounding box center [57, 38] width 115 height 22
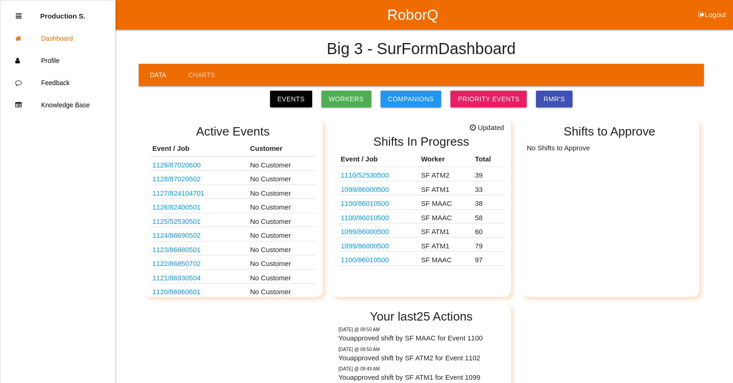
click at [386, 260] on link "1100 / 86010500" at bounding box center [365, 260] width 48 height 8
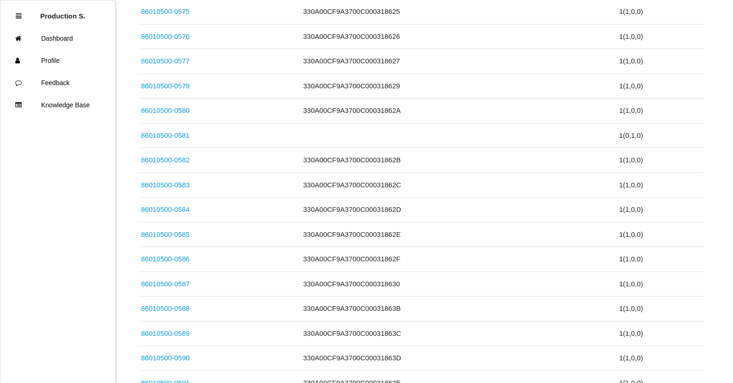
scroll to position [2379, 0]
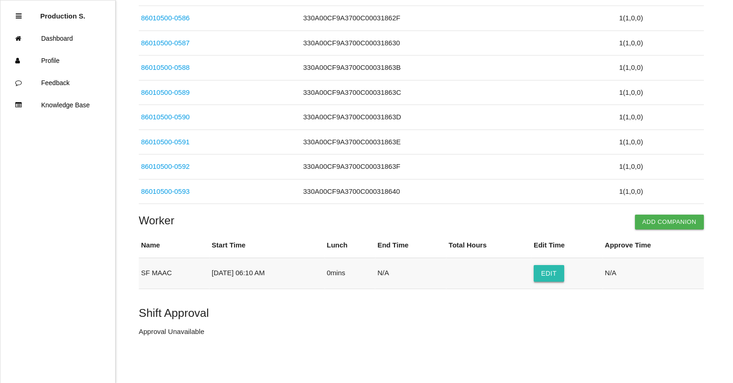
click at [550, 268] on button "Edit" at bounding box center [548, 273] width 31 height 17
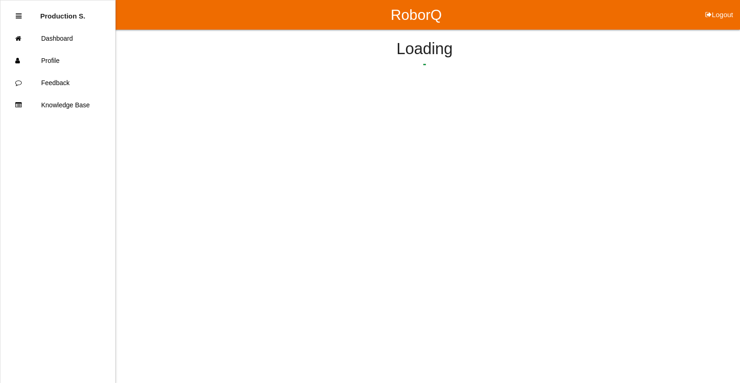
select select "6"
select select "10"
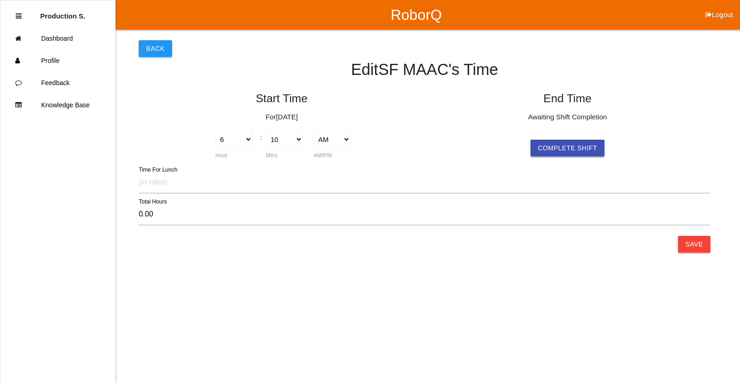
click at [573, 145] on button "Complete Shift" at bounding box center [567, 148] width 74 height 17
select select "6"
select select "10"
click at [691, 244] on button "Save" at bounding box center [694, 244] width 32 height 17
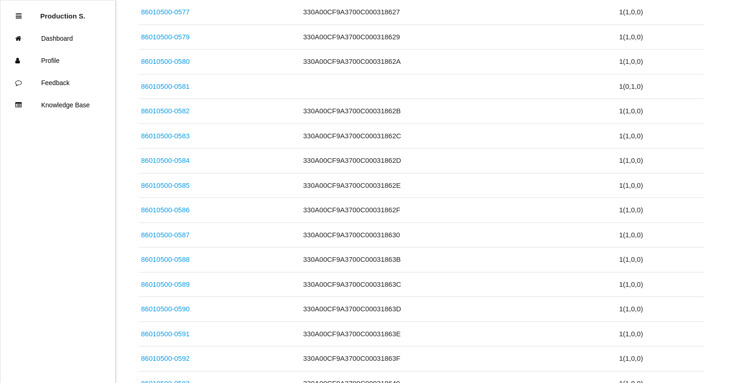
scroll to position [2379, 0]
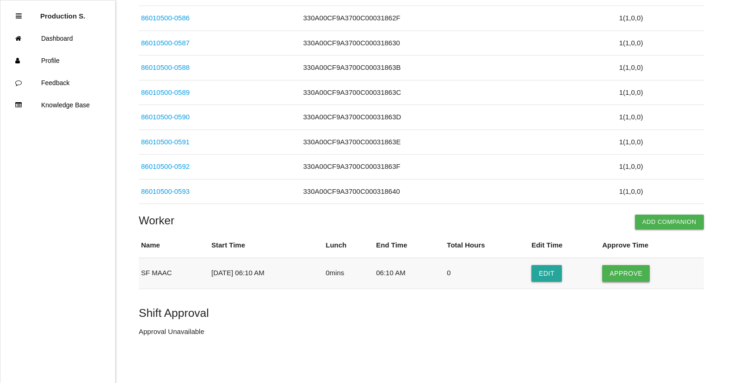
click at [631, 274] on button "Approve" at bounding box center [626, 273] width 48 height 17
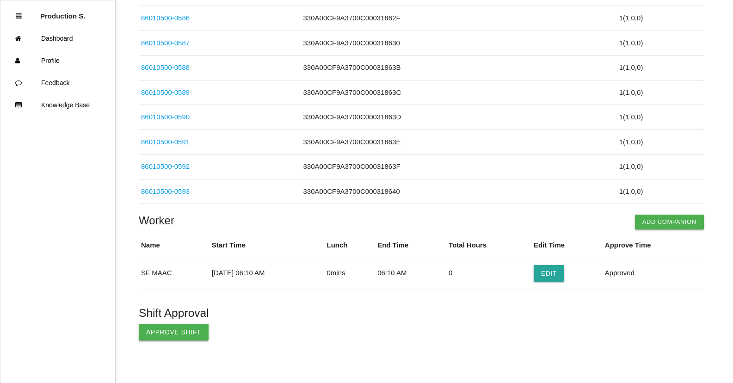
click at [171, 334] on button "Approve Shift" at bounding box center [174, 332] width 70 height 17
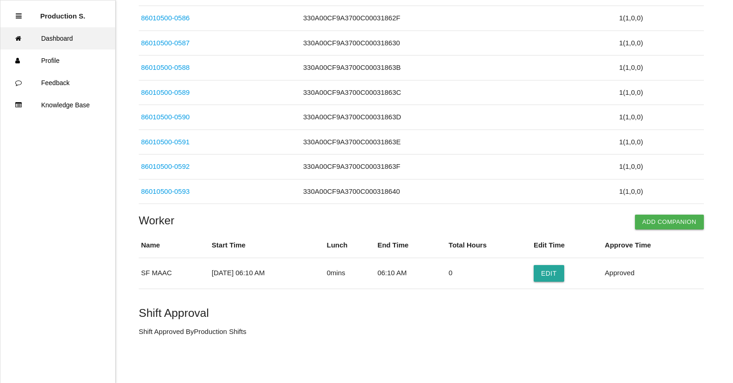
click at [62, 40] on link "Dashboard" at bounding box center [57, 38] width 115 height 22
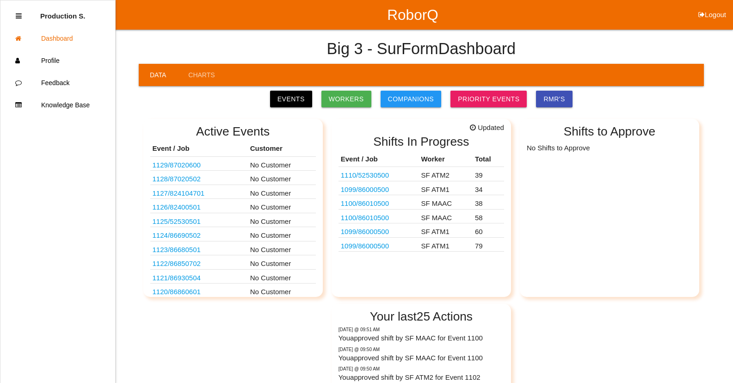
click at [376, 248] on link "1099 / 86000500" at bounding box center [365, 246] width 48 height 8
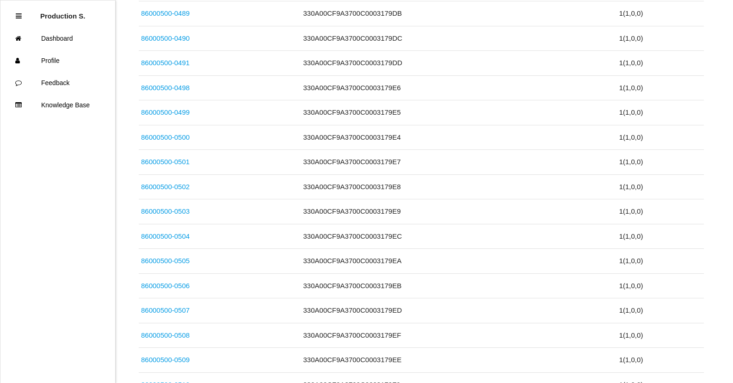
scroll to position [1934, 0]
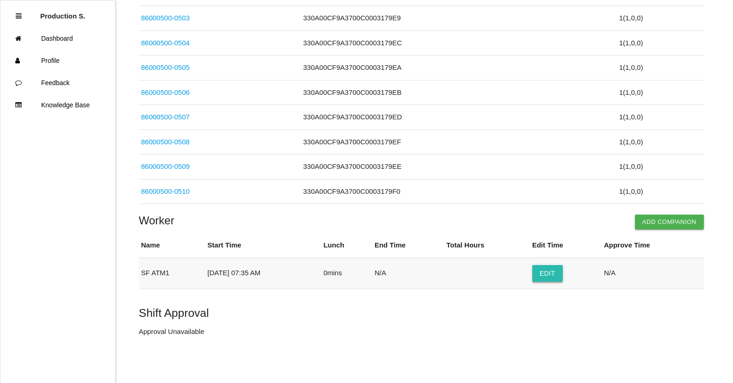
click at [562, 277] on button "Edit" at bounding box center [547, 273] width 31 height 17
select select "7"
select select "35"
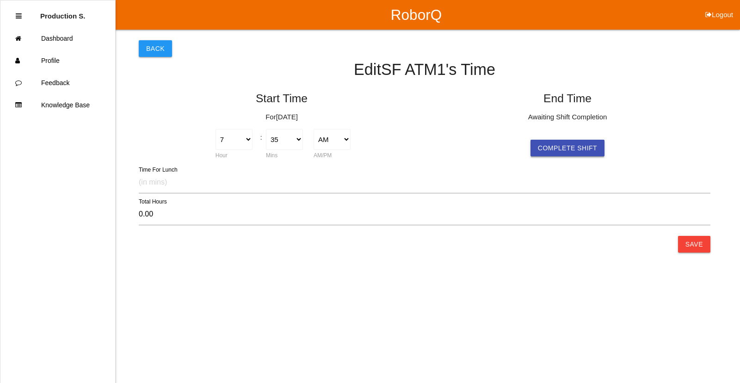
click at [588, 153] on button "Complete Shift" at bounding box center [567, 148] width 74 height 17
select select "7"
select select "35"
click at [702, 245] on button "Save" at bounding box center [694, 244] width 32 height 17
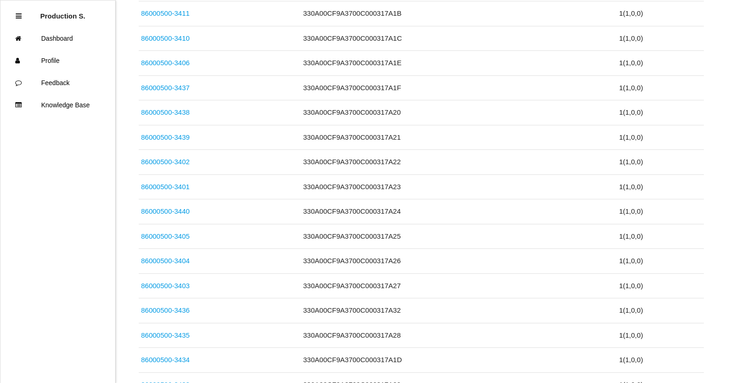
scroll to position [1934, 0]
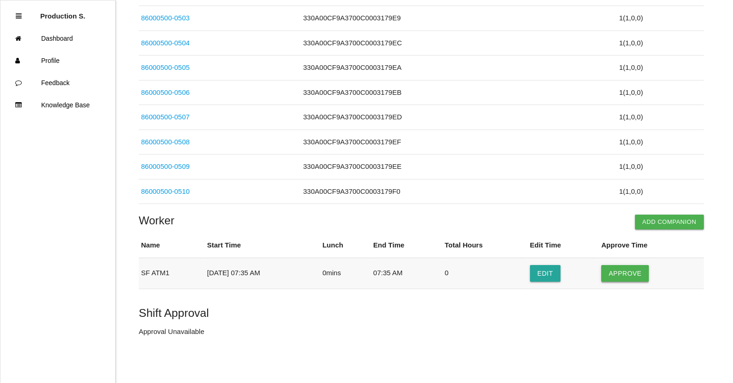
click at [635, 269] on button "Approve" at bounding box center [625, 273] width 48 height 17
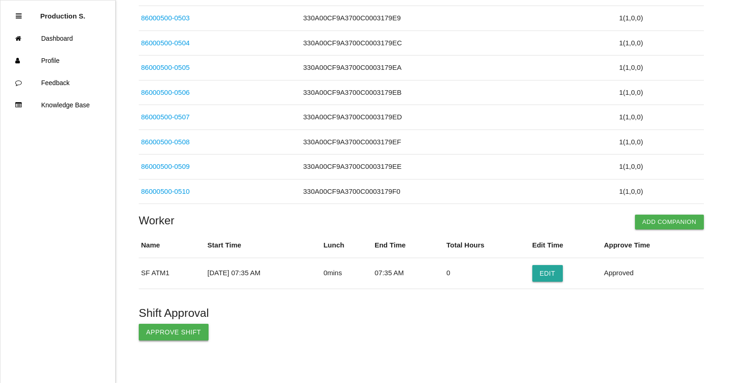
click at [171, 336] on button "Approve Shift" at bounding box center [174, 332] width 70 height 17
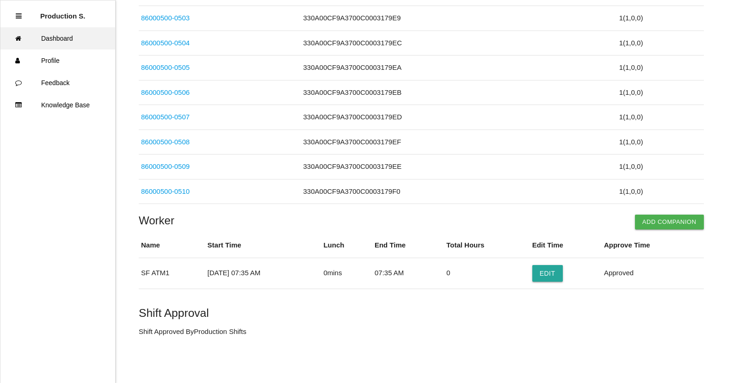
click at [45, 36] on link "Dashboard" at bounding box center [57, 38] width 115 height 22
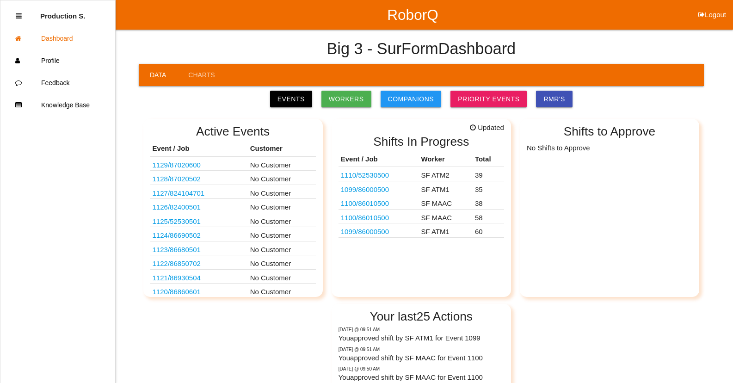
click at [382, 232] on link "1099 / 86000500" at bounding box center [365, 231] width 48 height 8
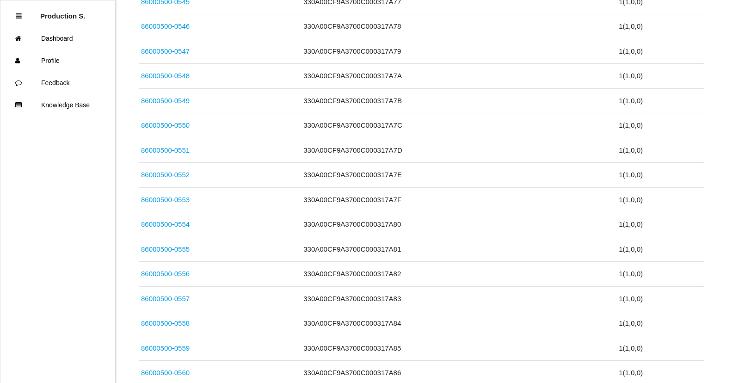
scroll to position [1464, 0]
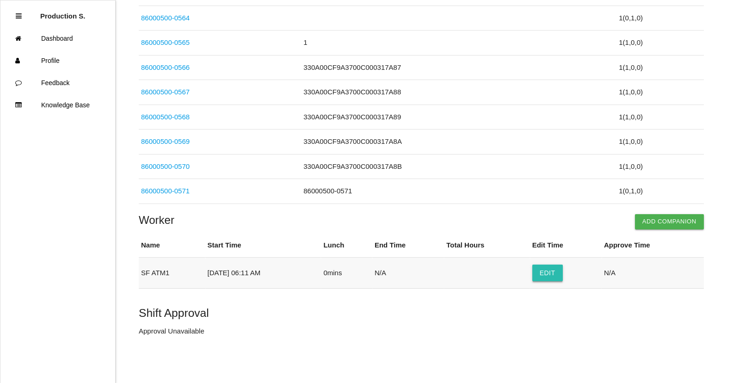
click at [541, 276] on button "Edit" at bounding box center [547, 272] width 31 height 17
select select "6"
select select "11"
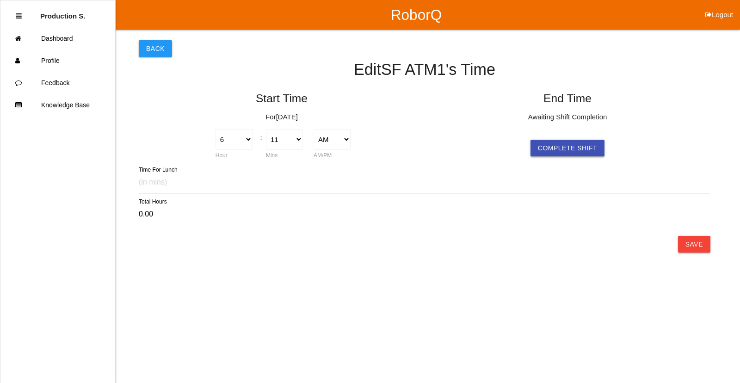
click at [571, 154] on button "Complete Shift" at bounding box center [567, 148] width 74 height 17
select select "6"
select select "11"
click at [688, 248] on button "Save" at bounding box center [694, 244] width 32 height 17
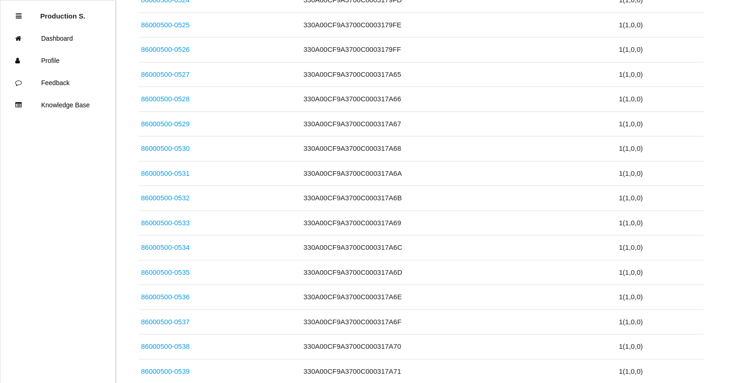
scroll to position [1464, 0]
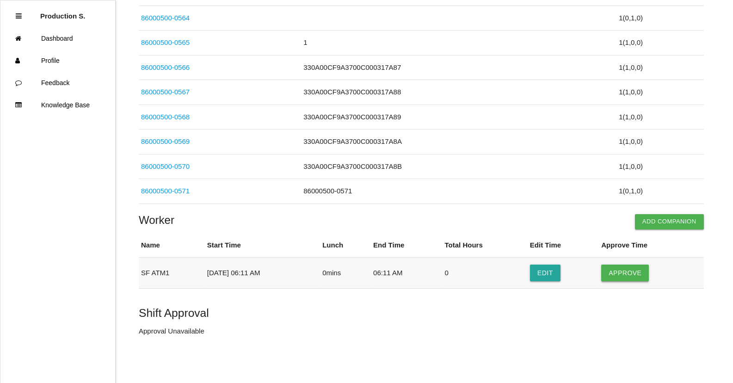
click at [625, 273] on button "Approve" at bounding box center [625, 272] width 48 height 17
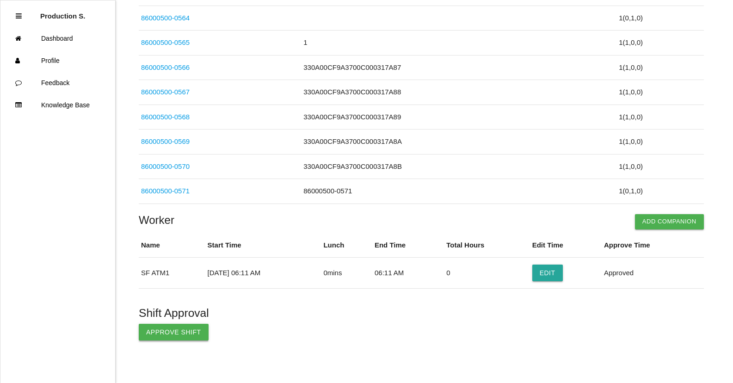
click at [181, 332] on button "Approve Shift" at bounding box center [174, 332] width 70 height 17
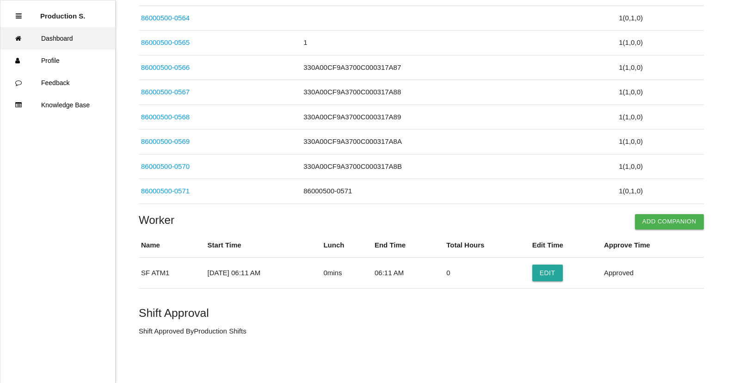
click at [67, 35] on link "Dashboard" at bounding box center [57, 38] width 115 height 22
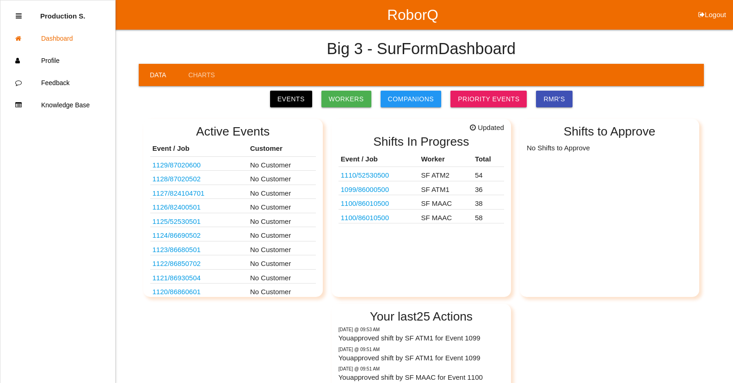
click at [363, 220] on link "1100 / 86010500" at bounding box center [365, 218] width 48 height 8
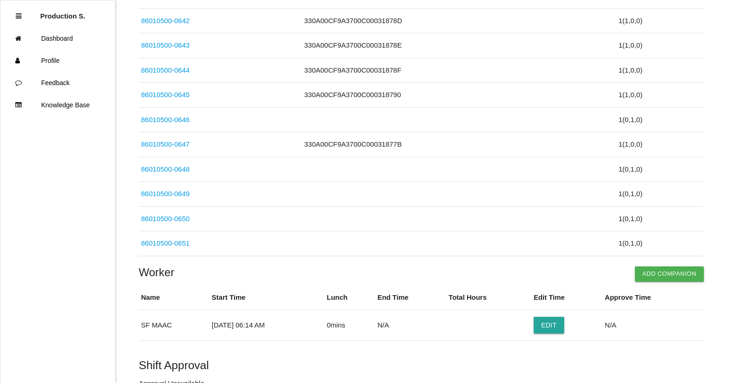
scroll to position [1415, 0]
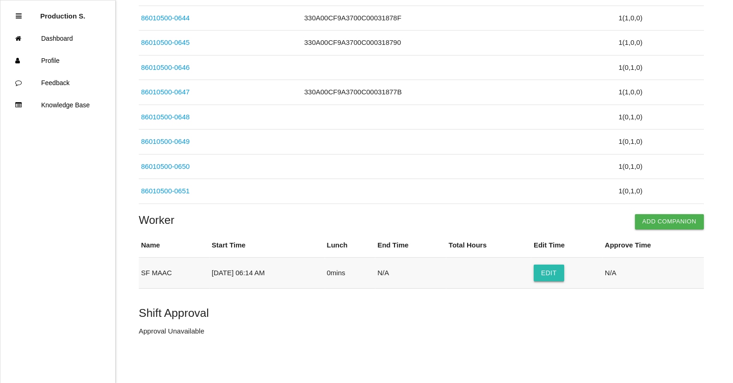
click at [552, 275] on button "Edit" at bounding box center [548, 272] width 31 height 17
select select "6"
select select "14"
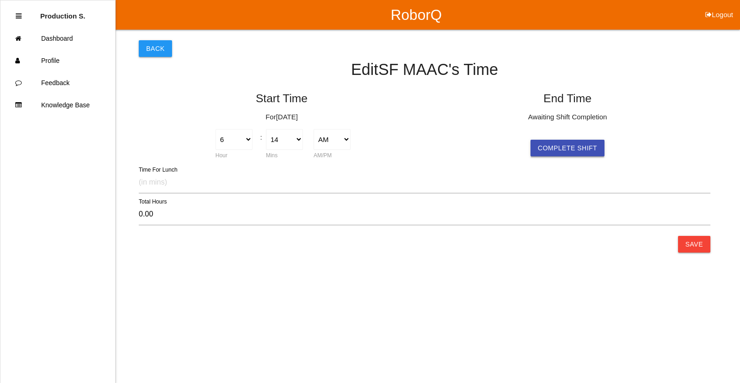
click at [560, 142] on button "Complete Shift" at bounding box center [567, 148] width 74 height 17
select select "6"
select select "14"
click at [685, 245] on button "Save" at bounding box center [694, 244] width 32 height 17
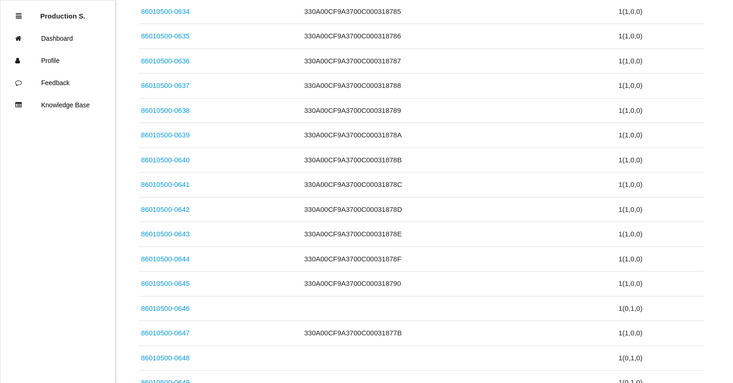
scroll to position [1415, 0]
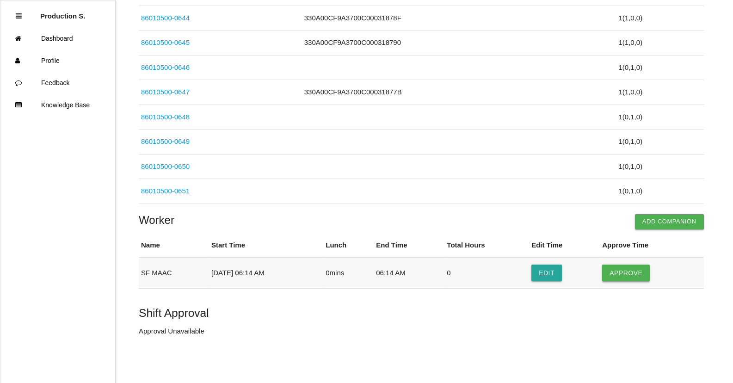
click at [624, 274] on button "Approve" at bounding box center [626, 272] width 48 height 17
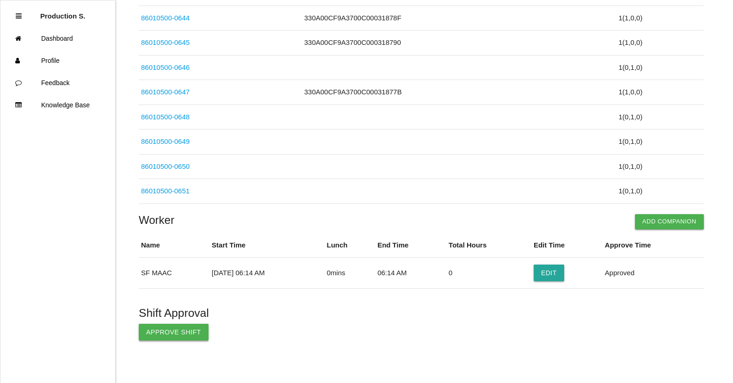
click at [158, 336] on button "Approve Shift" at bounding box center [174, 332] width 70 height 17
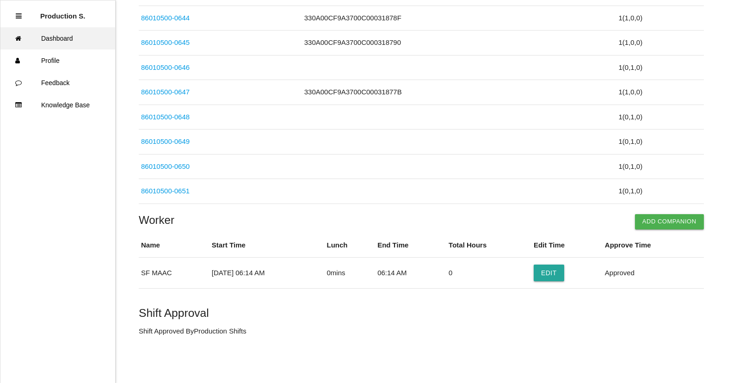
click at [76, 40] on link "Dashboard" at bounding box center [57, 38] width 115 height 22
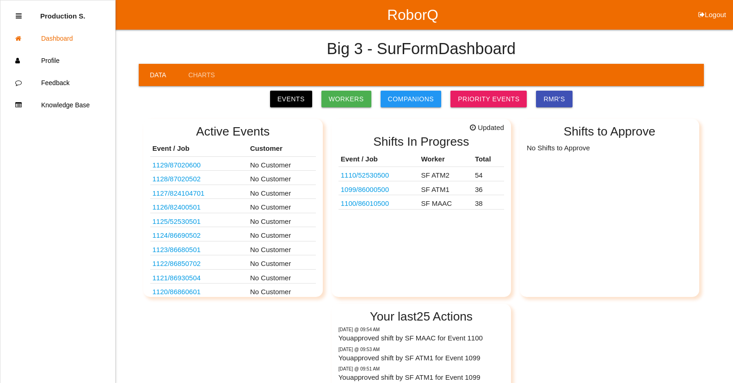
click at [383, 206] on link "1100 / 86010500" at bounding box center [365, 203] width 48 height 8
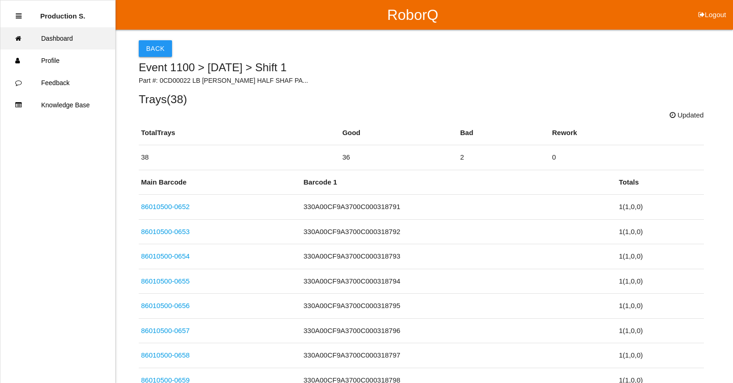
click at [57, 43] on link "Dashboard" at bounding box center [57, 38] width 115 height 22
